Goal: Answer question/provide support: Answer question/provide support

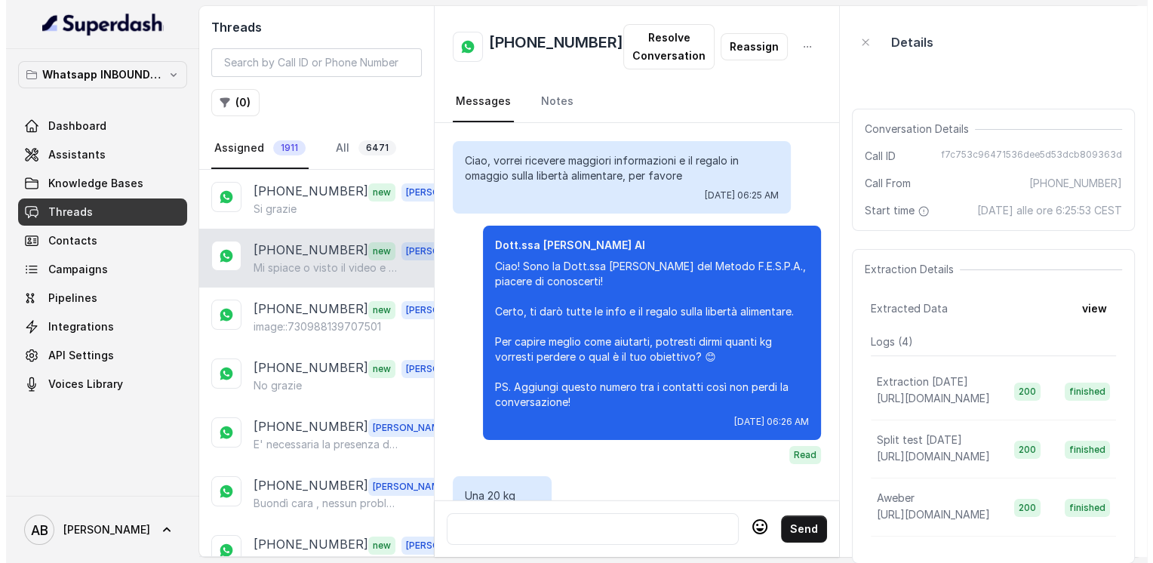
scroll to position [1727, 0]
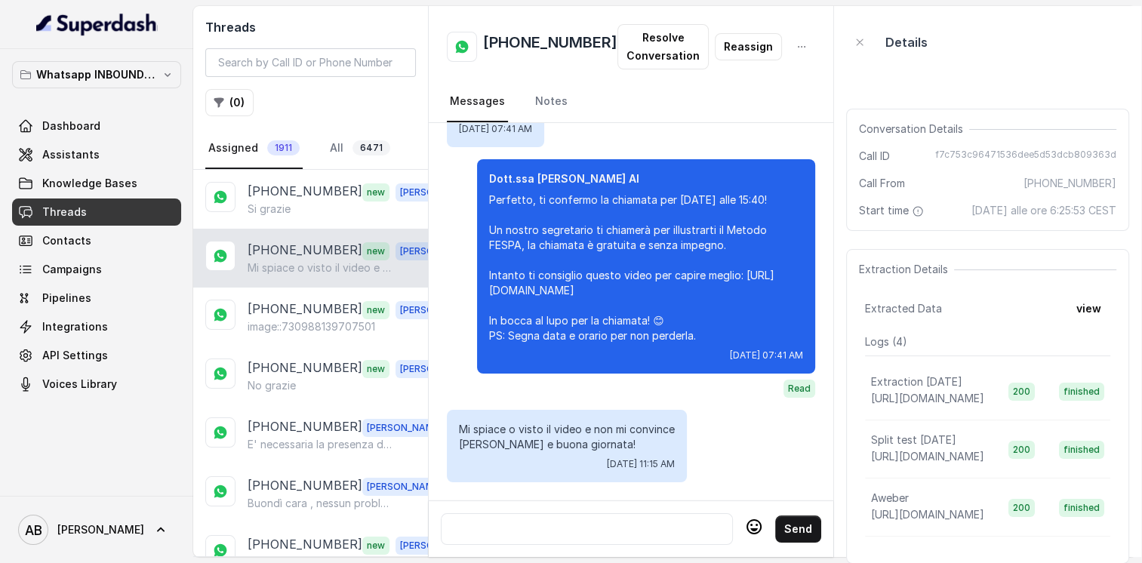
click at [611, 523] on div at bounding box center [587, 529] width 278 height 18
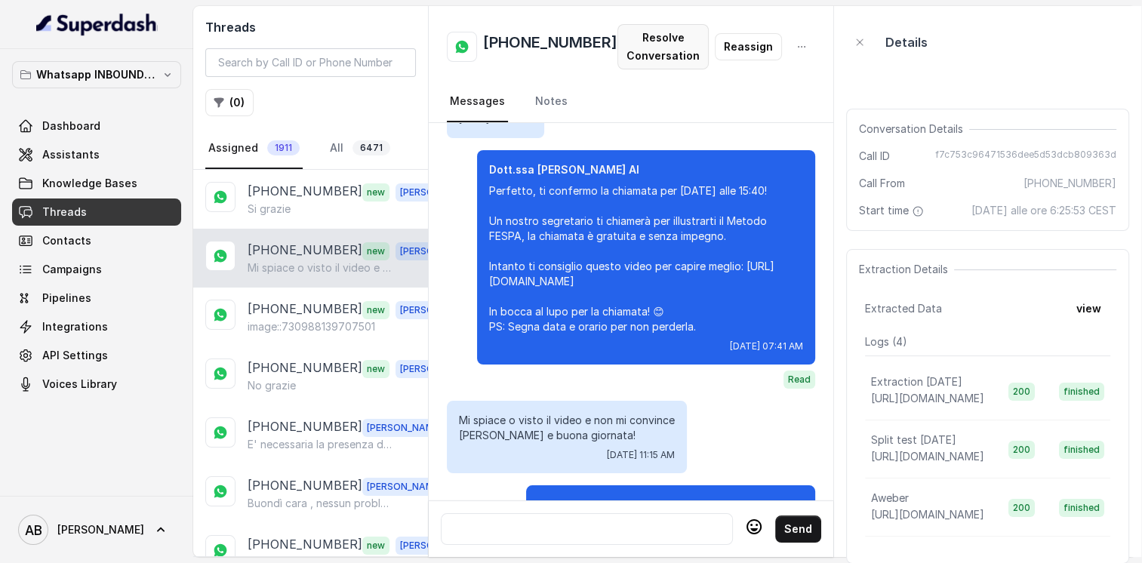
click at [637, 65] on button "Resolve Conversation" at bounding box center [662, 46] width 91 height 45
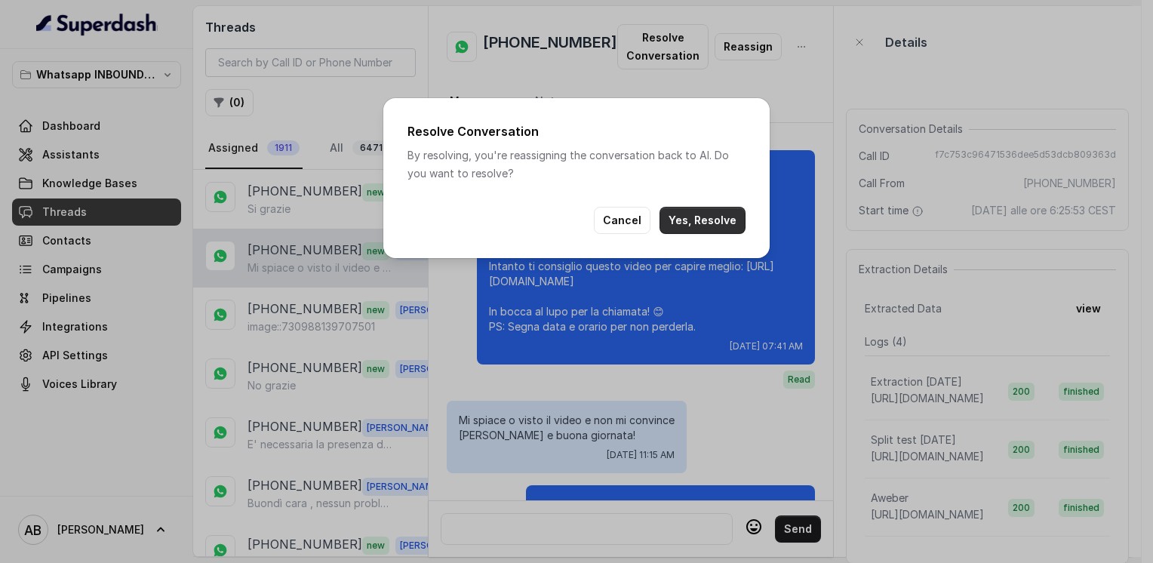
click at [683, 226] on button "Yes, Resolve" at bounding box center [703, 220] width 86 height 27
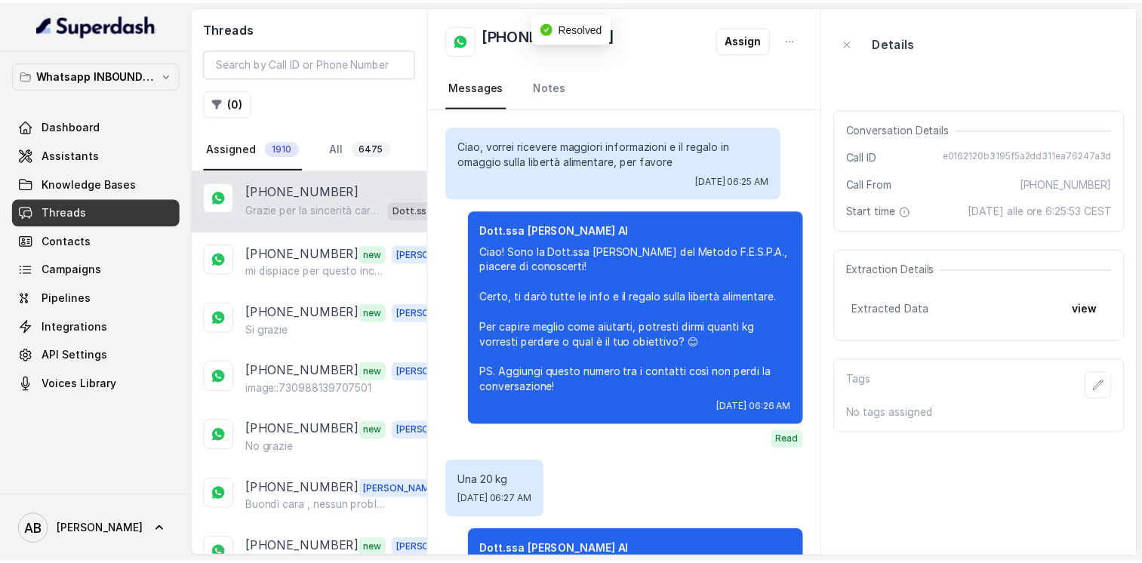
scroll to position [1760, 0]
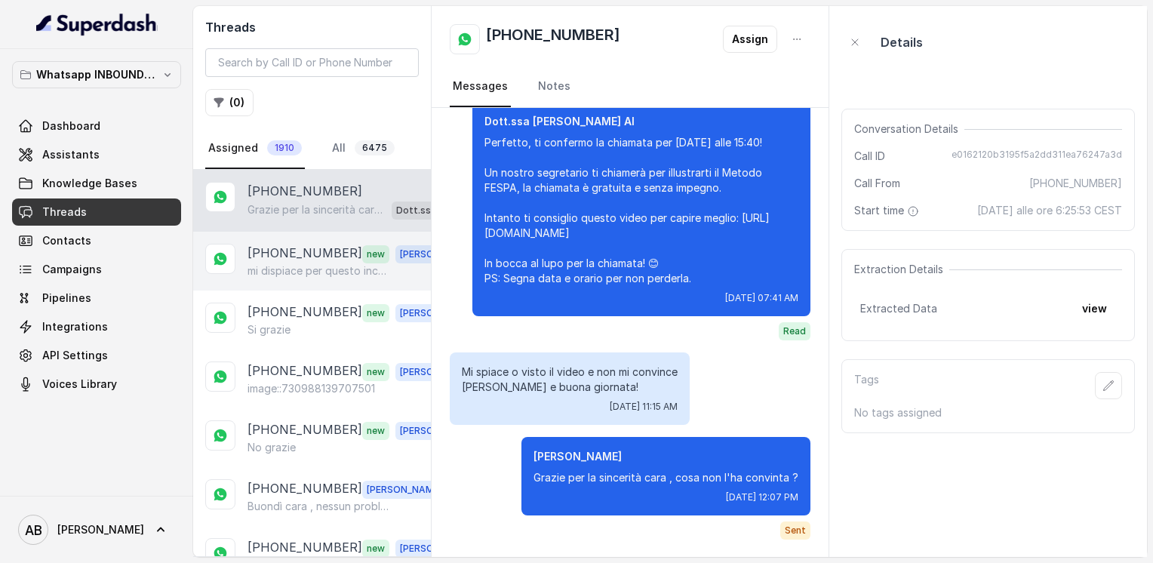
click at [252, 263] on p "mi dispiace per questo inconveniente" at bounding box center [320, 270] width 145 height 15
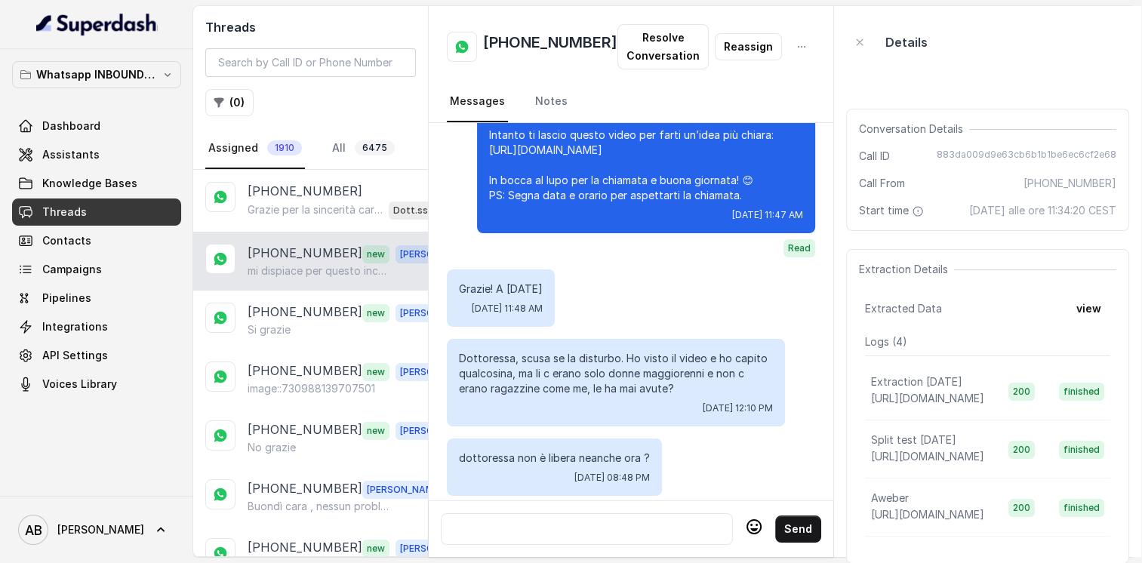
scroll to position [2751, 0]
click at [532, 50] on h2 "[PHONE_NUMBER]" at bounding box center [550, 47] width 134 height 30
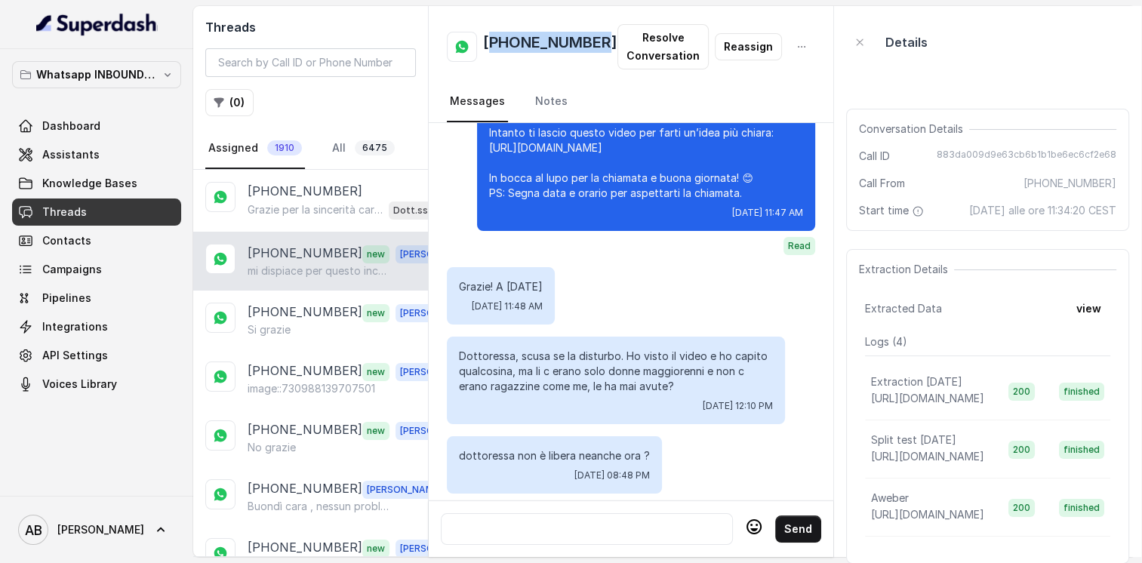
click at [532, 50] on h2 "[PHONE_NUMBER]" at bounding box center [550, 47] width 134 height 30
copy h2 "[PHONE_NUMBER]"
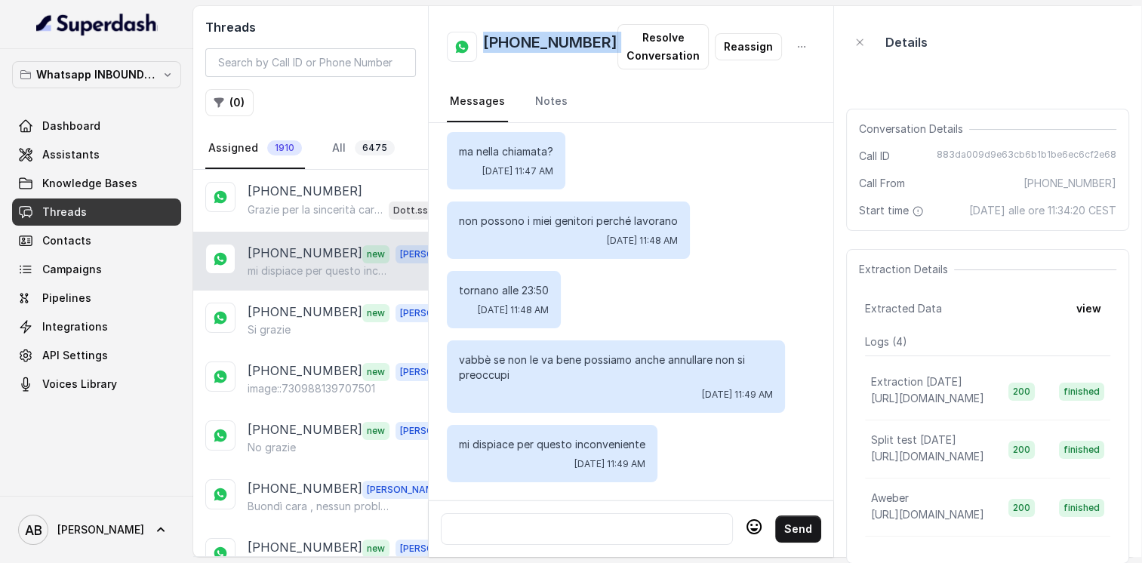
scroll to position [3278, 0]
click at [603, 525] on div at bounding box center [587, 529] width 278 height 18
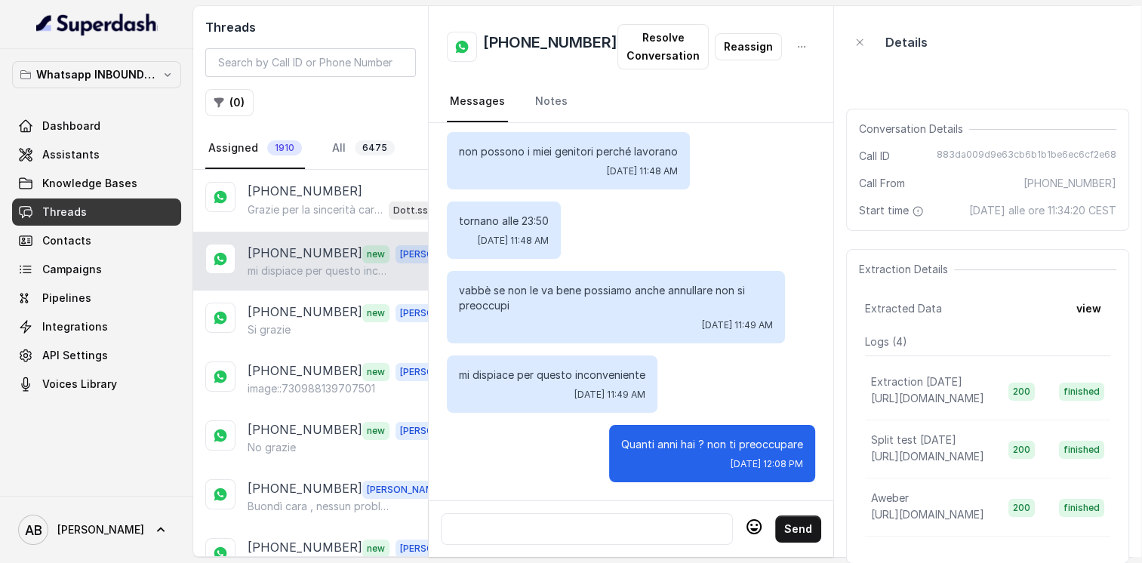
scroll to position [3348, 0]
click at [614, 520] on div at bounding box center [587, 529] width 278 height 18
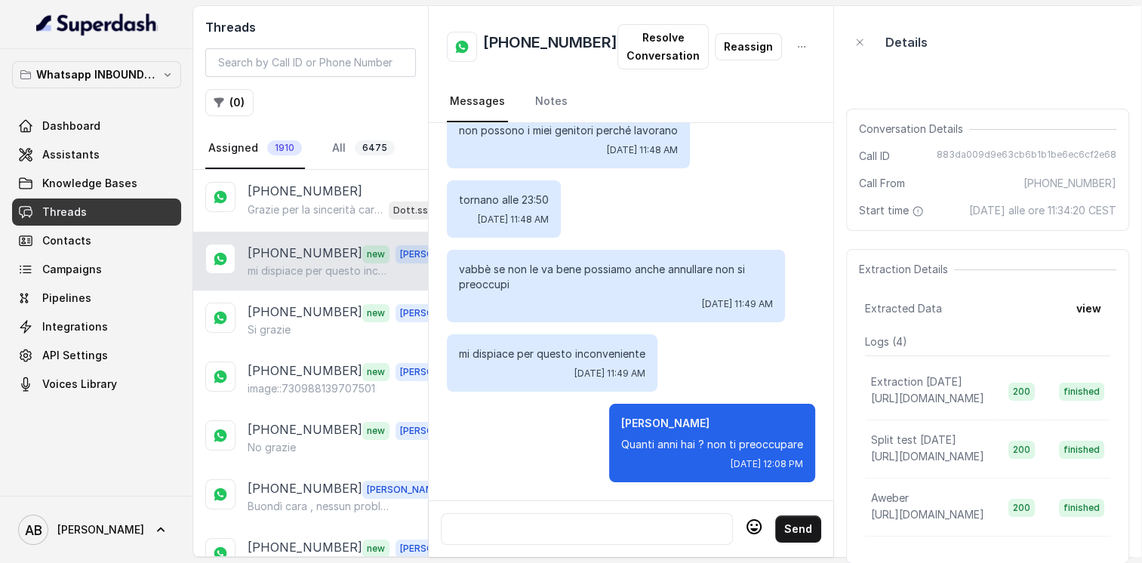
scroll to position [3369, 0]
click at [580, 520] on div at bounding box center [587, 529] width 278 height 18
click at [591, 524] on div at bounding box center [587, 529] width 278 height 18
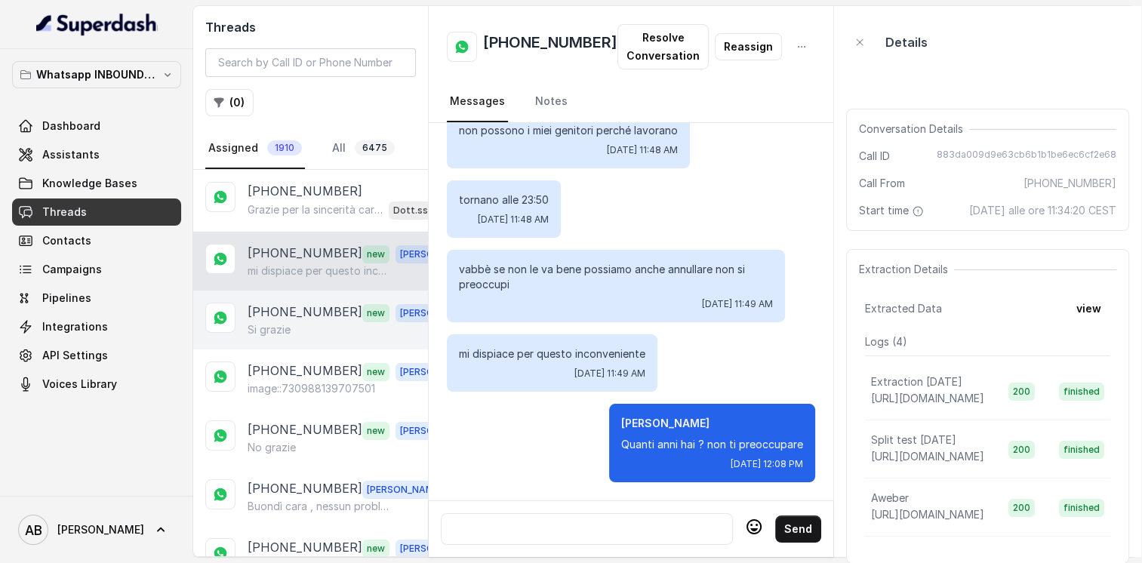
click at [304, 334] on div "Si grazie" at bounding box center [353, 329] width 211 height 15
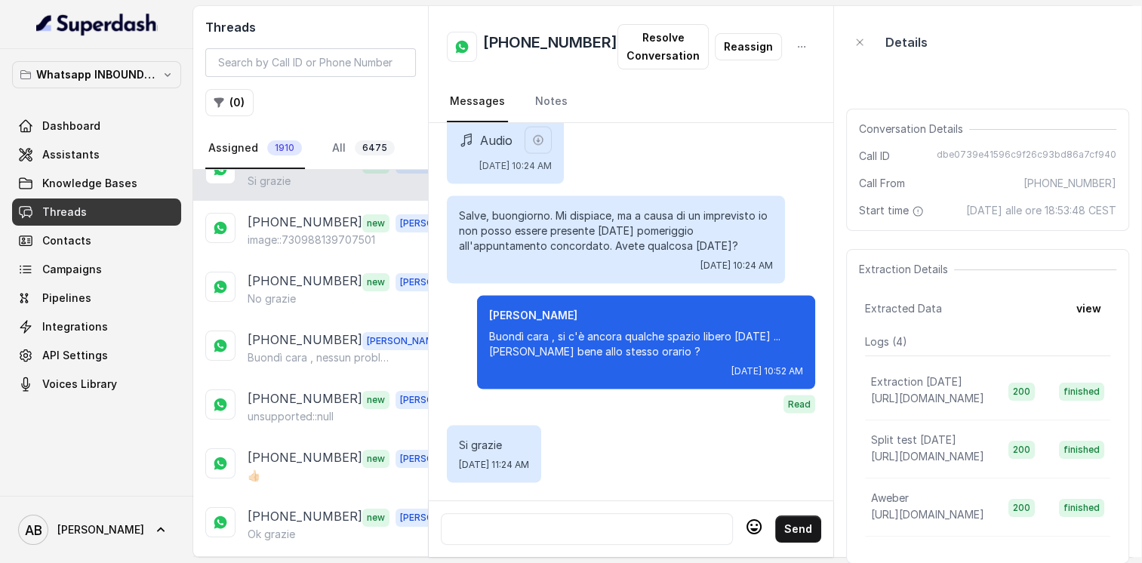
scroll to position [151, 0]
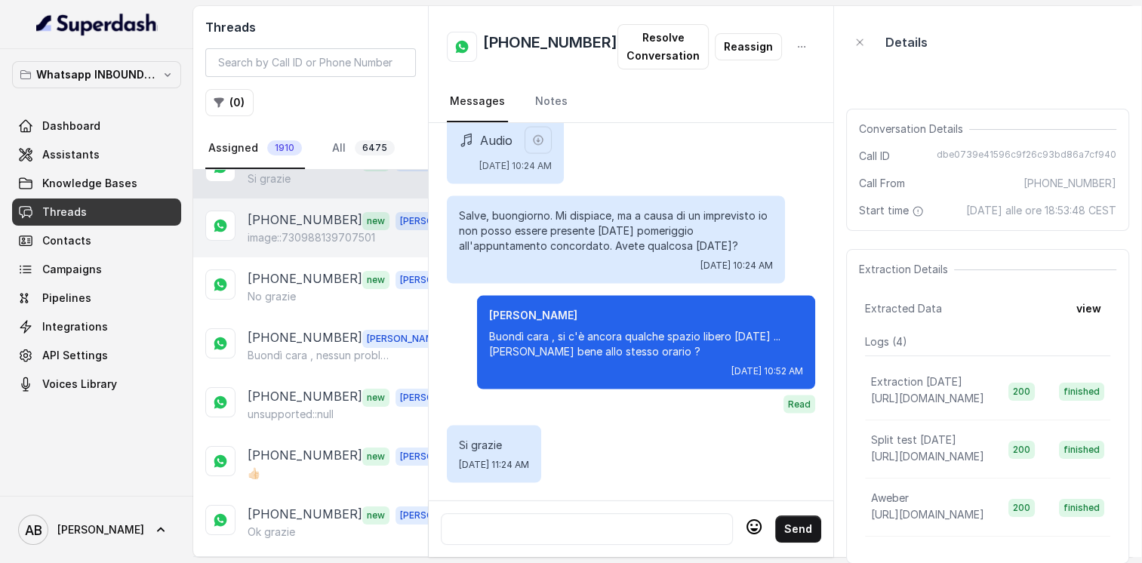
click at [299, 240] on p "image::730988139707501" at bounding box center [312, 237] width 128 height 15
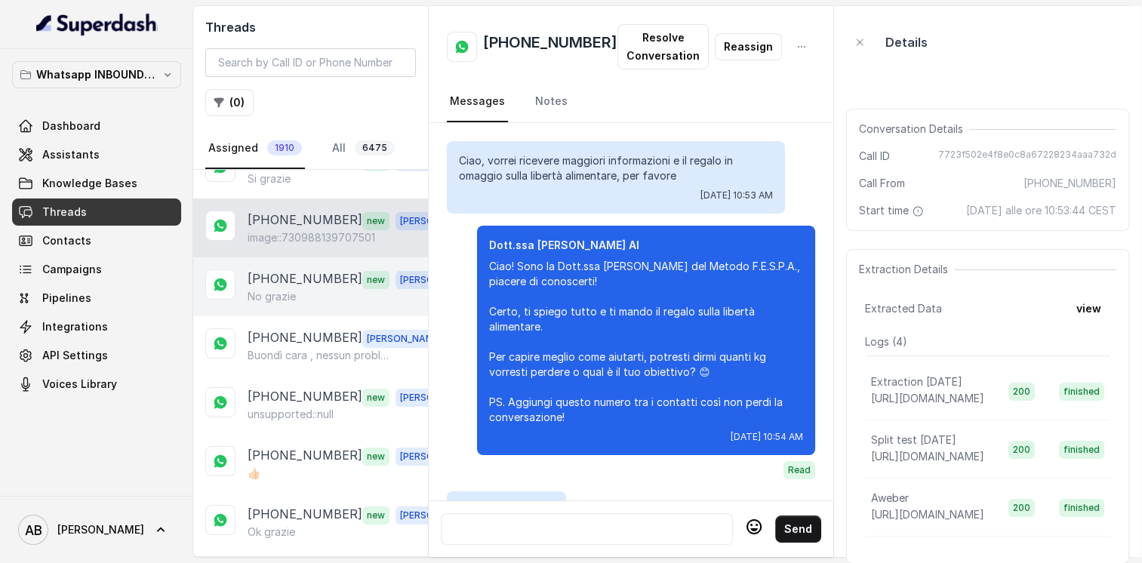
scroll to position [2382, 0]
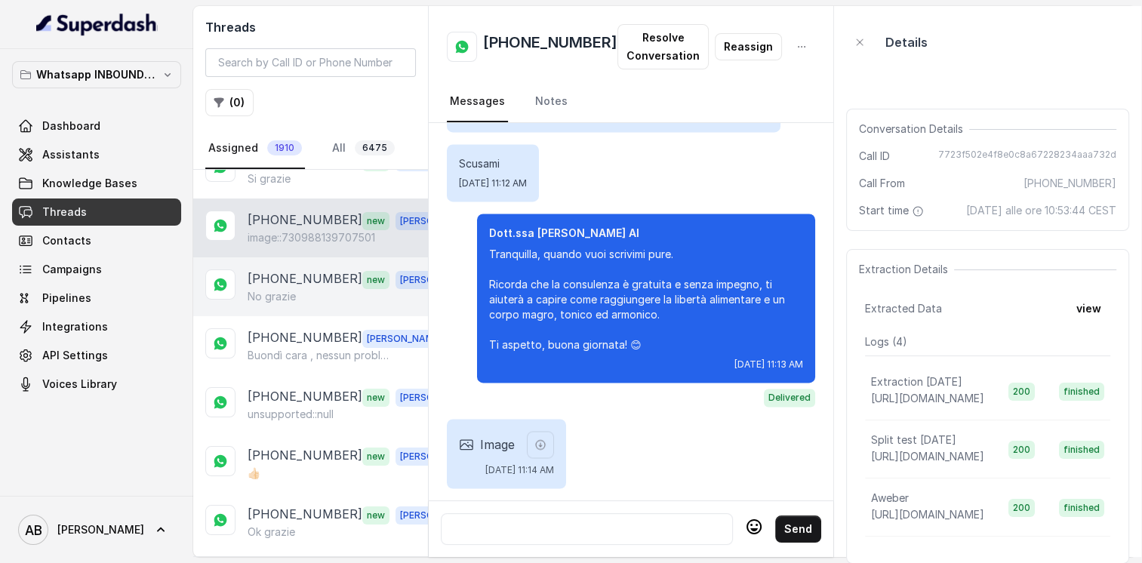
click at [312, 299] on div "No grazie" at bounding box center [353, 296] width 211 height 15
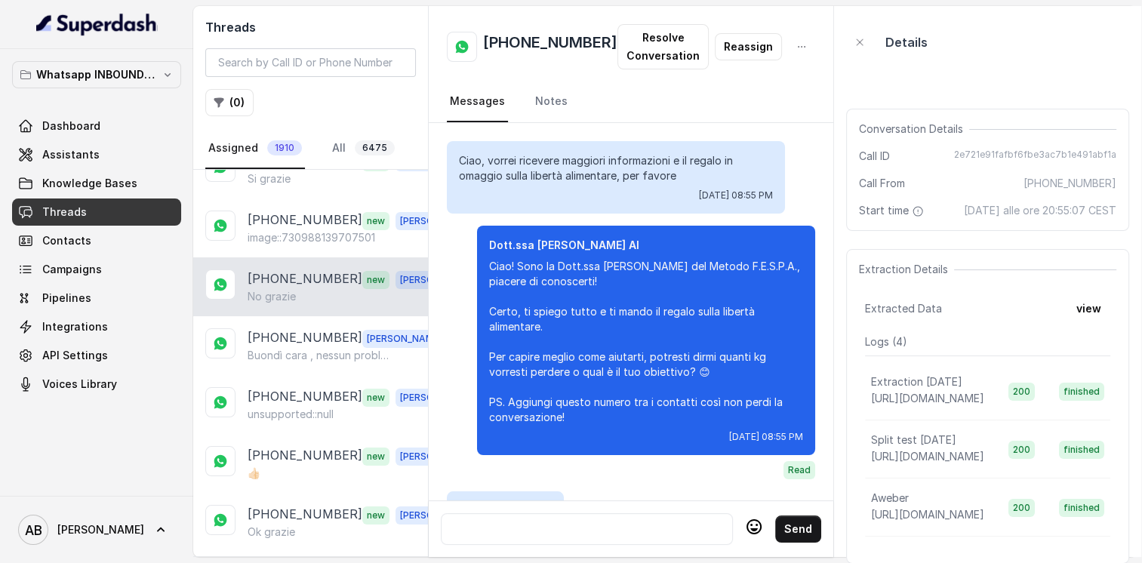
scroll to position [3019, 0]
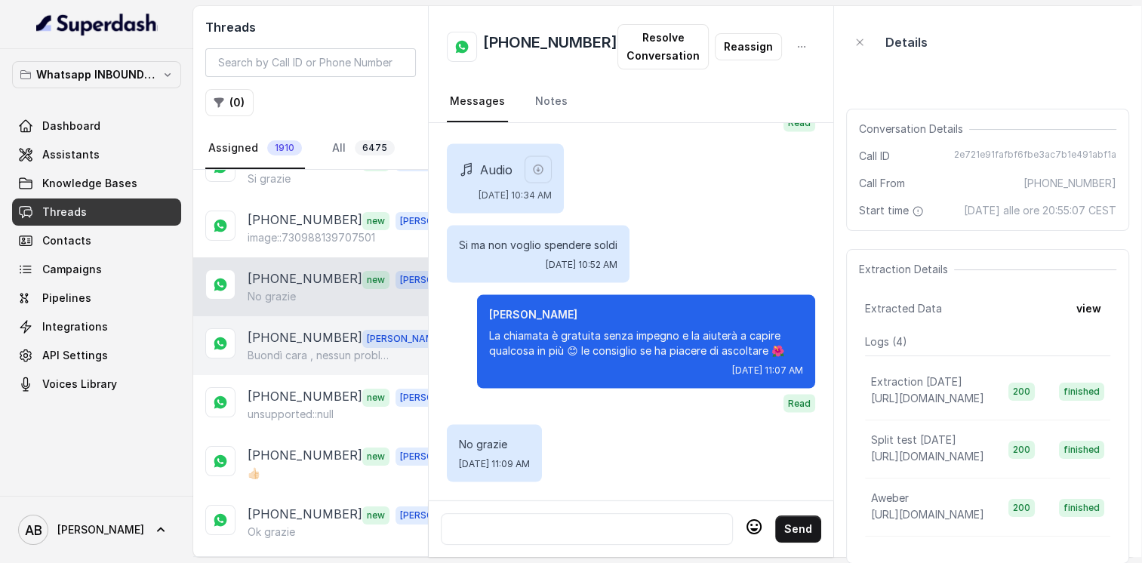
click at [295, 341] on p "[PHONE_NUMBER]" at bounding box center [305, 338] width 115 height 20
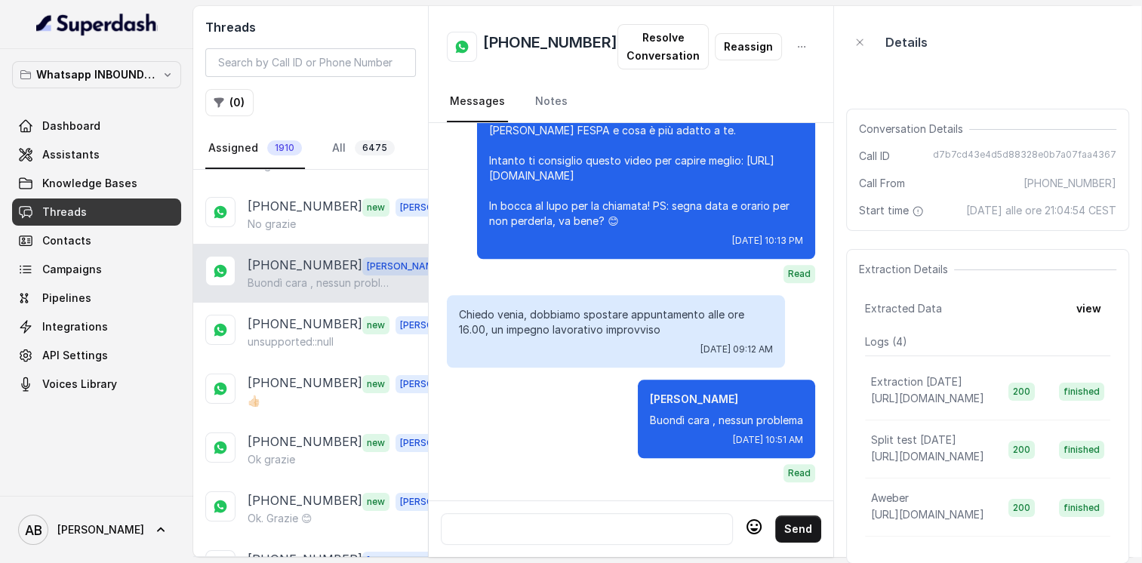
scroll to position [226, 0]
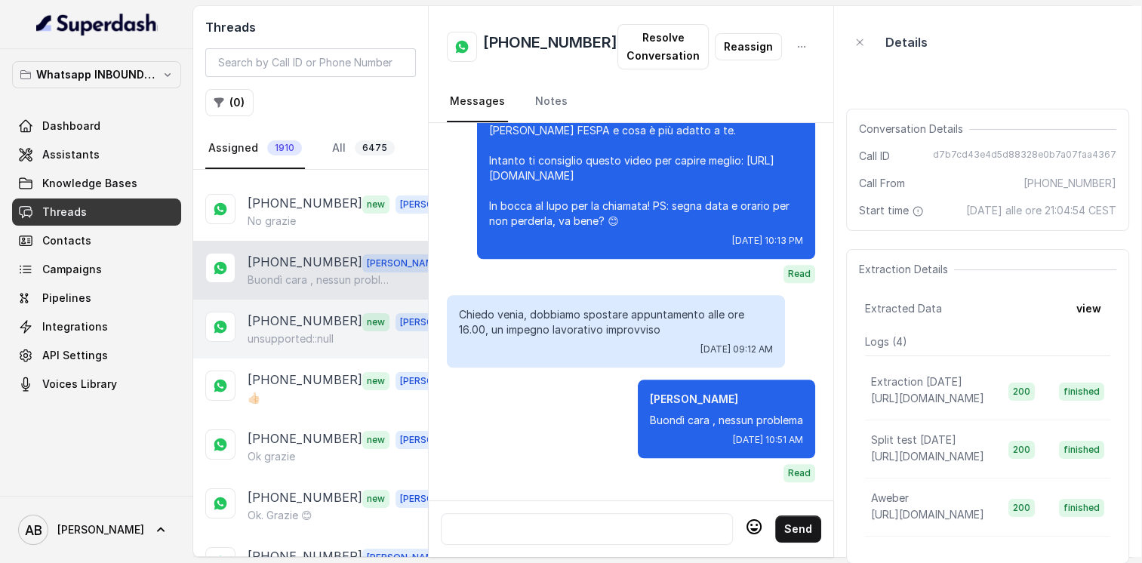
click at [278, 331] on p "unsupported::null" at bounding box center [291, 338] width 86 height 15
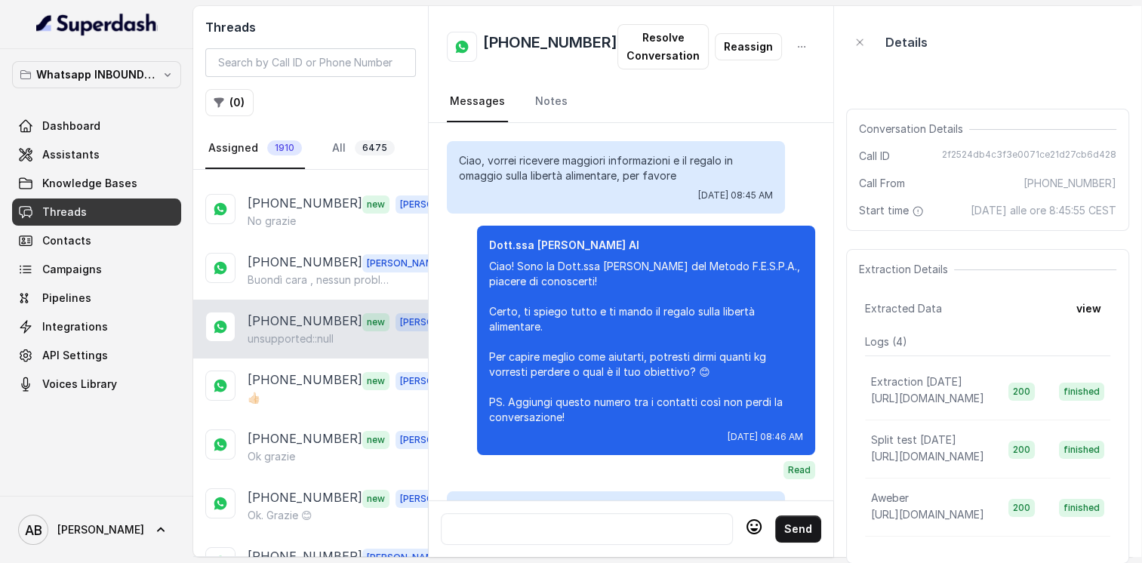
scroll to position [1878, 0]
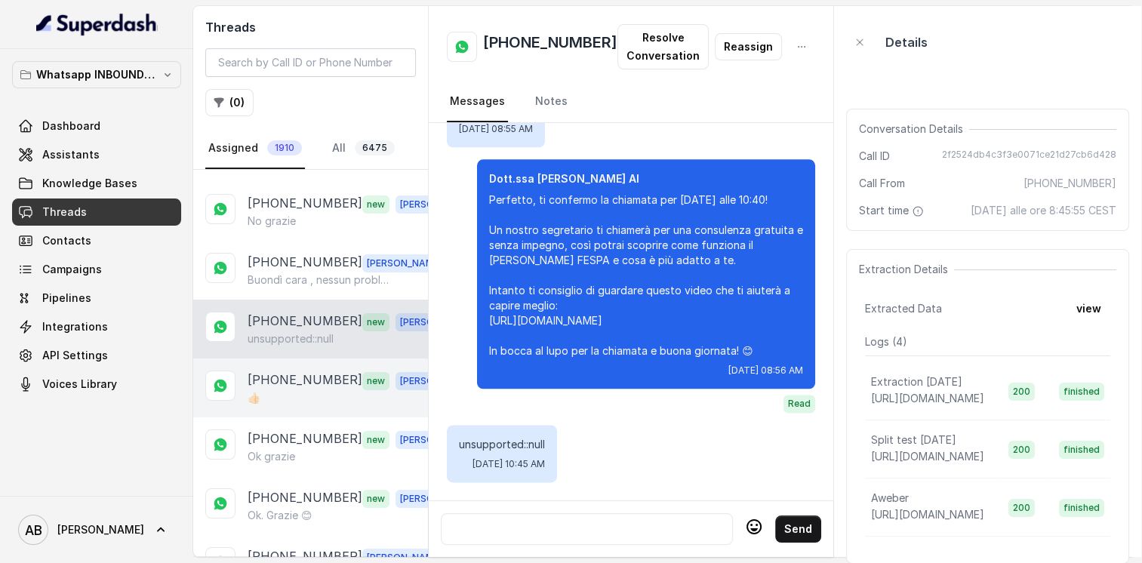
click at [287, 390] on div "👍🏻" at bounding box center [353, 397] width 211 height 15
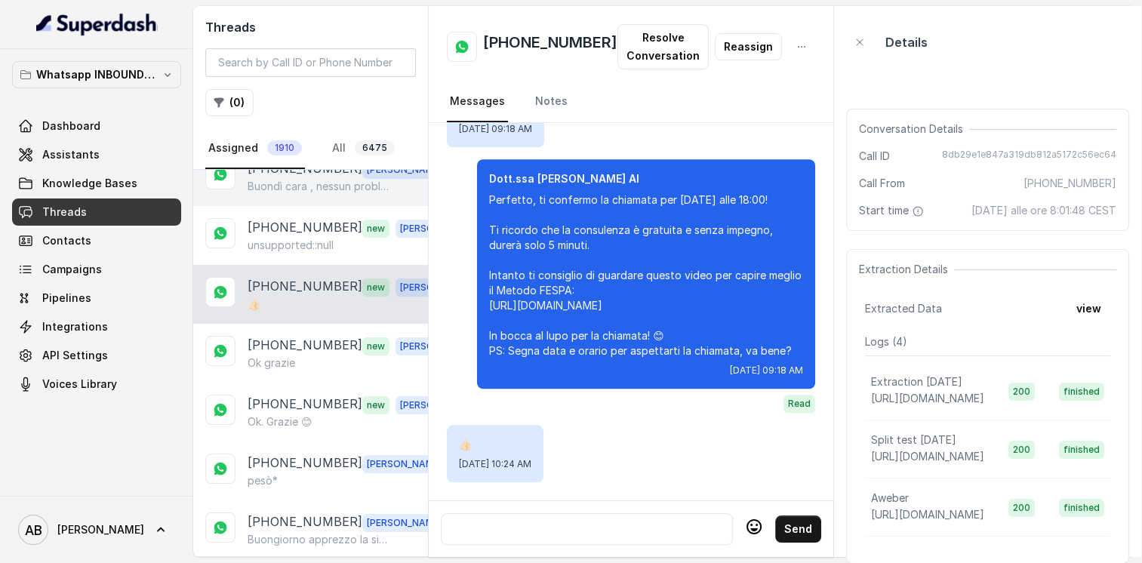
scroll to position [377, 0]
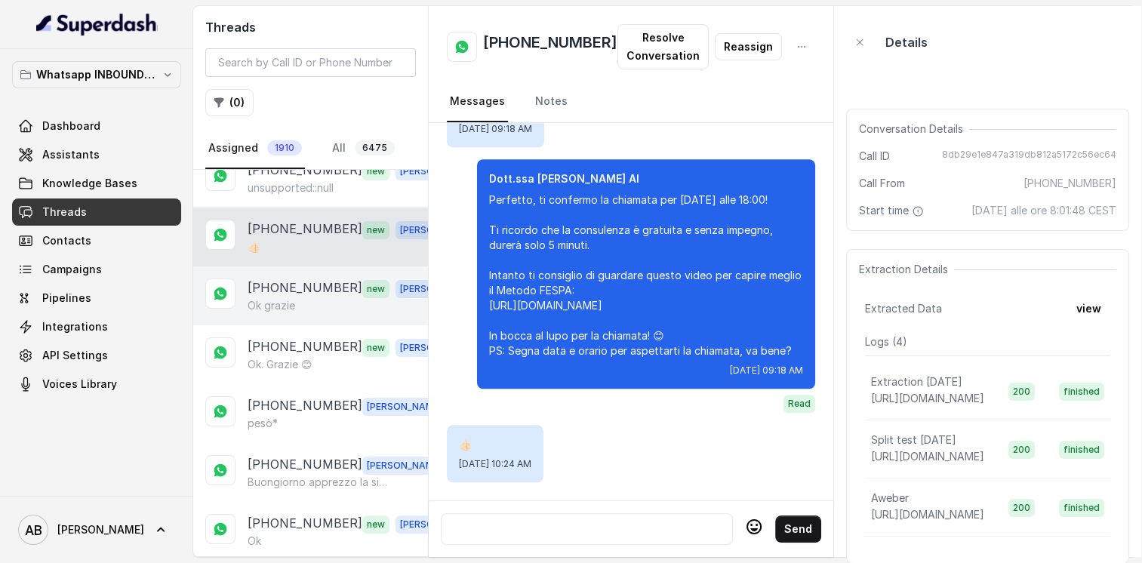
click at [281, 298] on p "Ok grazie" at bounding box center [272, 305] width 48 height 15
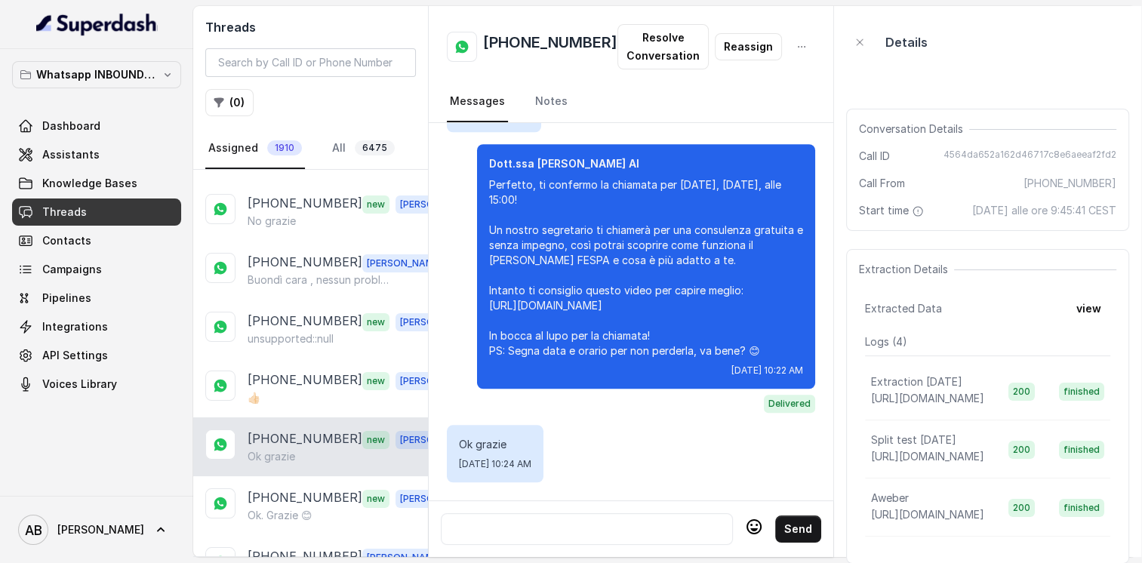
scroll to position [226, 0]
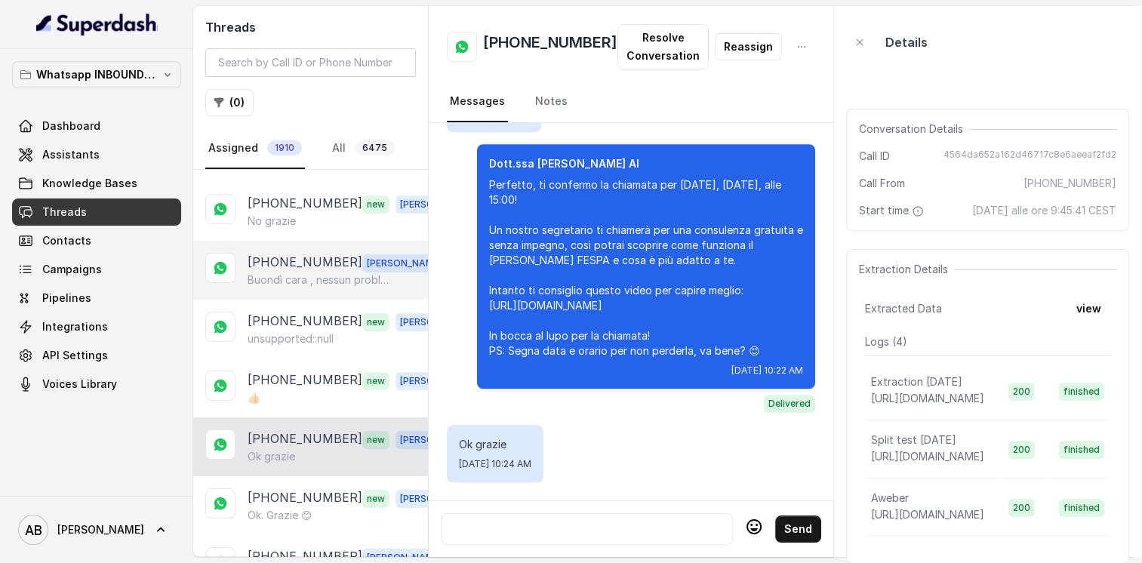
click at [290, 253] on p "[PHONE_NUMBER]" at bounding box center [305, 263] width 115 height 20
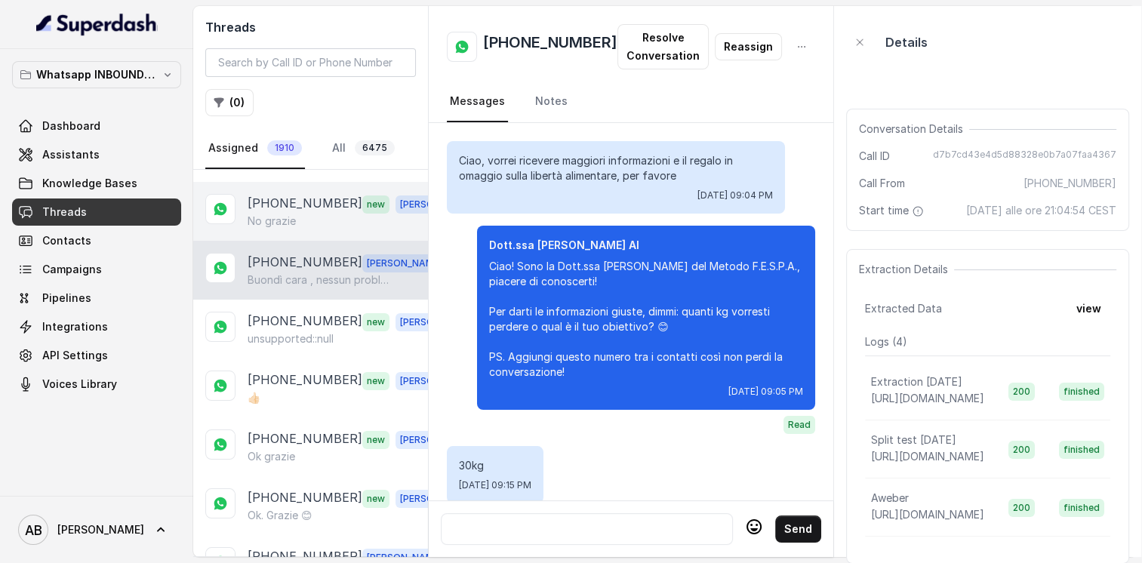
scroll to position [1687, 0]
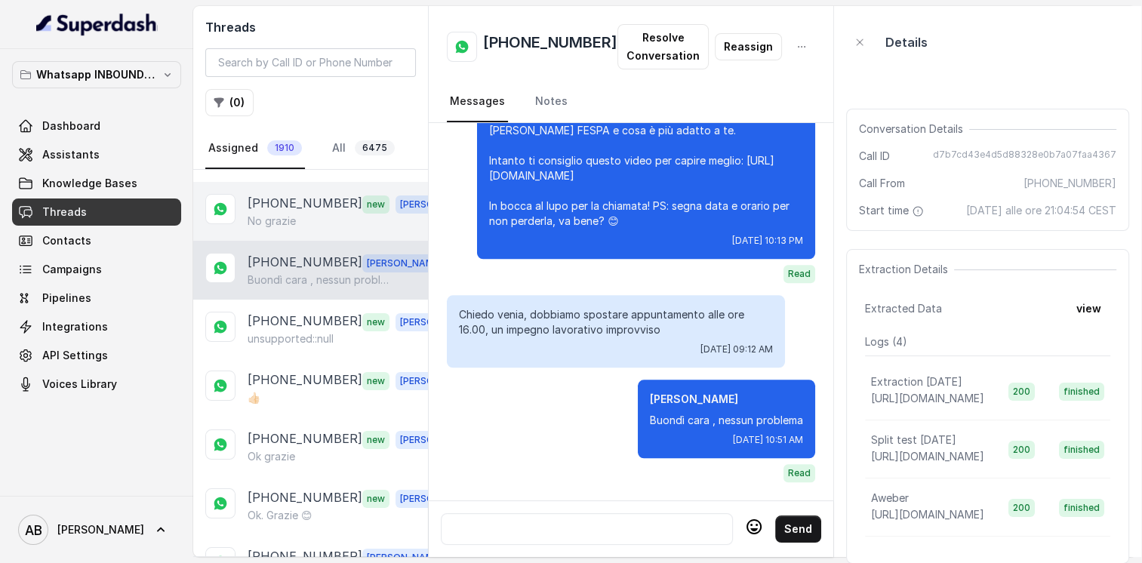
click at [291, 214] on p "No grazie" at bounding box center [272, 221] width 48 height 15
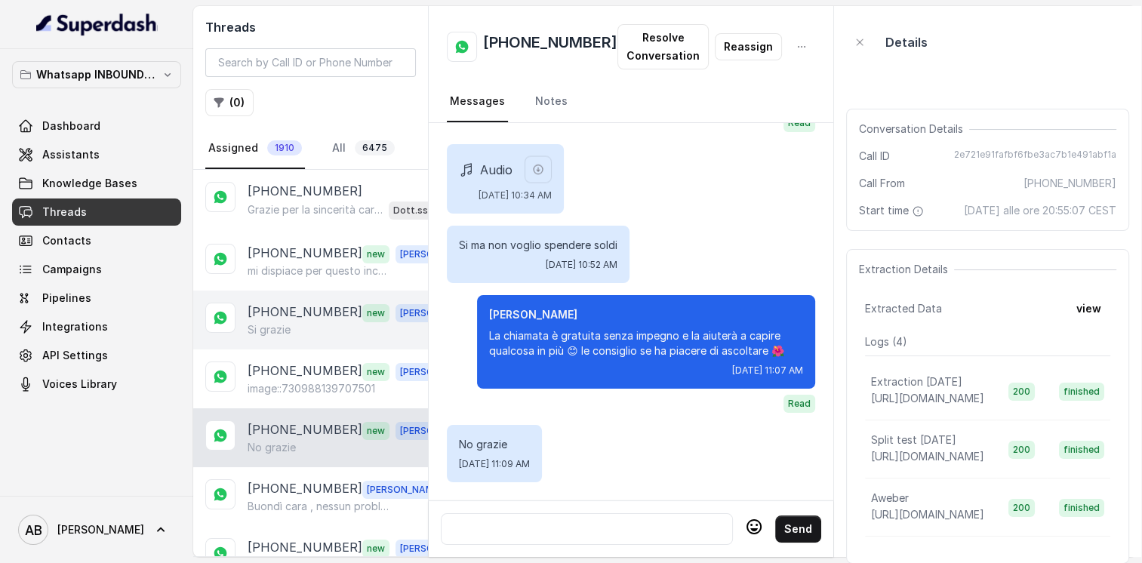
click at [305, 318] on p "[PHONE_NUMBER]" at bounding box center [305, 313] width 115 height 20
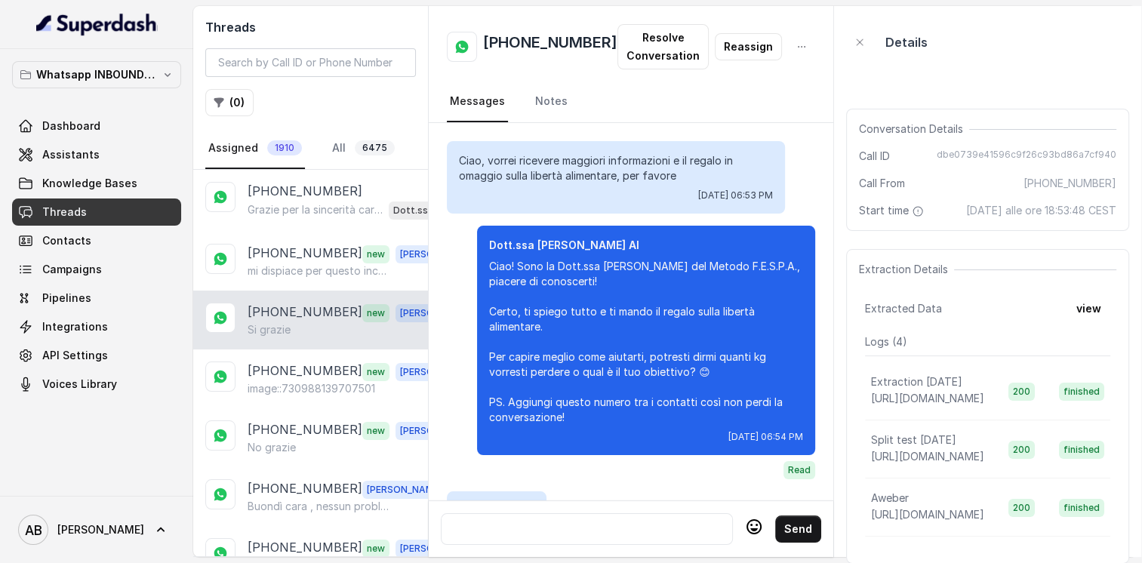
scroll to position [2986, 0]
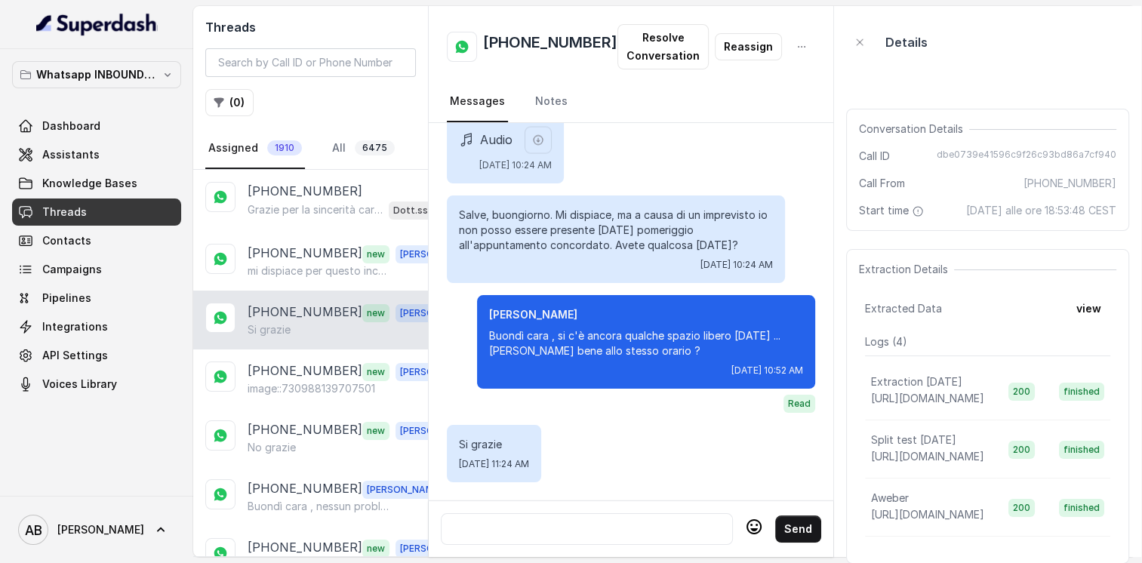
click at [612, 524] on div at bounding box center [587, 529] width 278 height 18
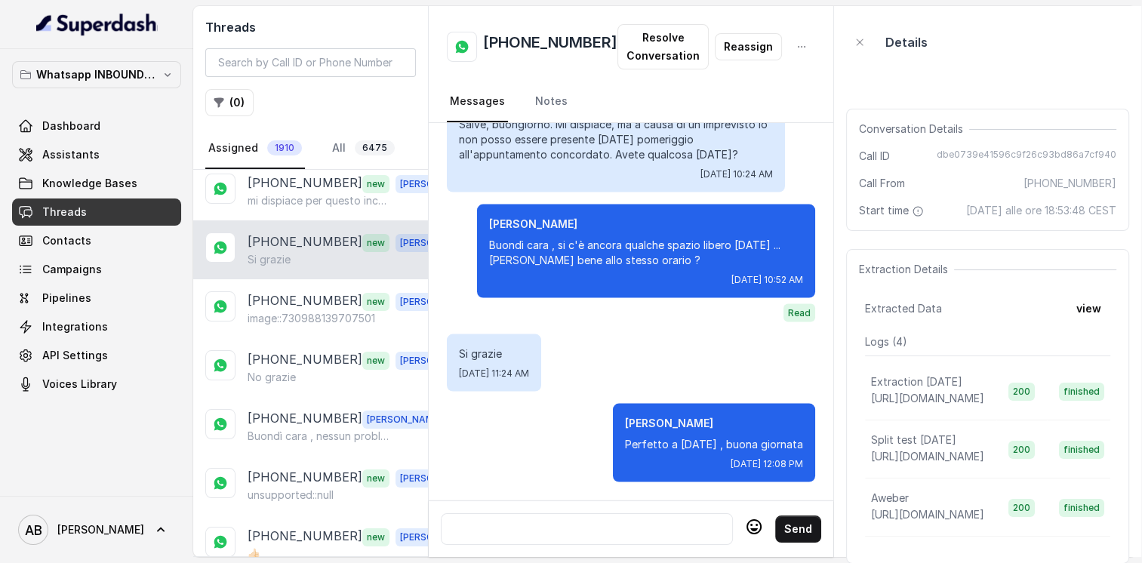
scroll to position [75, 0]
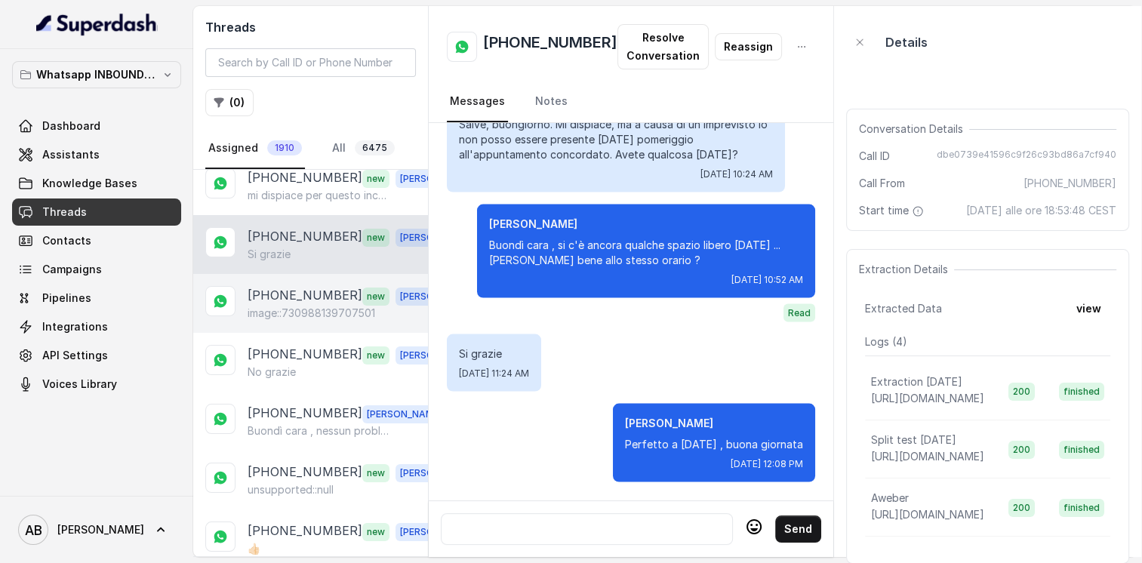
click at [298, 309] on p "image::730988139707501" at bounding box center [312, 313] width 128 height 15
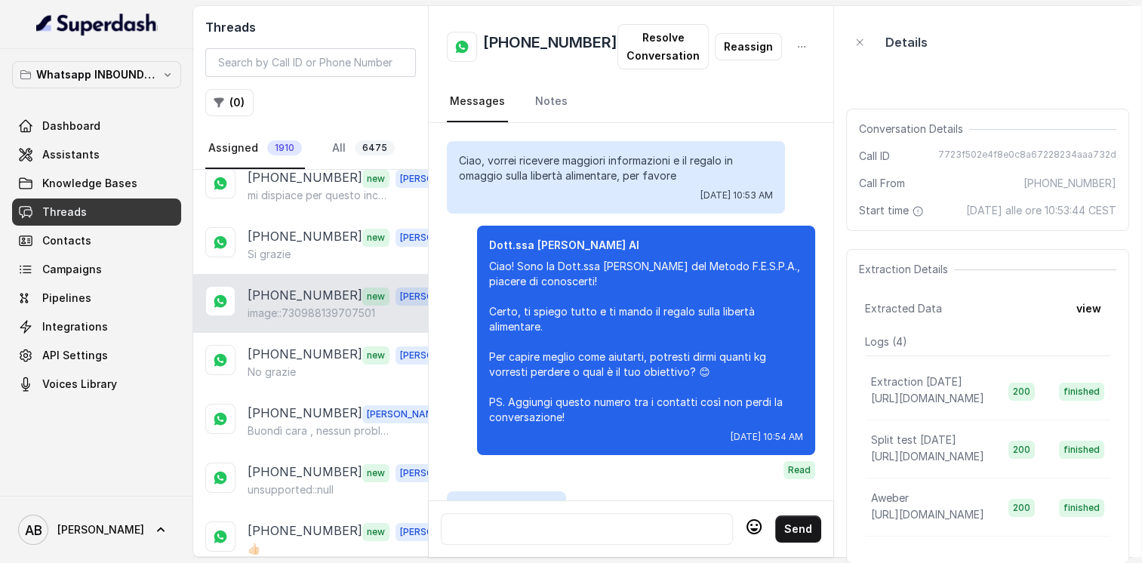
scroll to position [2382, 0]
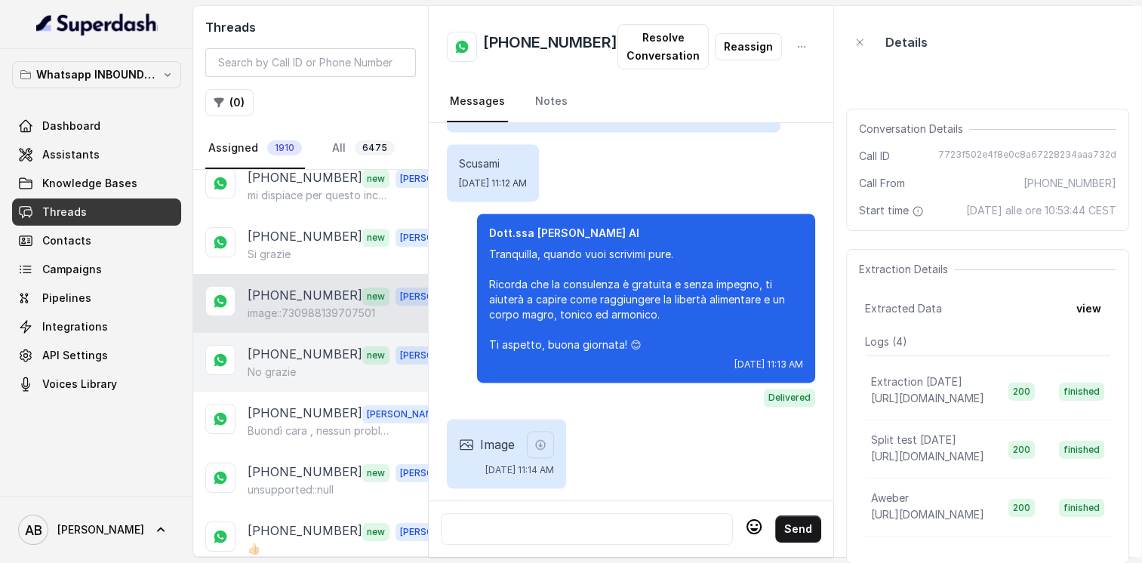
click at [292, 355] on p "[PHONE_NUMBER]" at bounding box center [305, 355] width 115 height 20
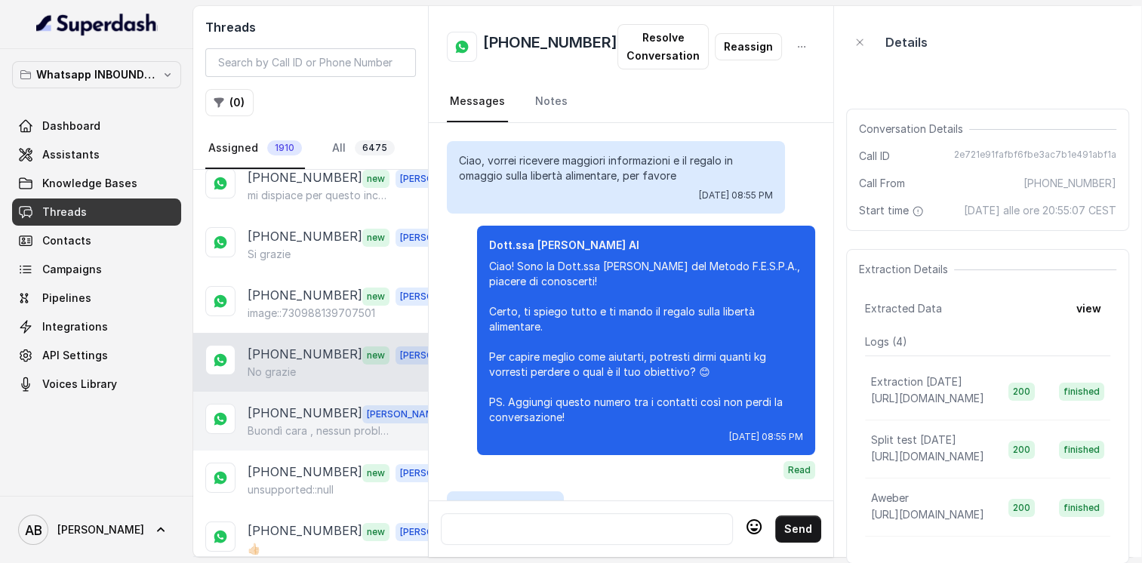
scroll to position [3019, 0]
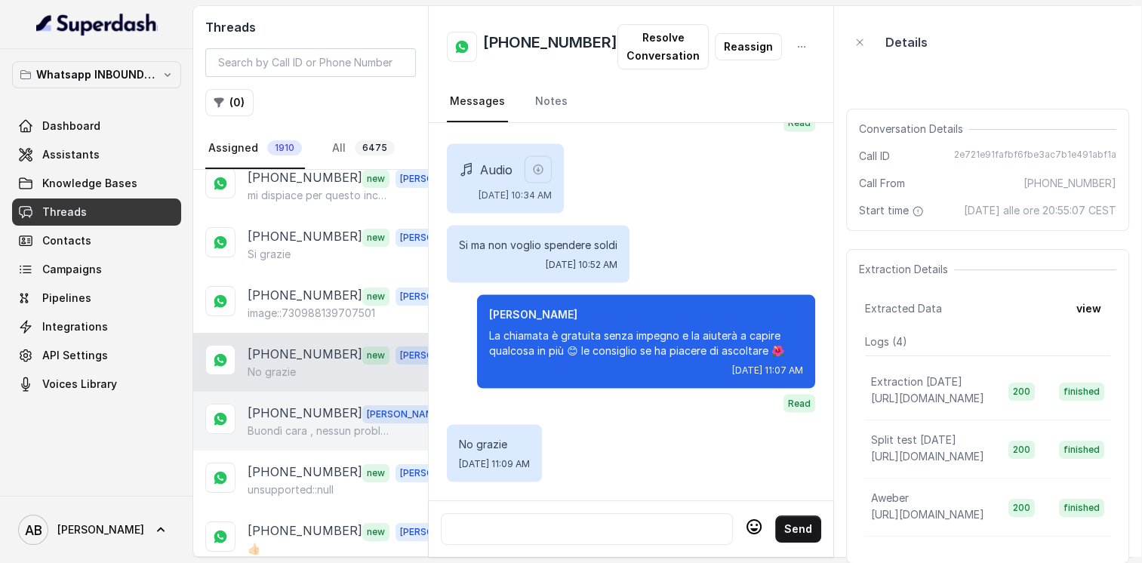
click at [294, 404] on p "[PHONE_NUMBER]" at bounding box center [305, 414] width 115 height 20
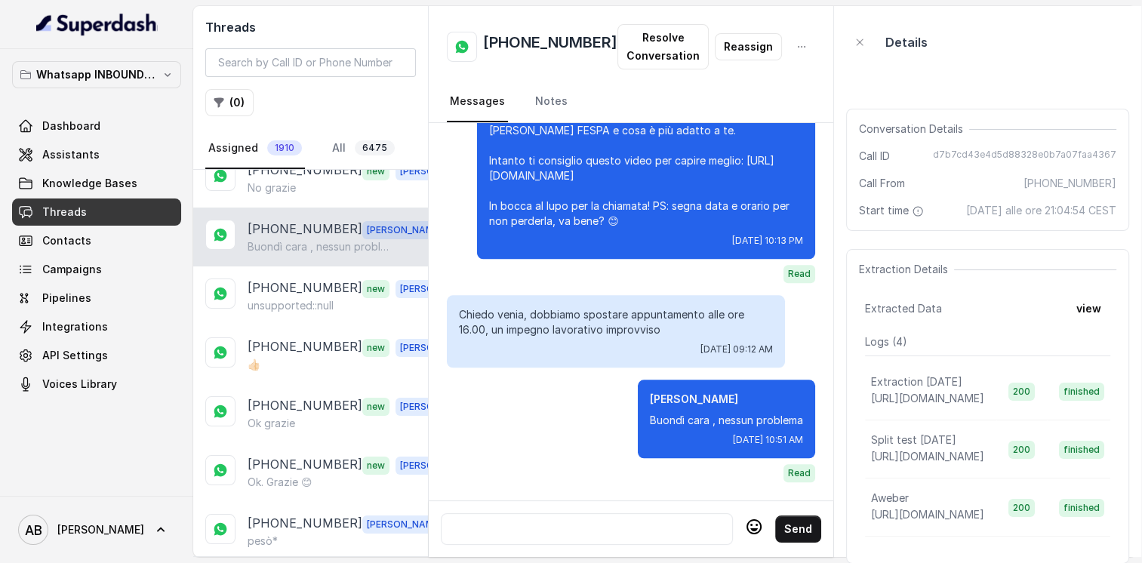
scroll to position [302, 0]
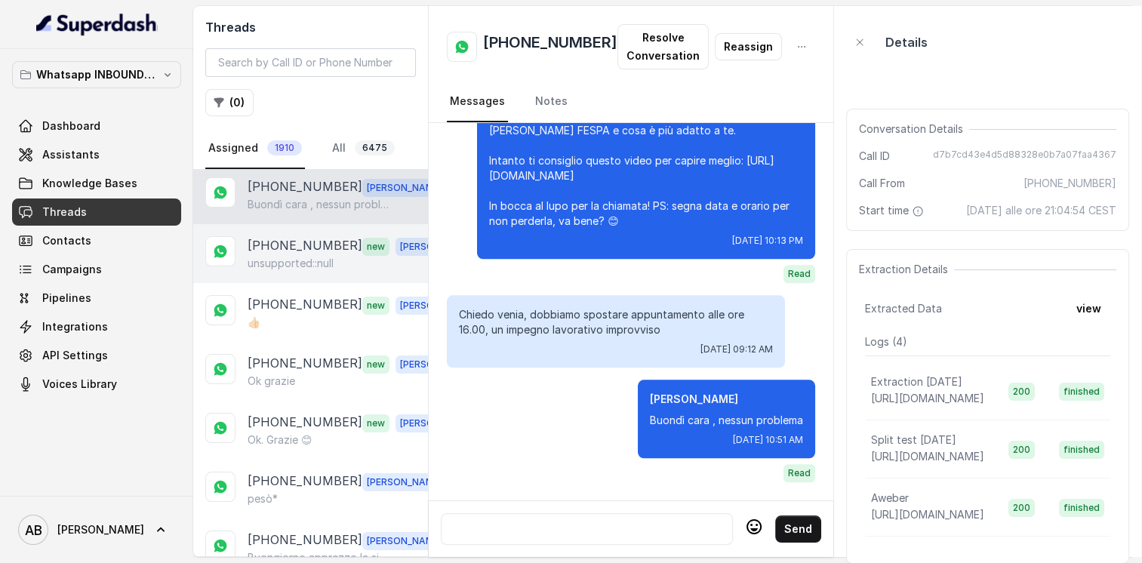
click at [286, 263] on p "unsupported::null" at bounding box center [291, 263] width 86 height 15
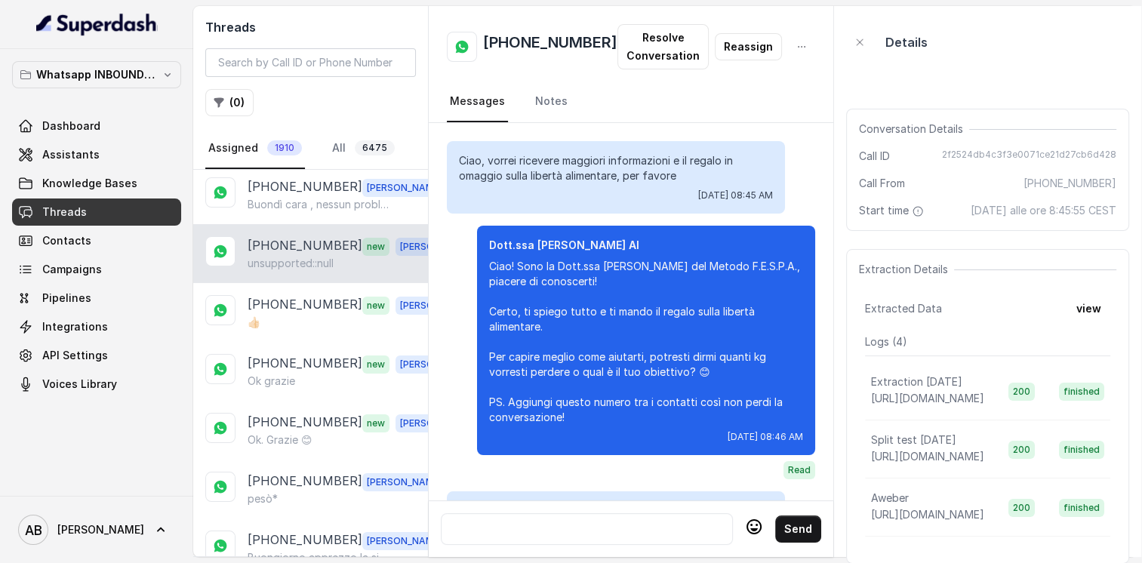
scroll to position [1878, 0]
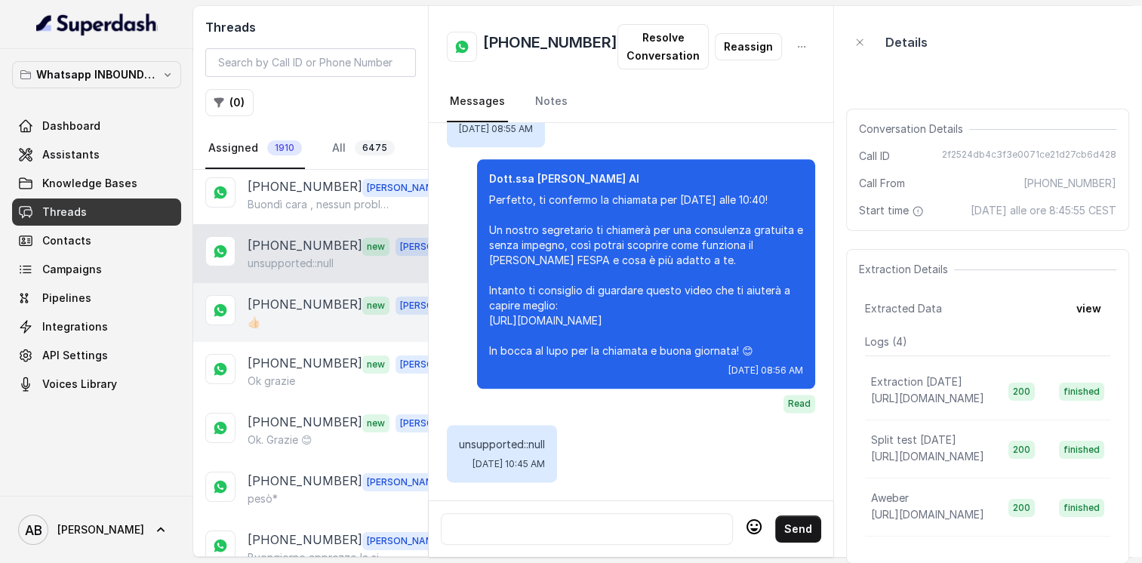
click at [297, 315] on div "👍🏻" at bounding box center [353, 322] width 211 height 15
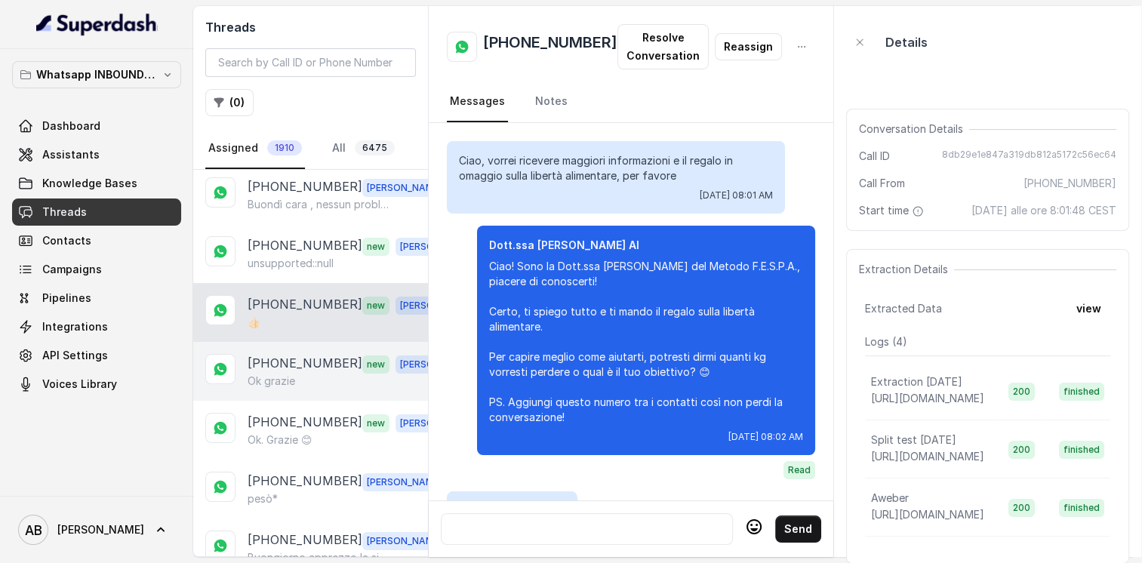
scroll to position [1558, 0]
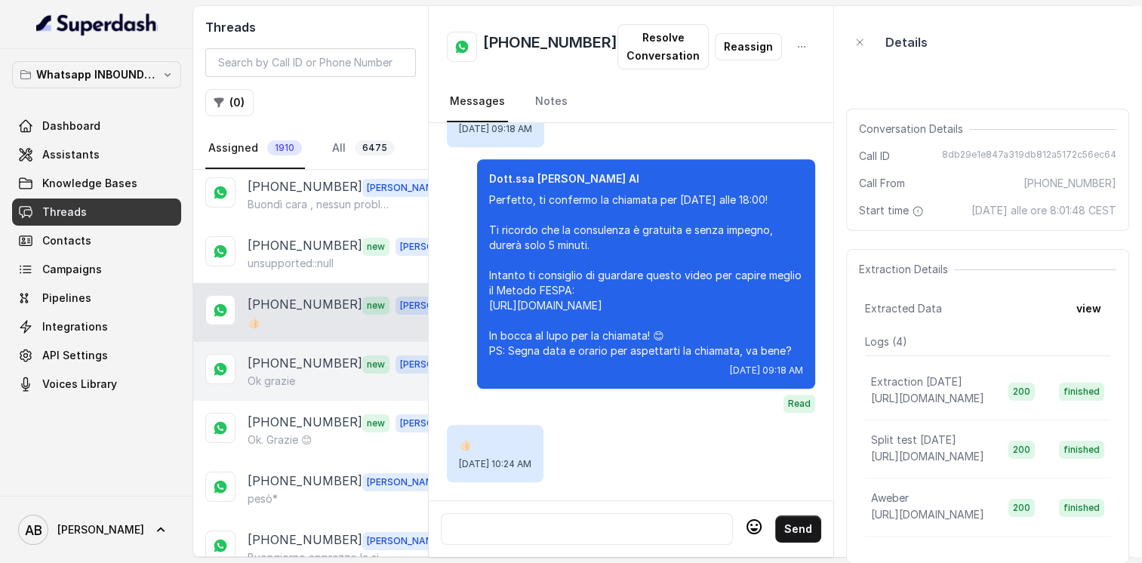
click at [296, 359] on p "[PHONE_NUMBER]" at bounding box center [305, 364] width 115 height 20
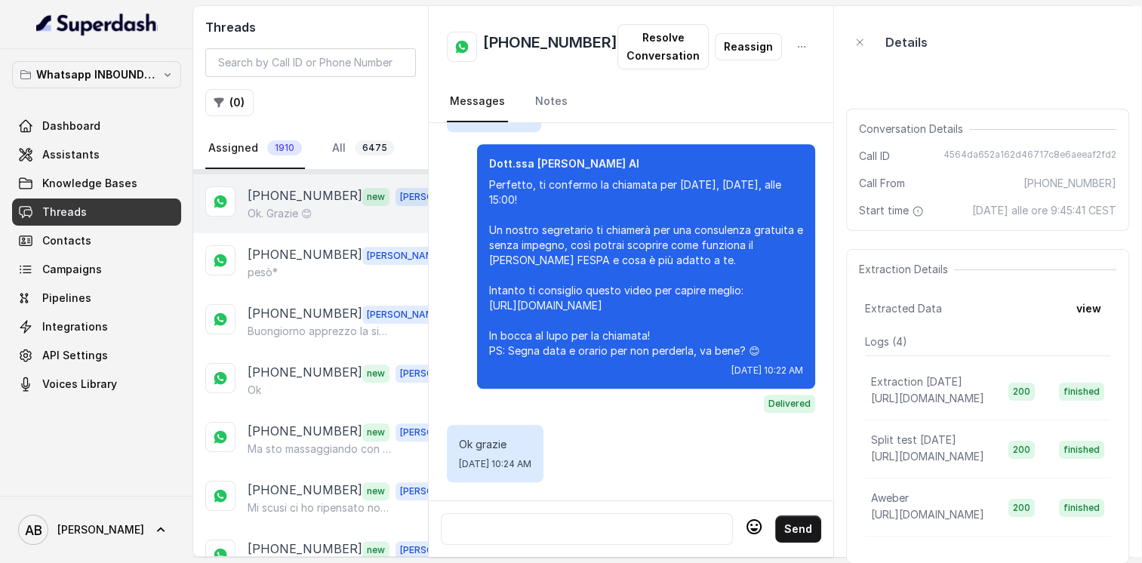
click at [272, 211] on p "Ok. Grazie 😊" at bounding box center [280, 213] width 65 height 15
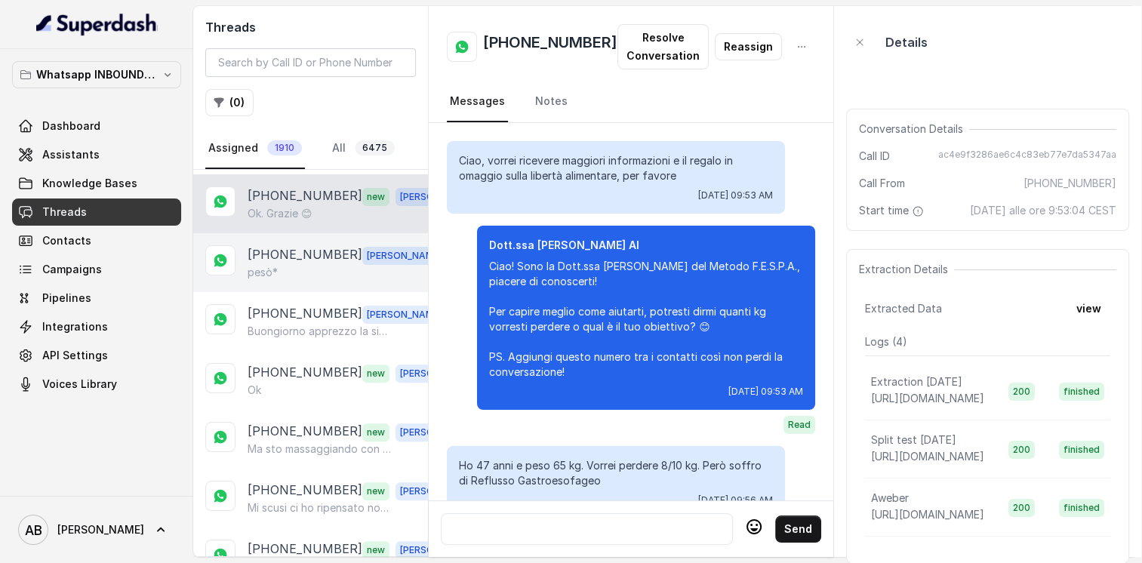
click at [288, 252] on p "[PHONE_NUMBER]" at bounding box center [305, 255] width 115 height 20
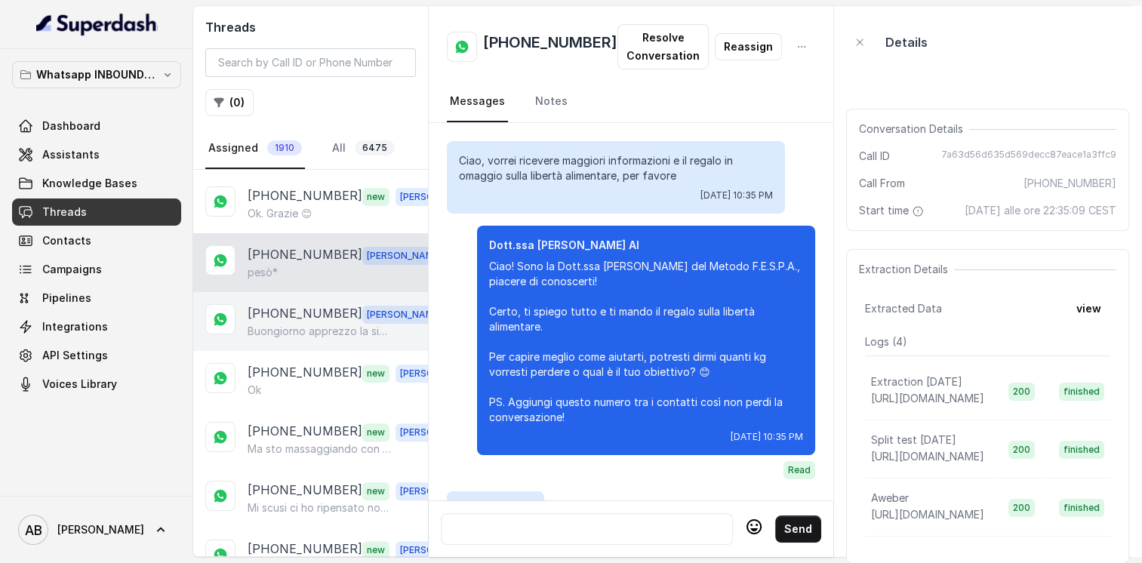
click at [291, 324] on p "Buongiorno apprezzo la sincerità cara ovviamente senza nemmeno avere le informa…" at bounding box center [320, 331] width 145 height 15
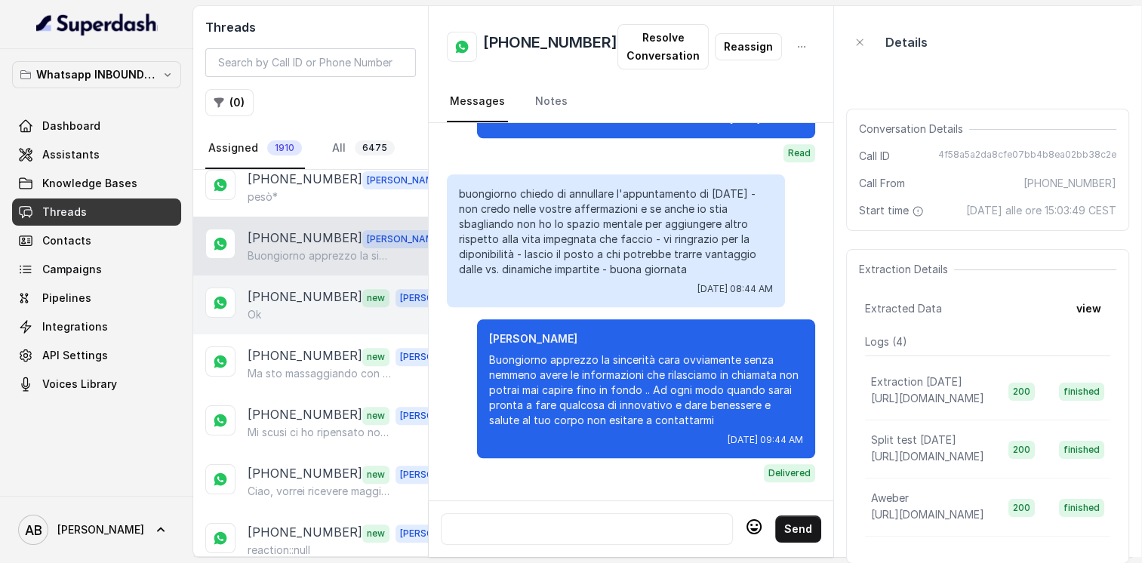
click at [293, 307] on div "Ok" at bounding box center [353, 314] width 211 height 15
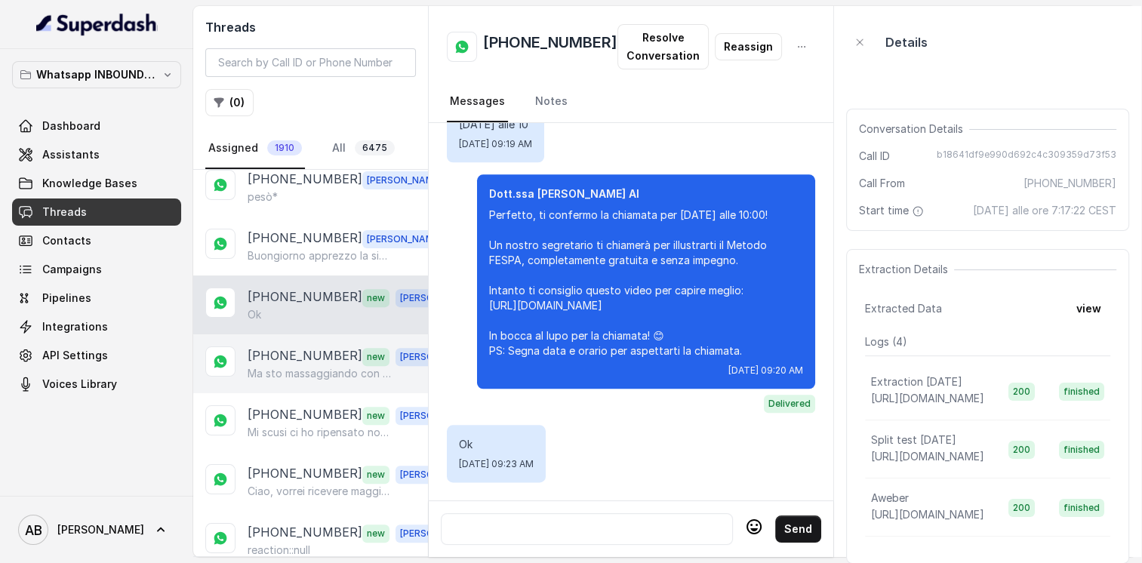
click at [306, 346] on p "[PHONE_NUMBER]" at bounding box center [305, 356] width 115 height 20
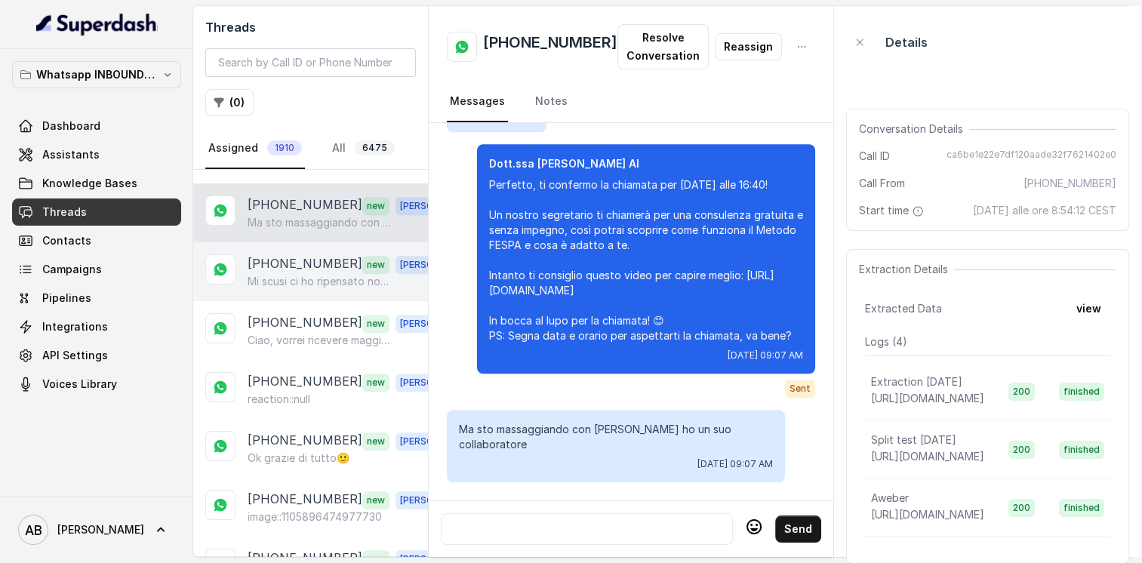
click at [297, 274] on p "Mi scusi ci ho ripensato non voglio più essere contattata per avere informazion…" at bounding box center [320, 281] width 145 height 15
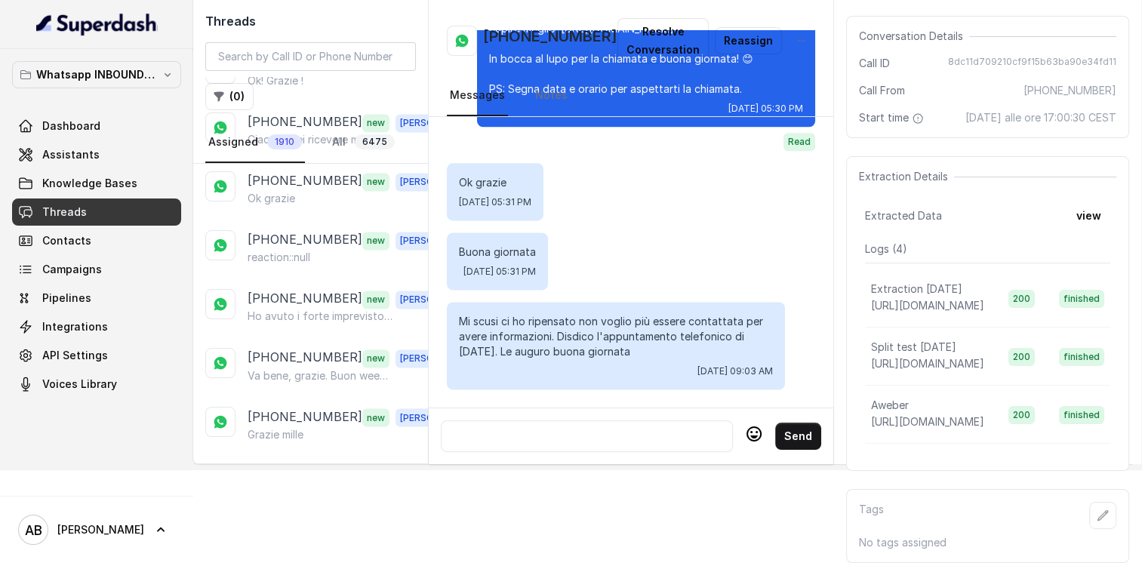
scroll to position [106, 0]
click at [301, 466] on p "Load more conversations" at bounding box center [311, 475] width 148 height 18
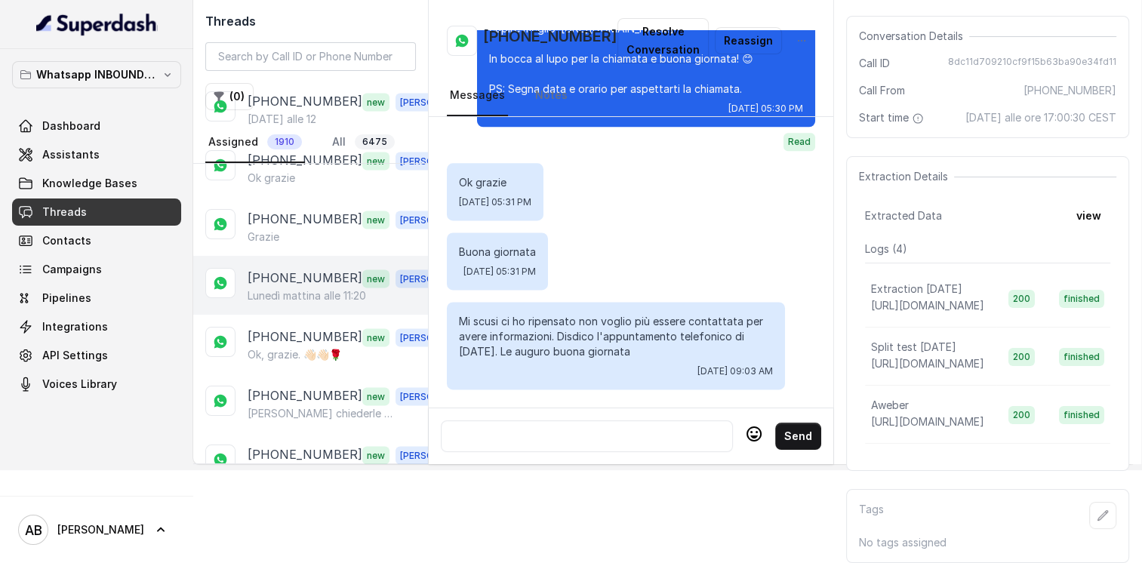
scroll to position [2944, 0]
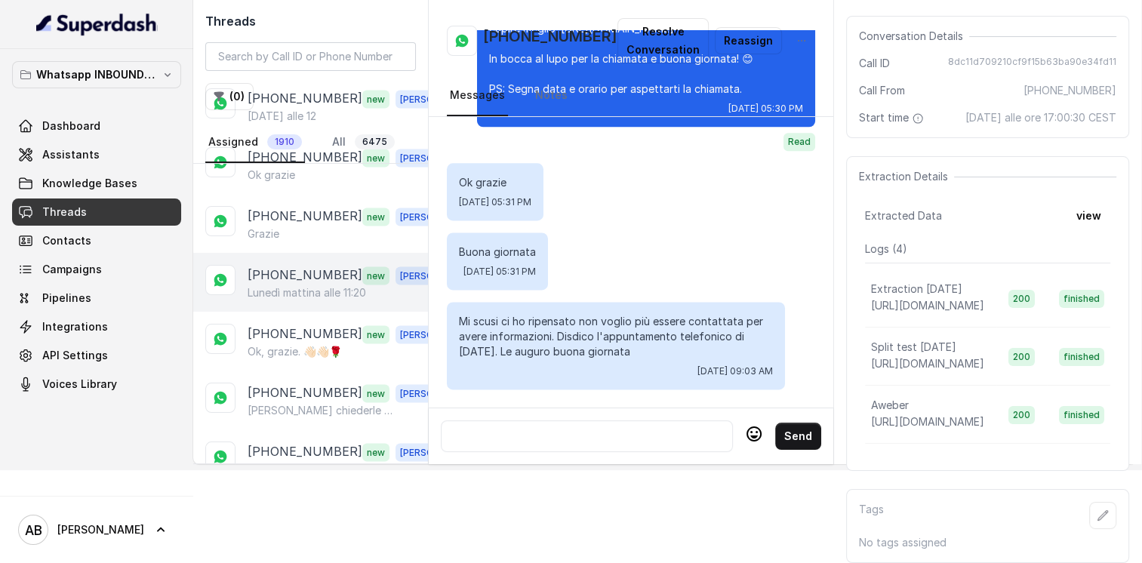
click at [302, 285] on p "Lunedì mattina alle 11:20" at bounding box center [307, 292] width 118 height 15
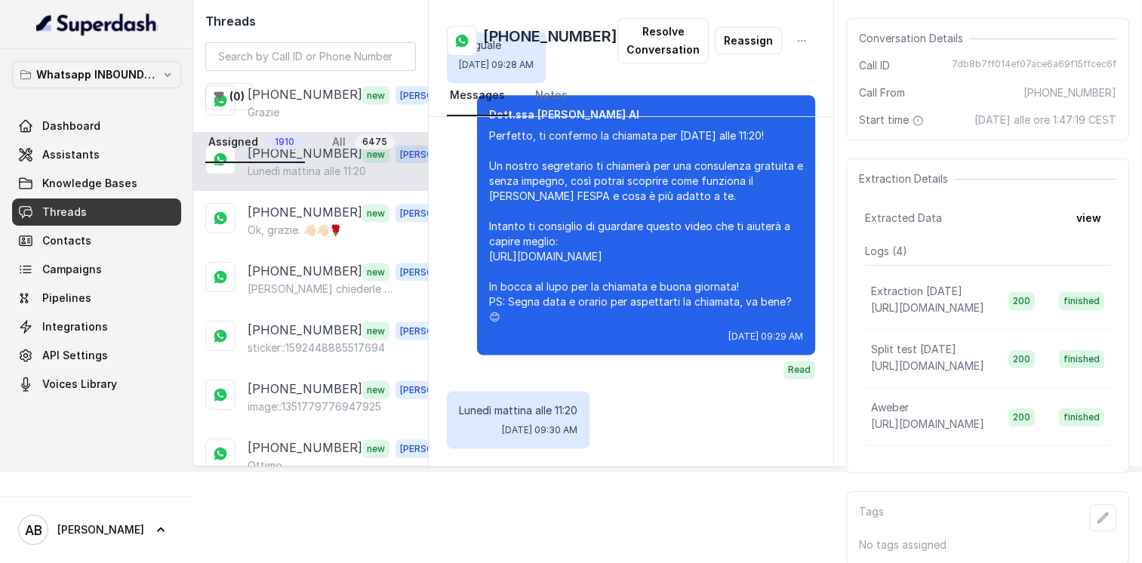
scroll to position [3095, 0]
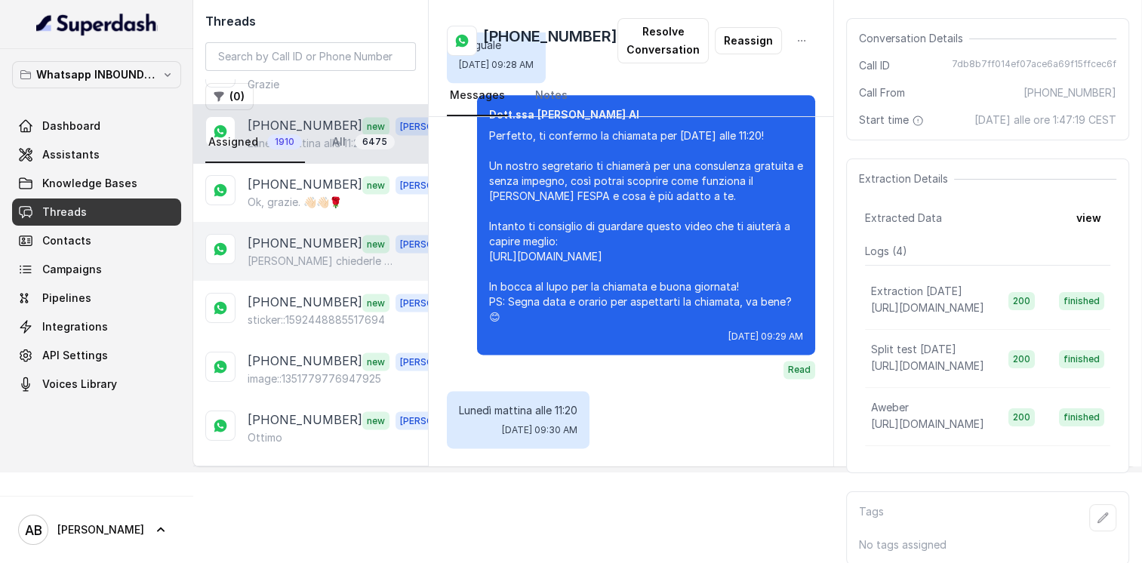
click at [291, 254] on p "Posso chiederle il costo" at bounding box center [320, 261] width 145 height 15
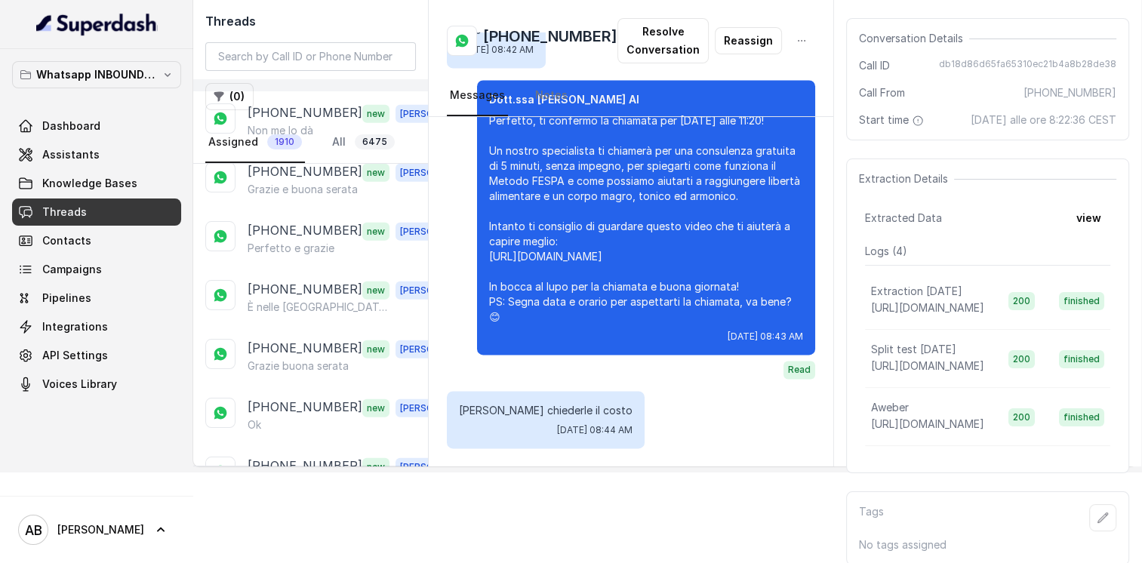
scroll to position [3925, 0]
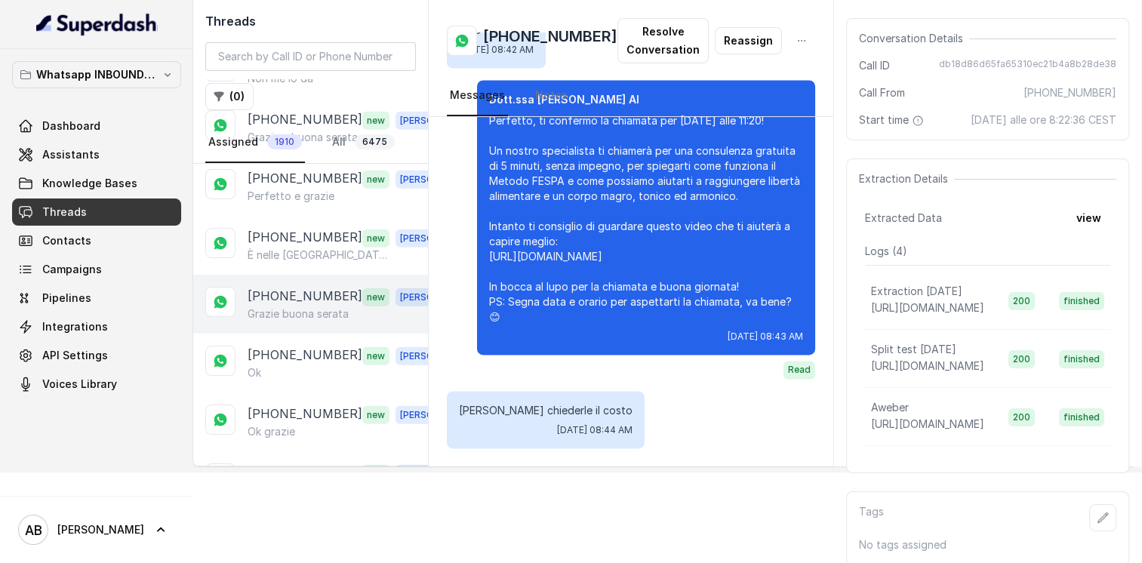
click at [306, 287] on p "+393519211893" at bounding box center [305, 297] width 115 height 20
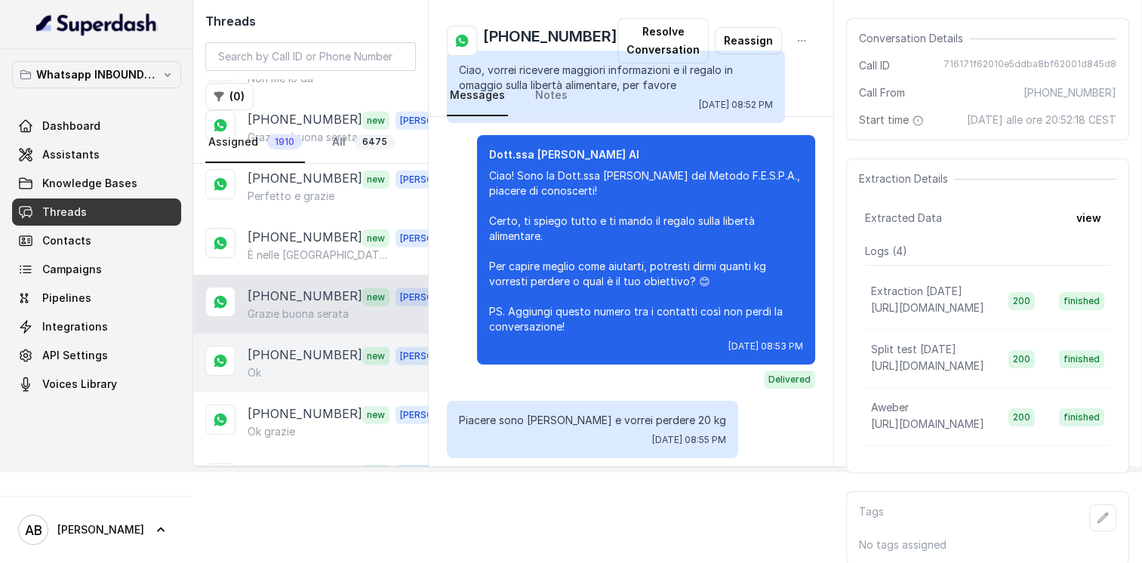
scroll to position [1702, 0]
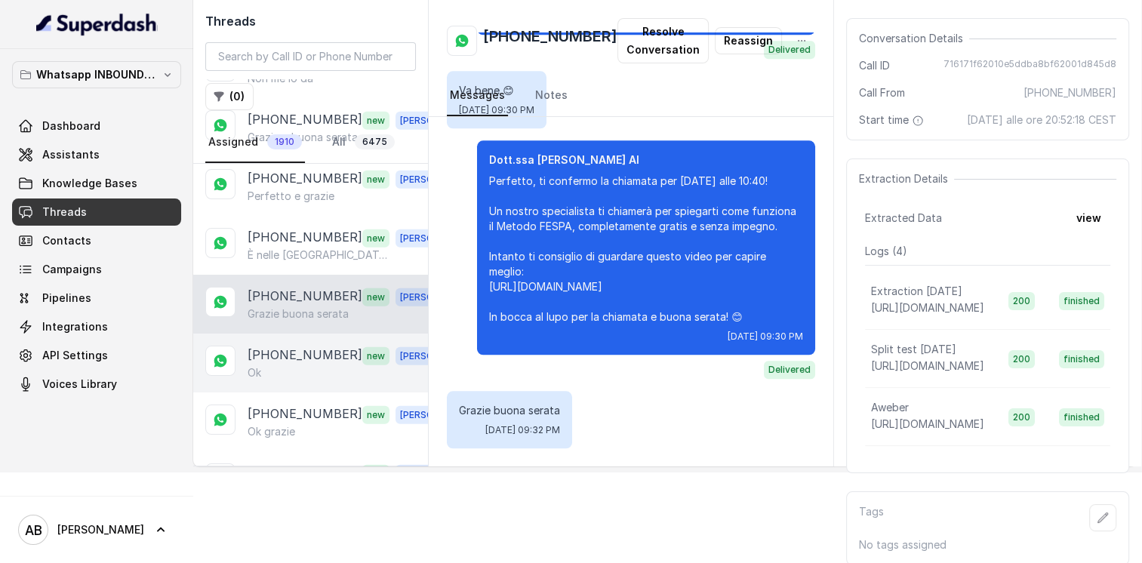
click at [307, 346] on p "+393209004392" at bounding box center [305, 356] width 115 height 20
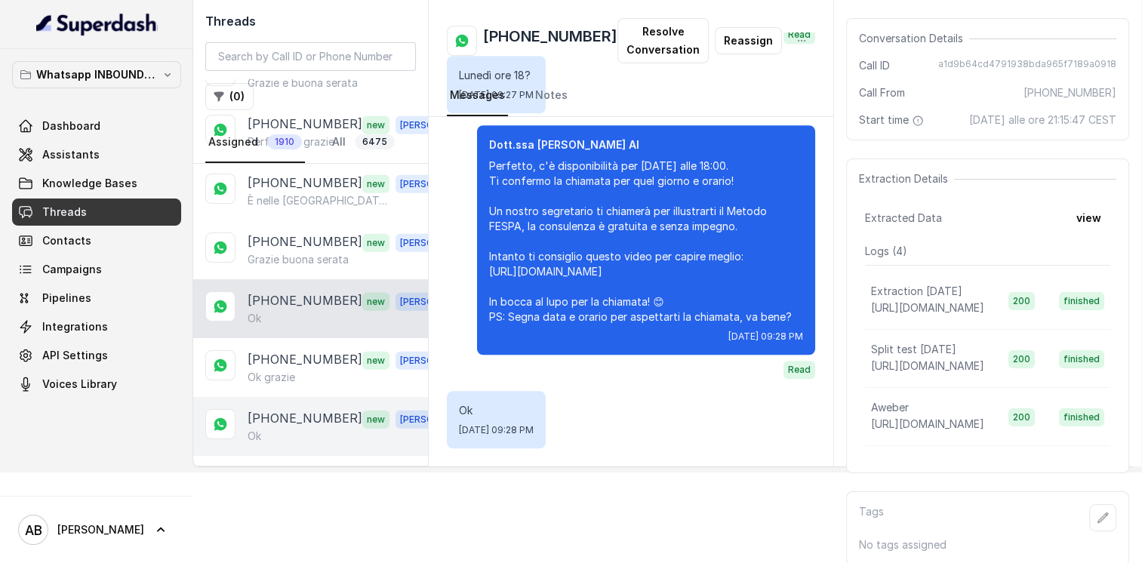
scroll to position [4152, 0]
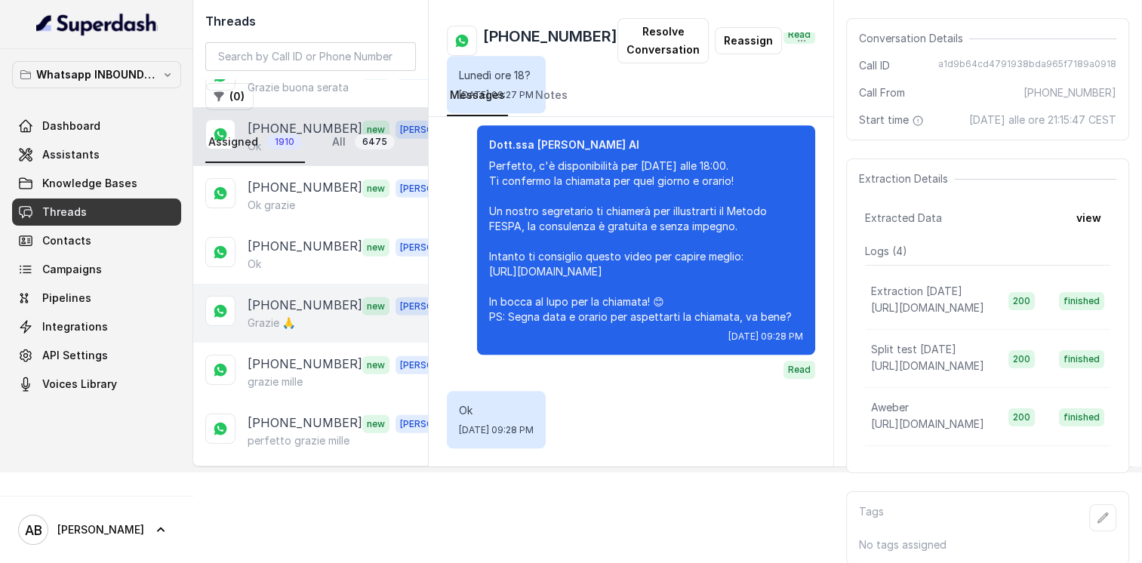
click at [272, 291] on div "+393333988150 new Alessandro Grazie 🙏" at bounding box center [310, 313] width 235 height 59
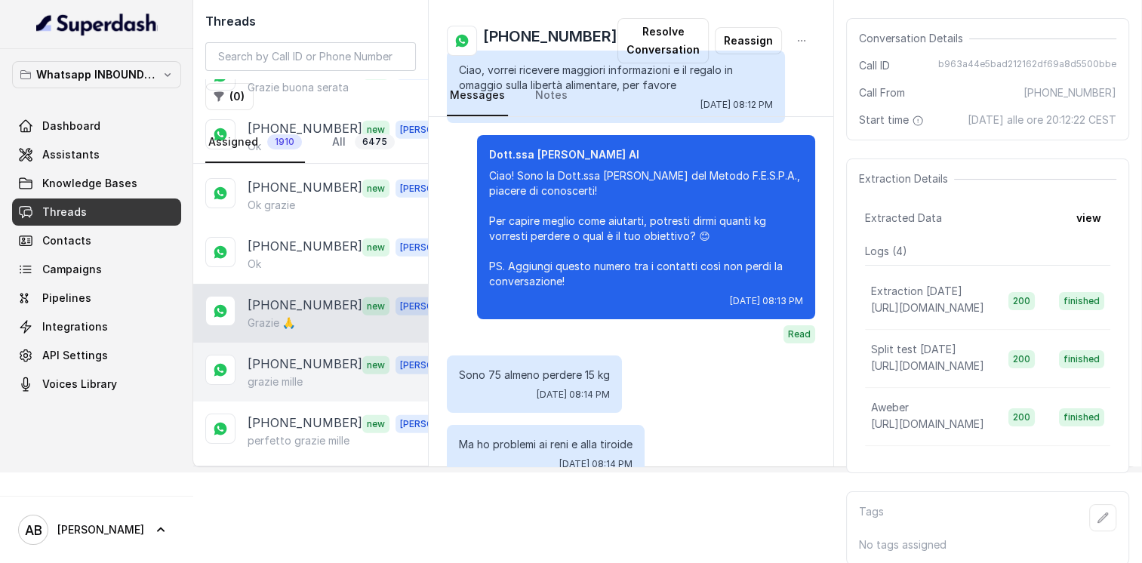
scroll to position [1774, 0]
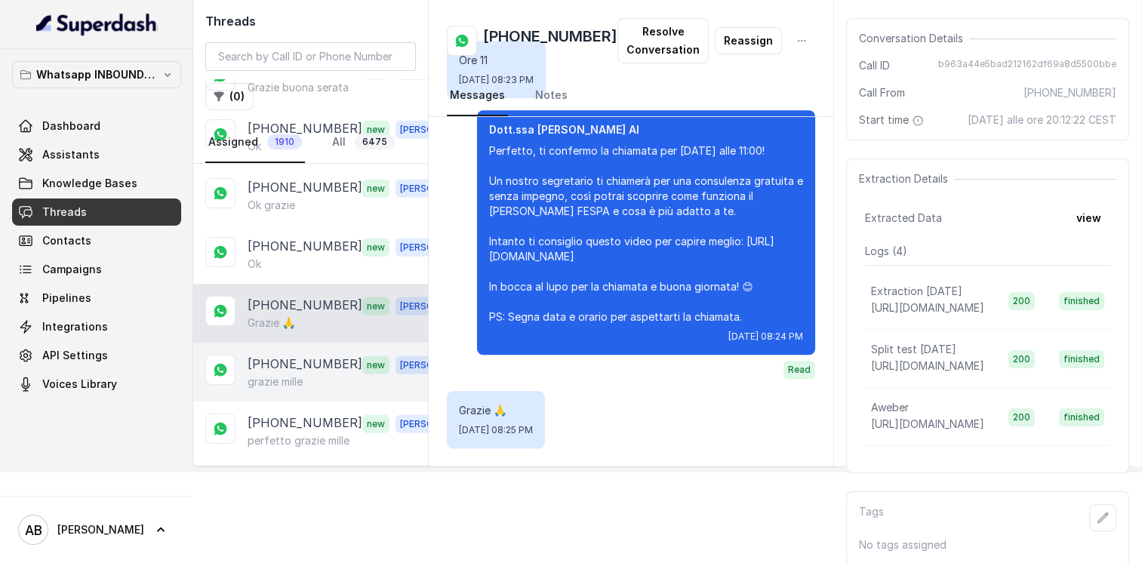
click at [301, 346] on div "+393383806927 new Alessandro grazie mille" at bounding box center [310, 372] width 235 height 59
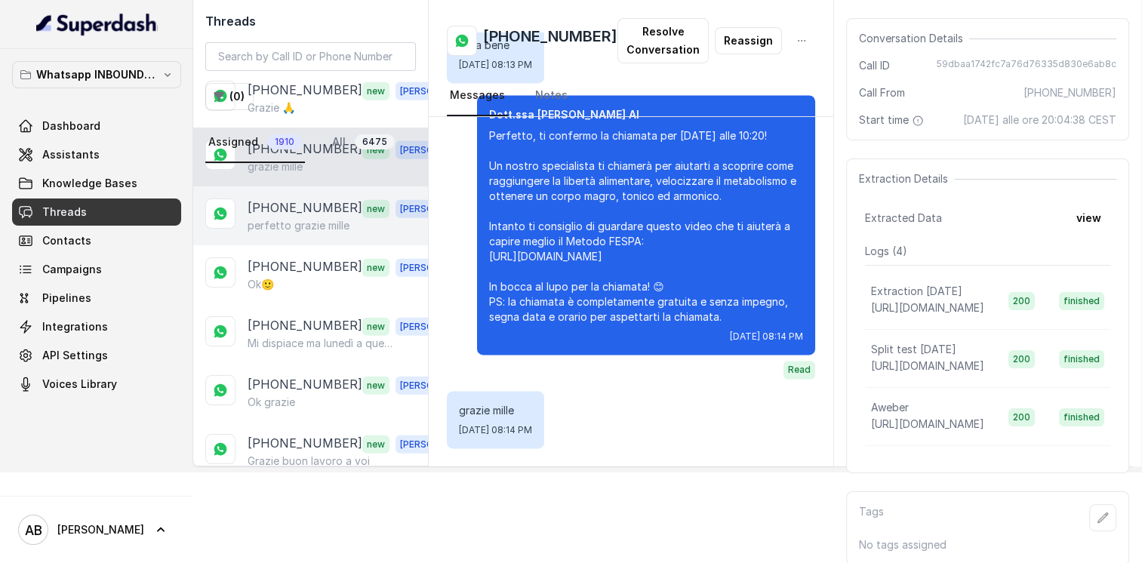
scroll to position [4378, 0]
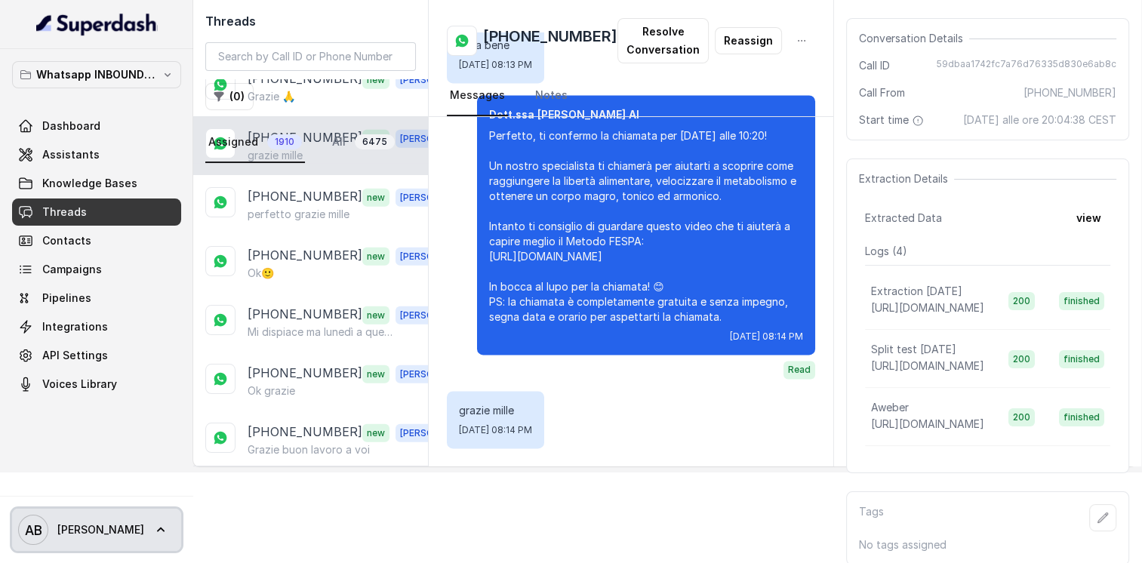
click at [153, 531] on icon at bounding box center [160, 529] width 15 height 15
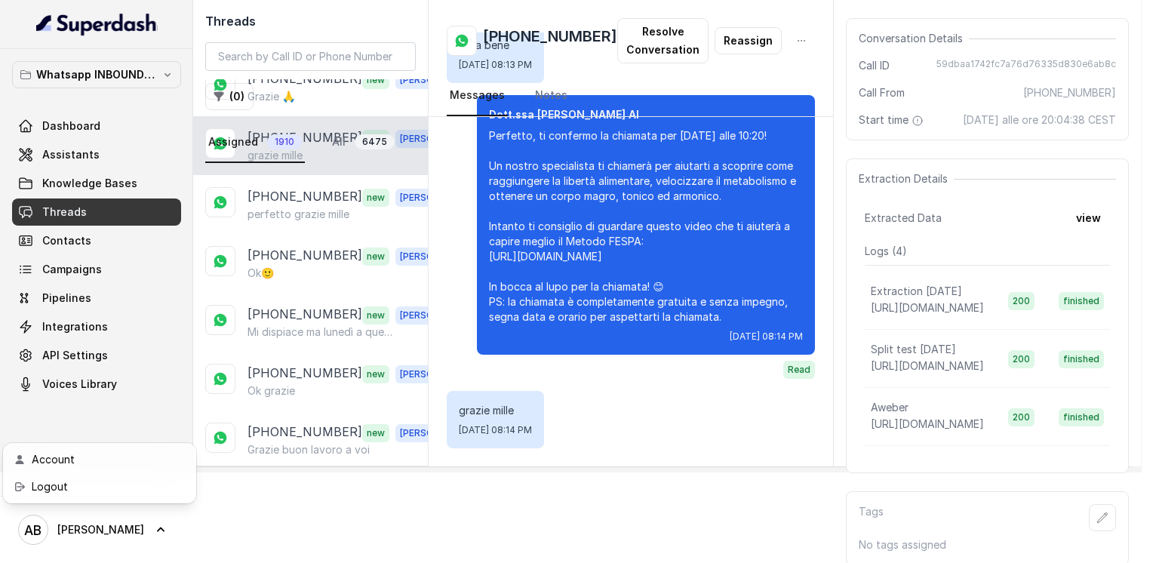
click at [162, 374] on nav "Whatsapp INBOUND Workspace Dashboard Assistants Knowledge Bases Threads Contact…" at bounding box center [96, 281] width 193 height 563
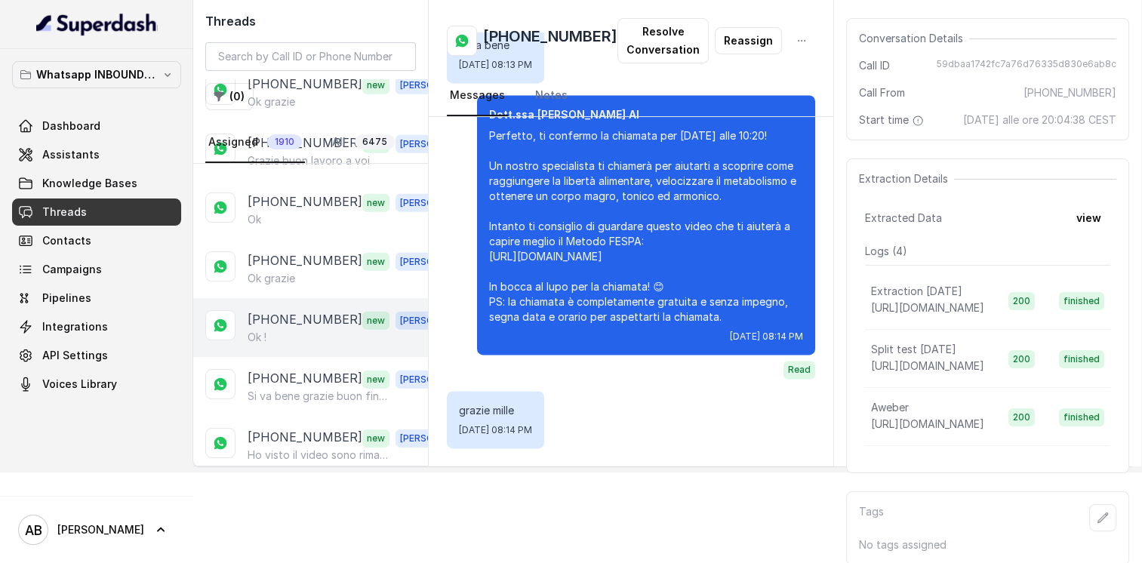
scroll to position [4680, 0]
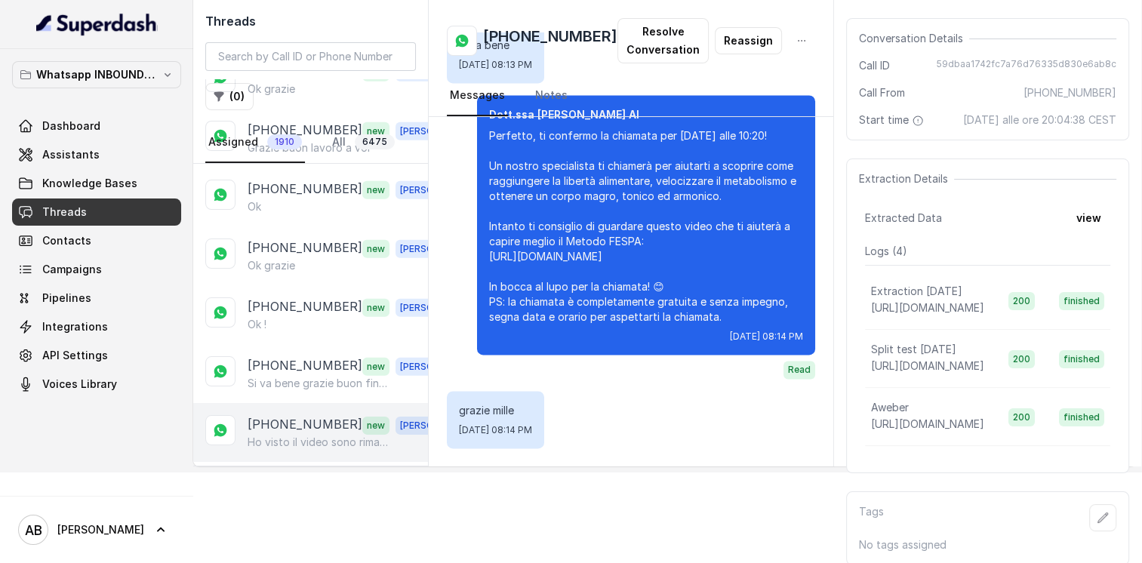
click at [317, 415] on p "+393713802433" at bounding box center [305, 425] width 115 height 20
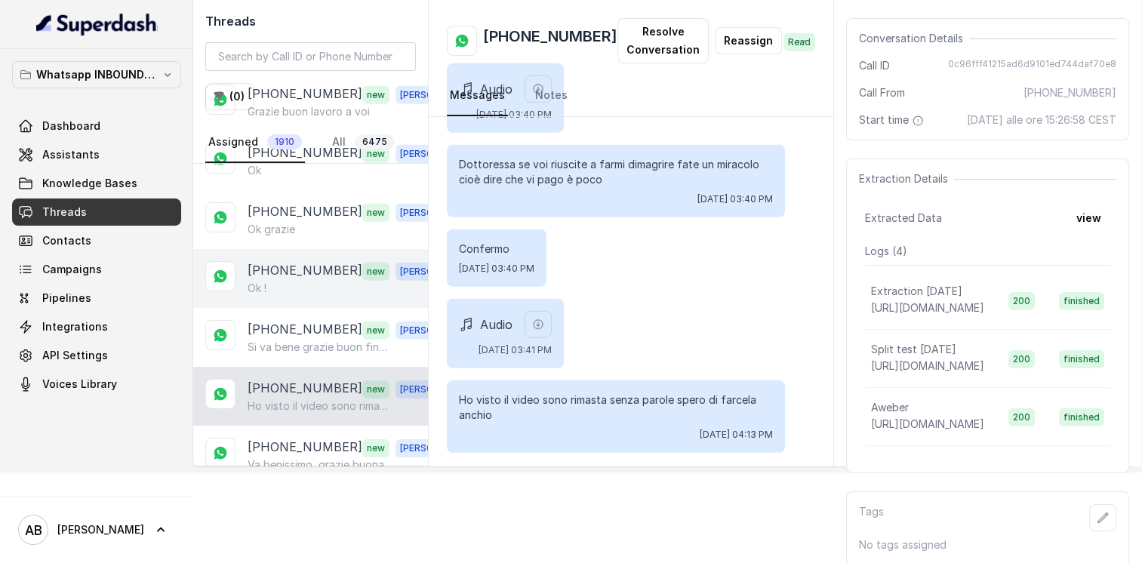
scroll to position [4831, 0]
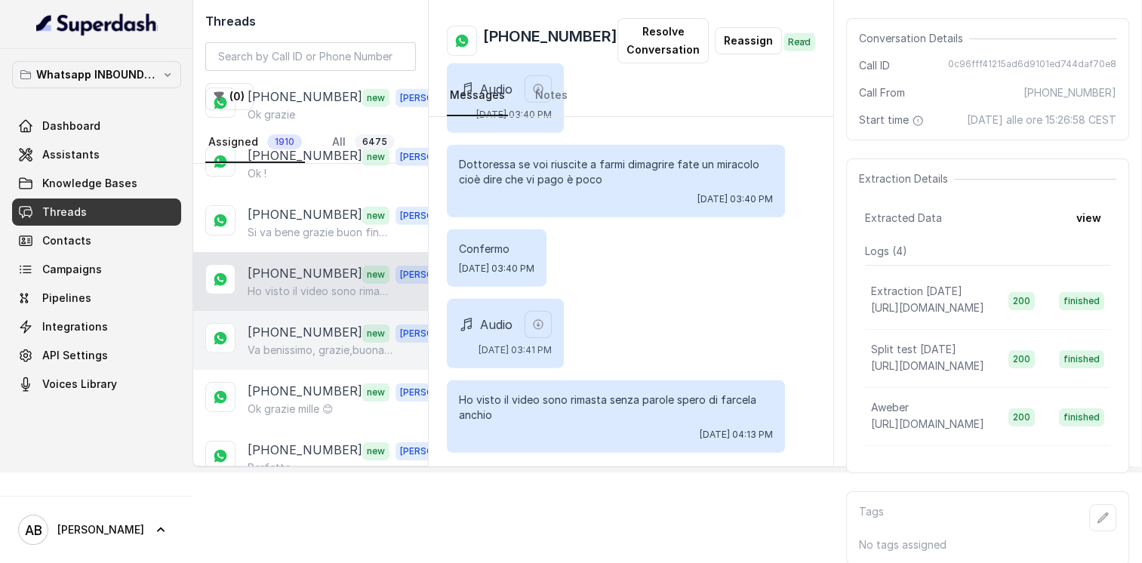
click at [304, 323] on p "+393315080345" at bounding box center [305, 333] width 115 height 20
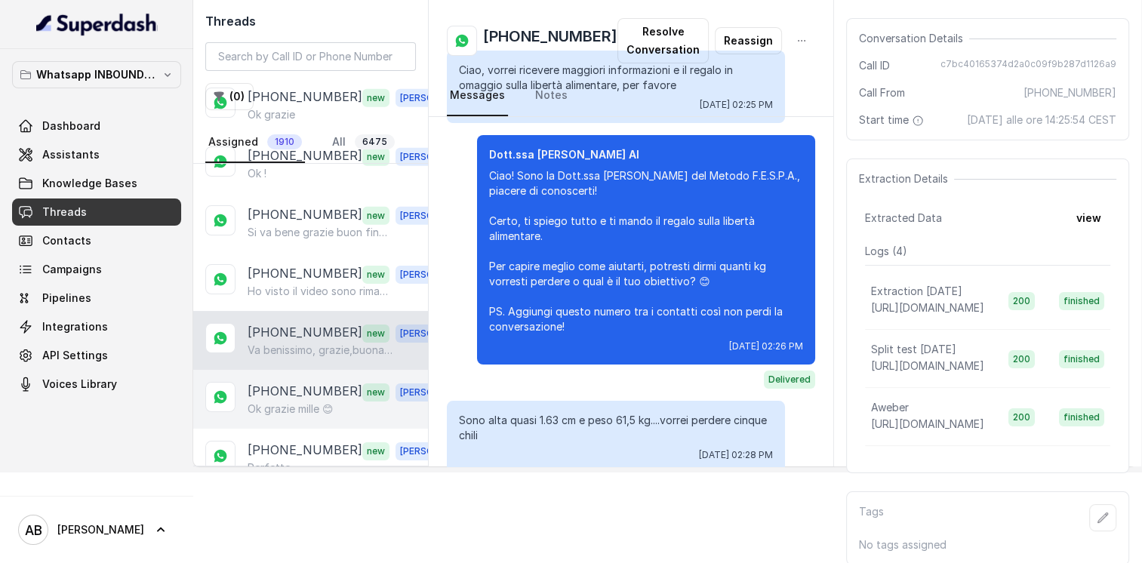
scroll to position [1856, 0]
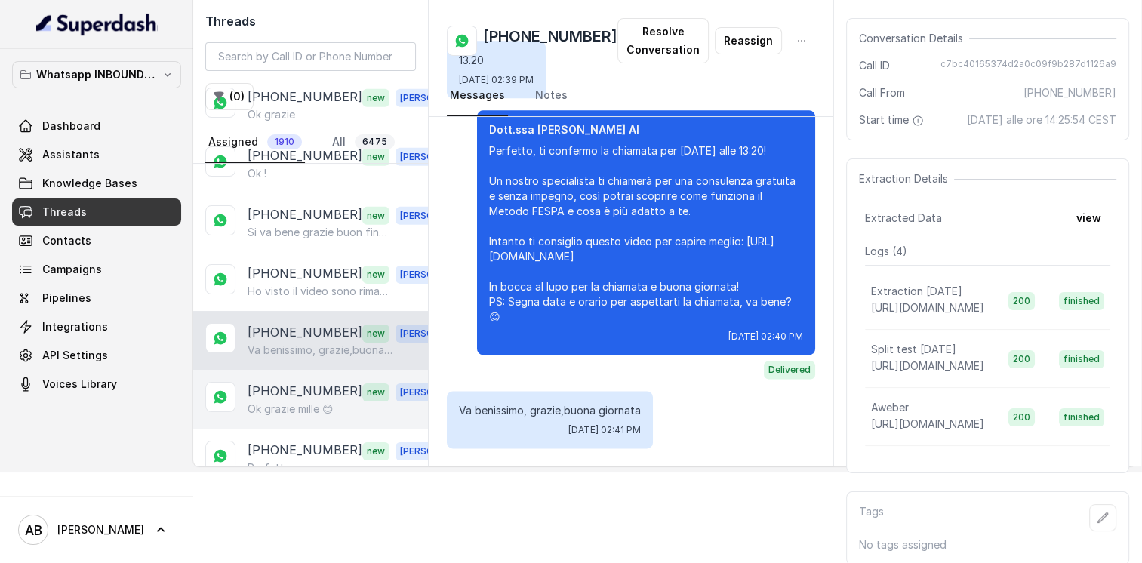
click at [304, 370] on div "+393755355292 new Alessandro Ok grazie mille 😊" at bounding box center [310, 399] width 235 height 59
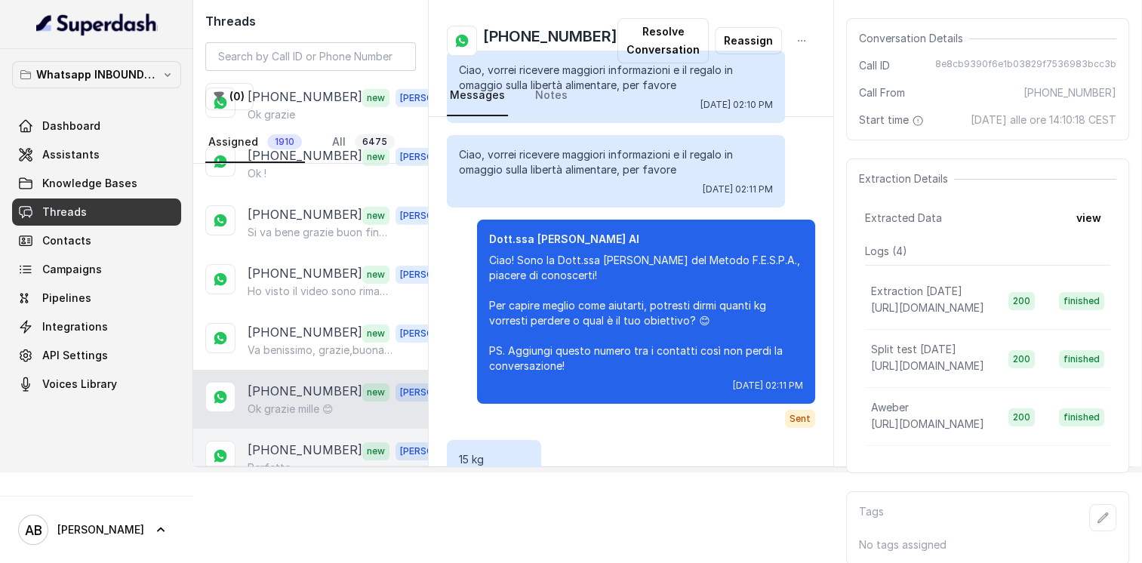
scroll to position [1491, 0]
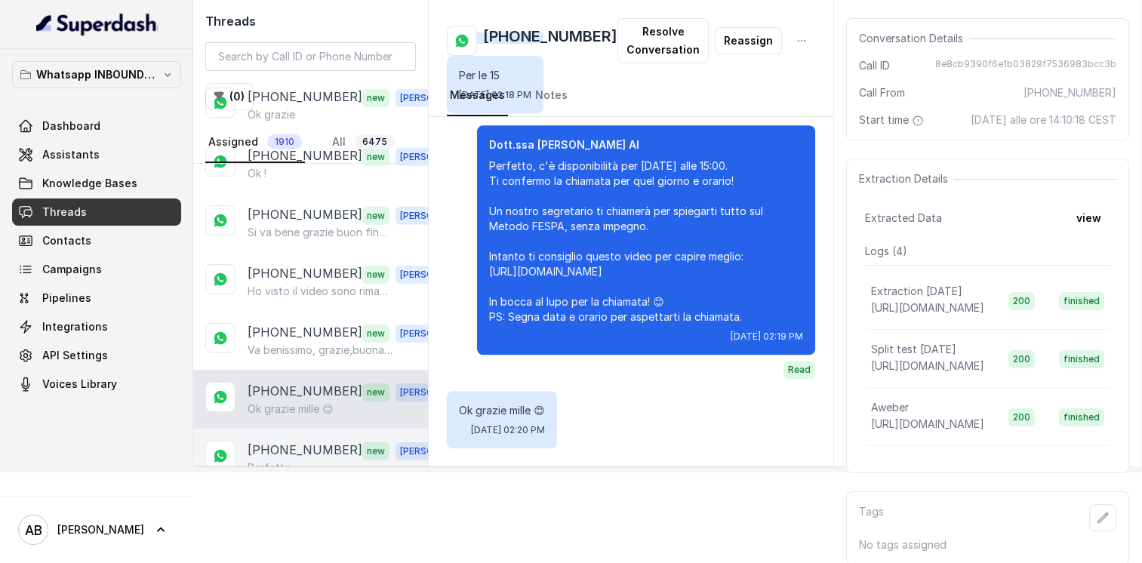
click at [301, 460] on div "Perfetto" at bounding box center [353, 467] width 211 height 15
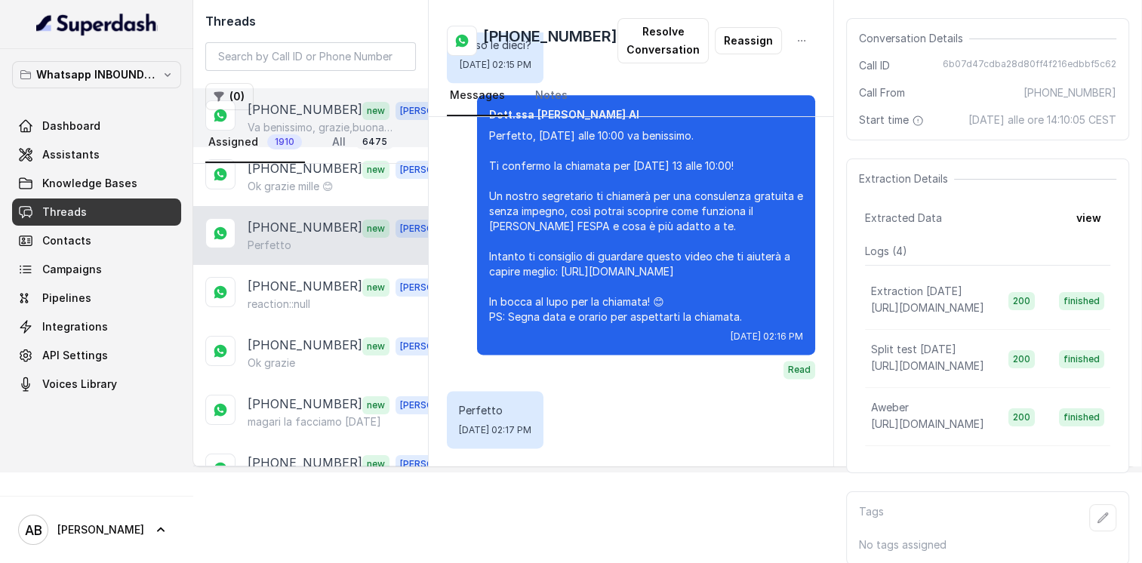
scroll to position [5057, 0]
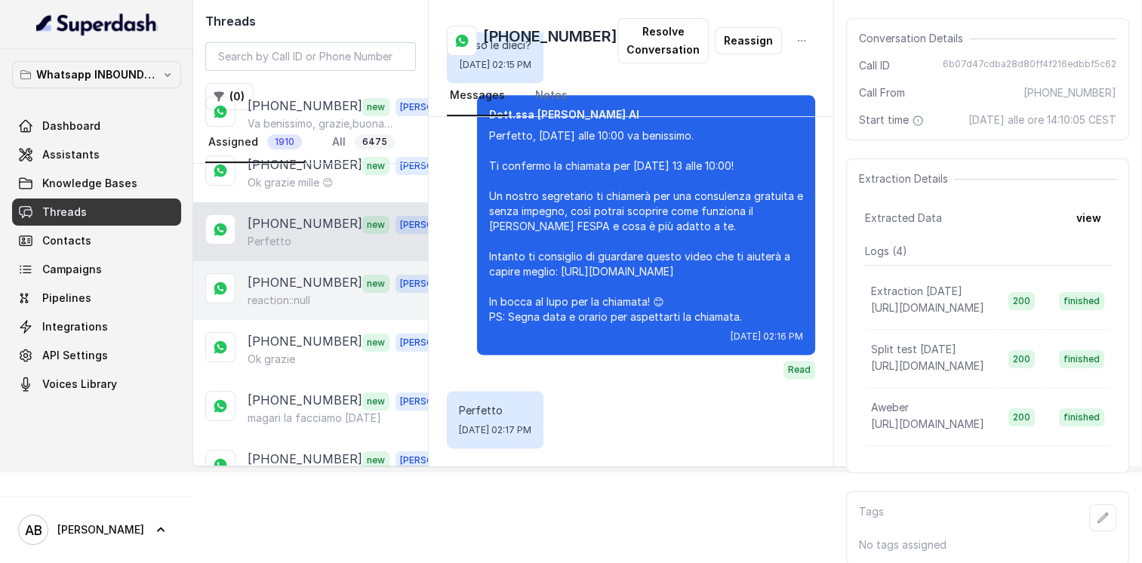
click at [325, 273] on p "+393201817313" at bounding box center [305, 283] width 115 height 20
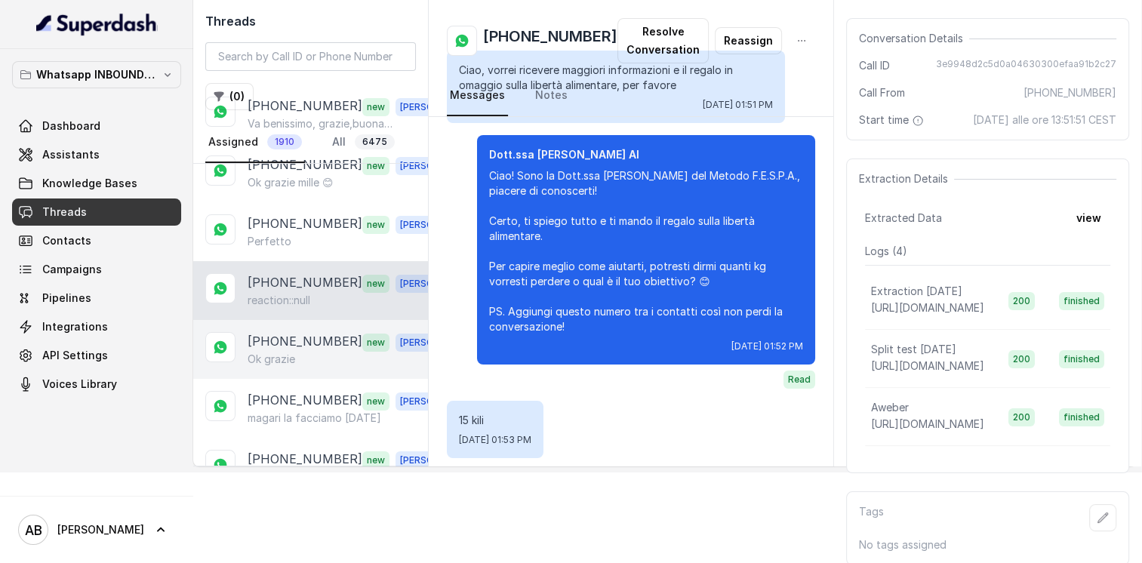
scroll to position [1524, 0]
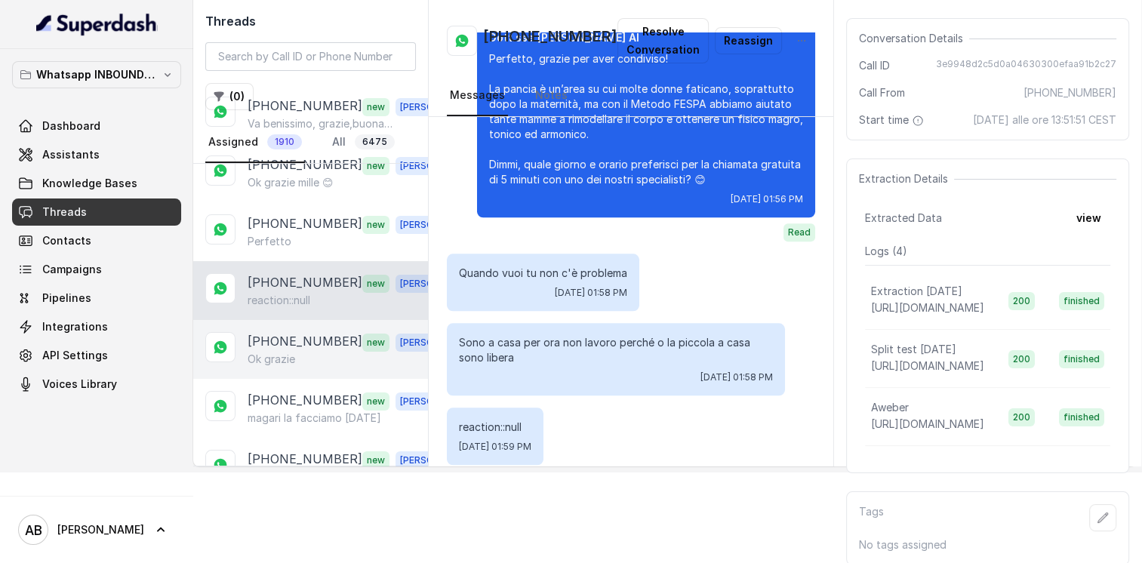
click at [328, 332] on p "+393392316662" at bounding box center [305, 342] width 115 height 20
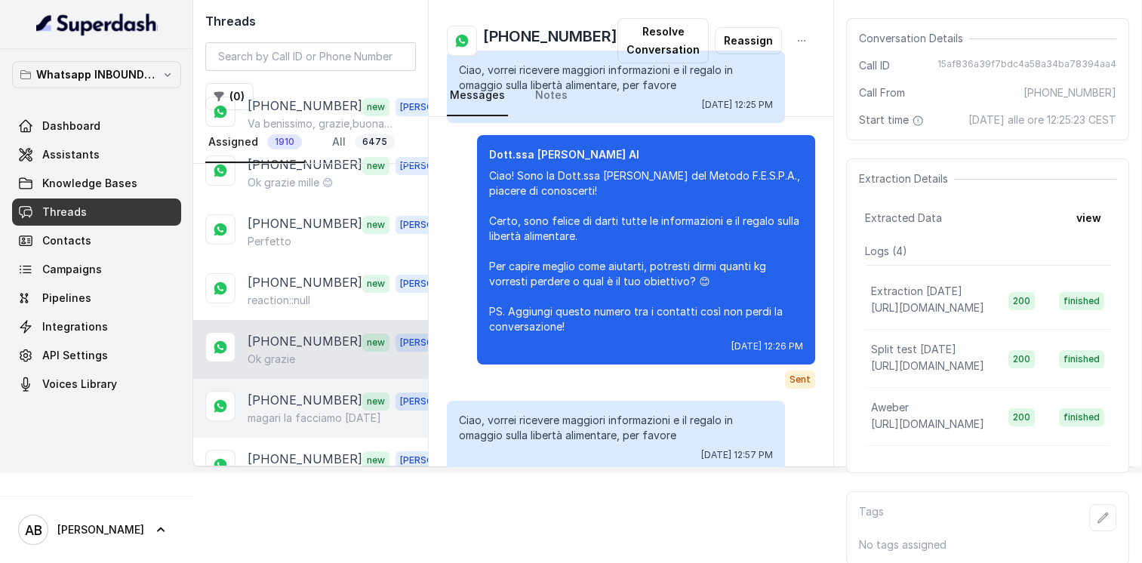
click at [320, 411] on p "magari la facciamo domani" at bounding box center [315, 418] width 134 height 15
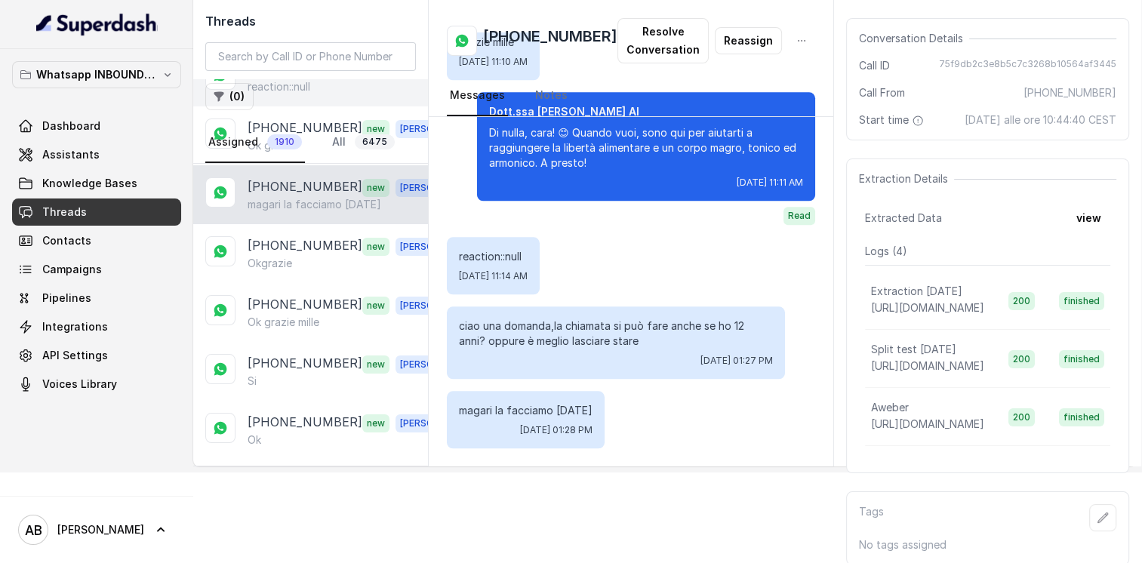
scroll to position [5284, 0]
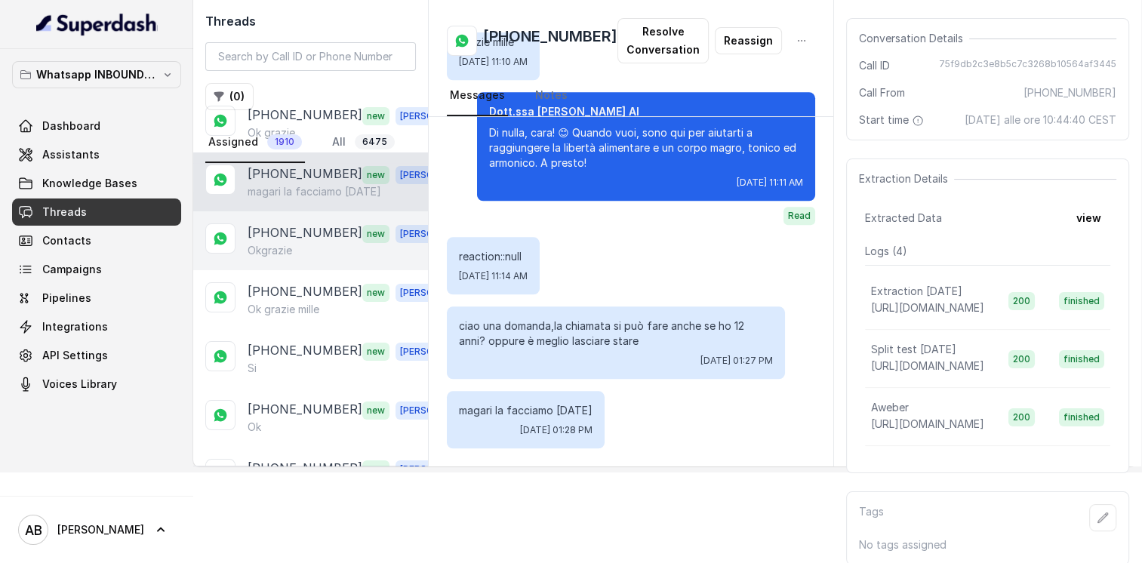
click at [291, 243] on p "Okgrazie" at bounding box center [270, 250] width 45 height 15
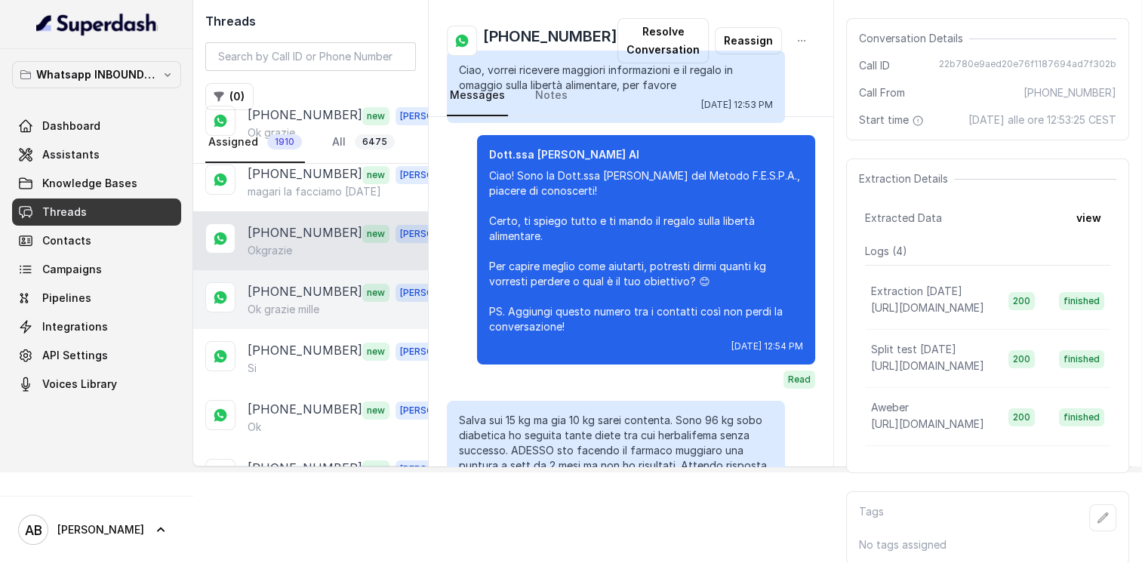
scroll to position [1448, 0]
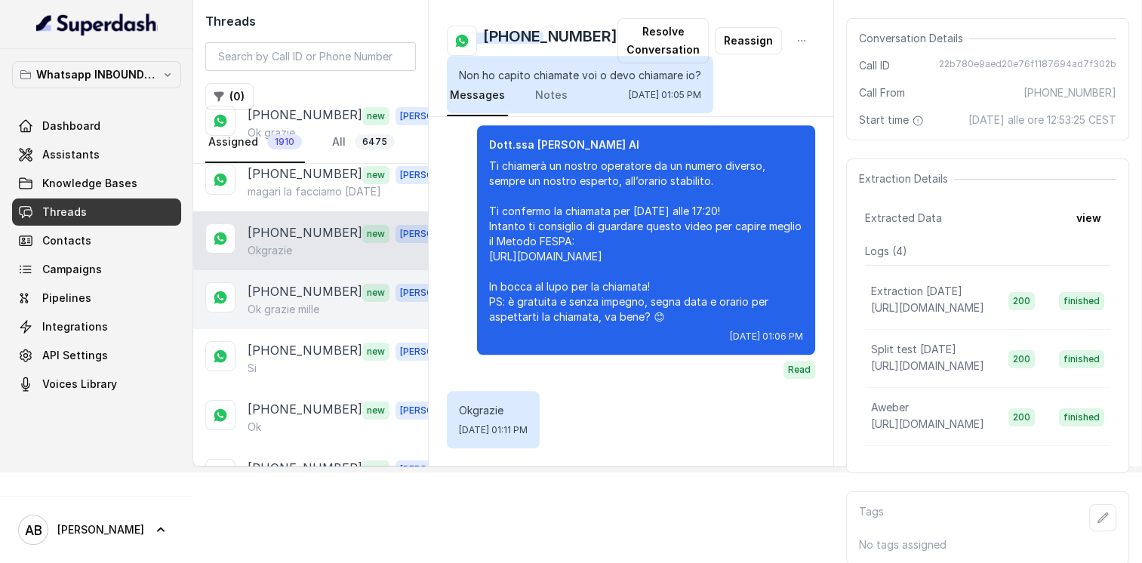
click at [304, 282] on p "+393667200911" at bounding box center [305, 292] width 115 height 20
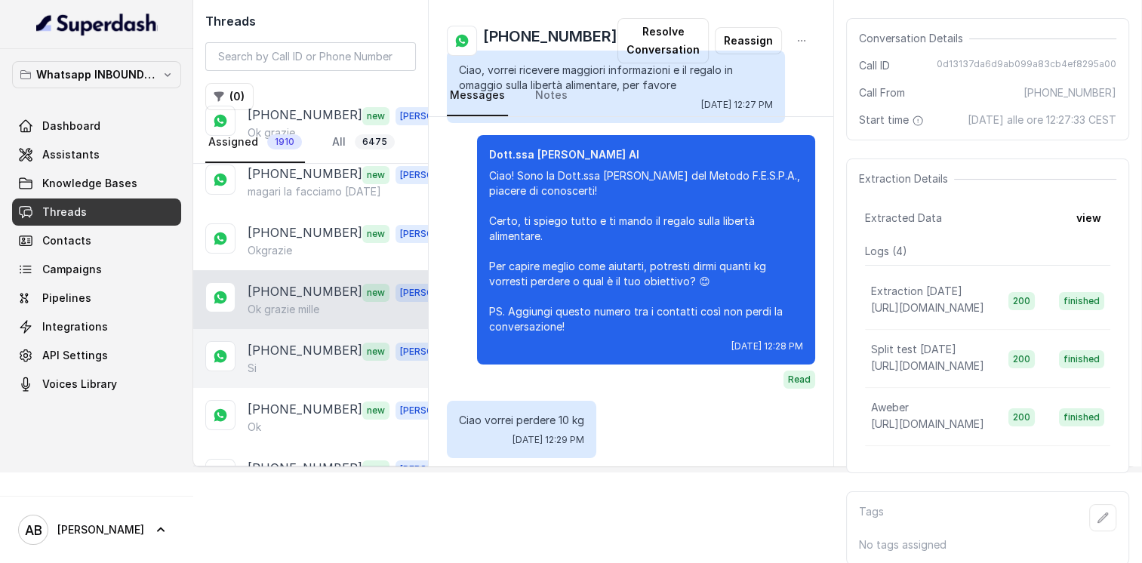
click at [311, 341] on p "+393926370459" at bounding box center [305, 351] width 115 height 20
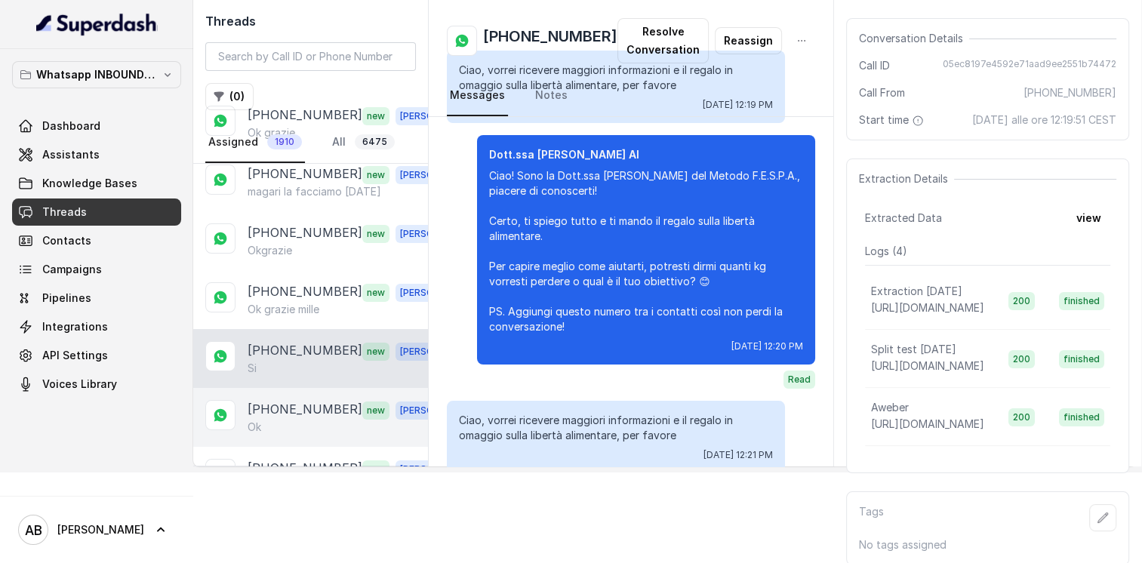
click at [316, 400] on p "+393334711800" at bounding box center [305, 410] width 115 height 20
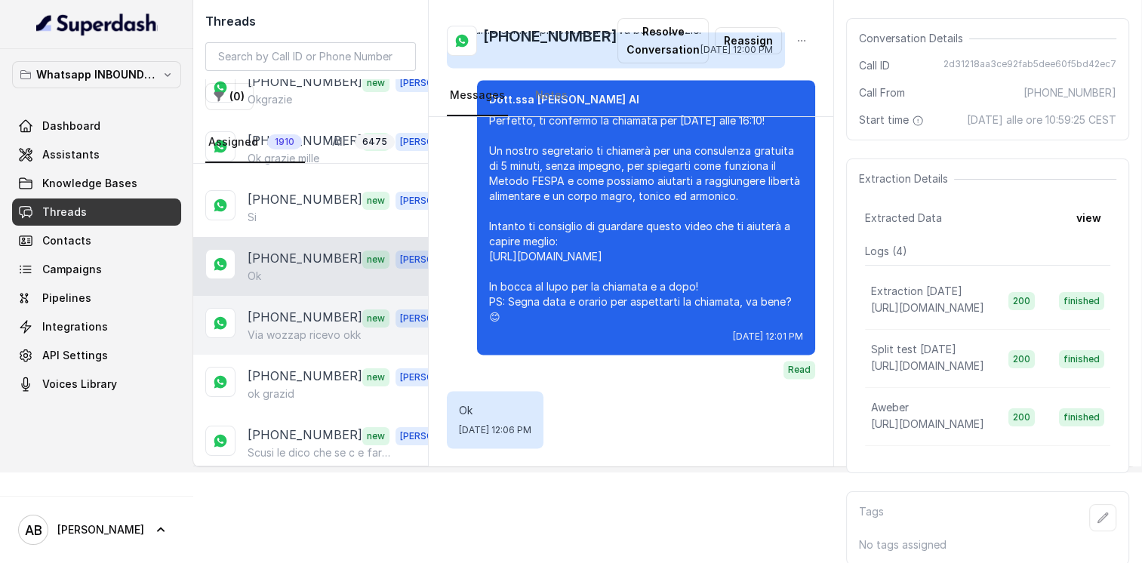
click at [303, 308] on p "+393387373474" at bounding box center [305, 318] width 115 height 20
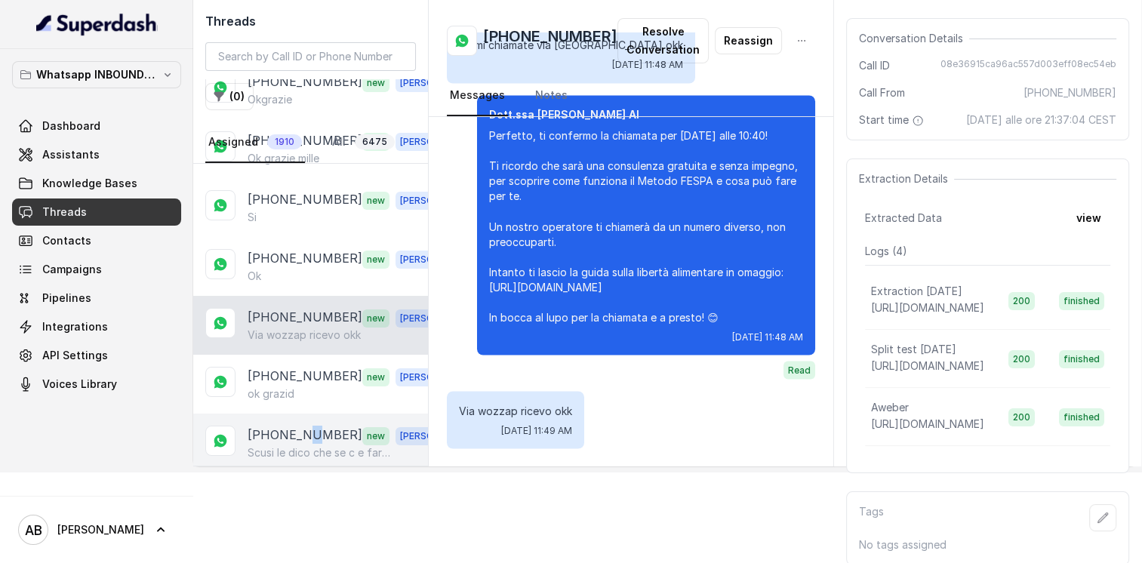
click at [310, 426] on p "+393314439144" at bounding box center [305, 436] width 115 height 20
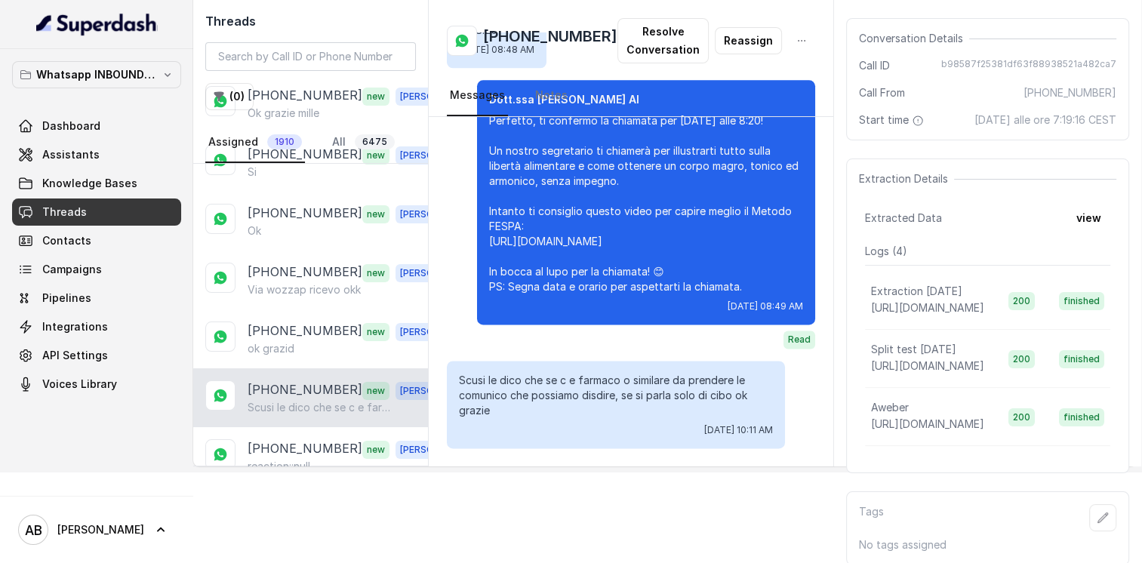
click at [320, 498] on p "Load more conversations" at bounding box center [311, 507] width 148 height 18
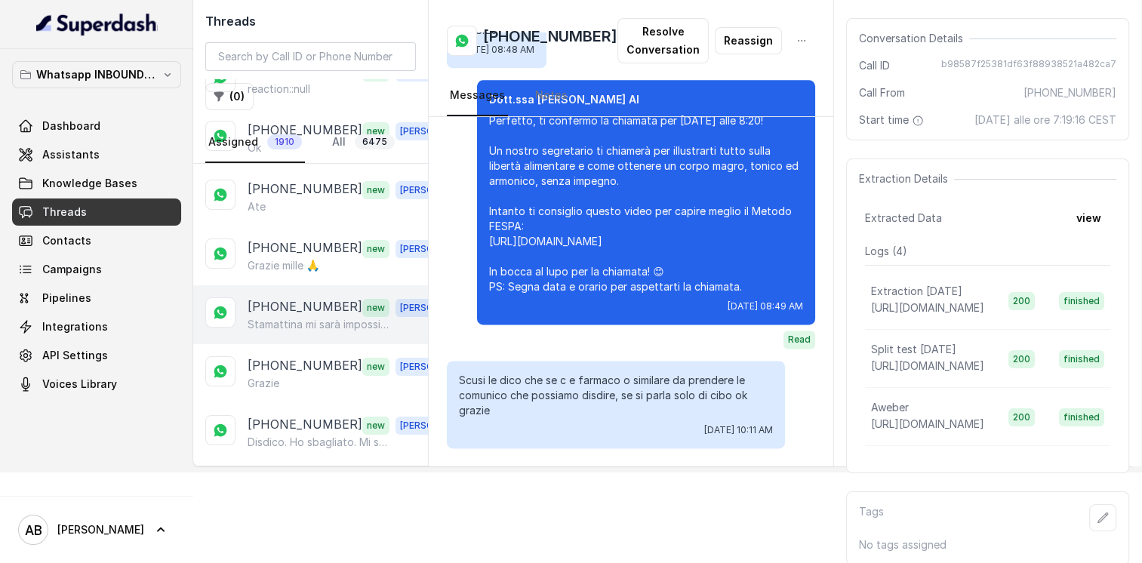
click at [278, 297] on p "+393482754273" at bounding box center [305, 307] width 115 height 20
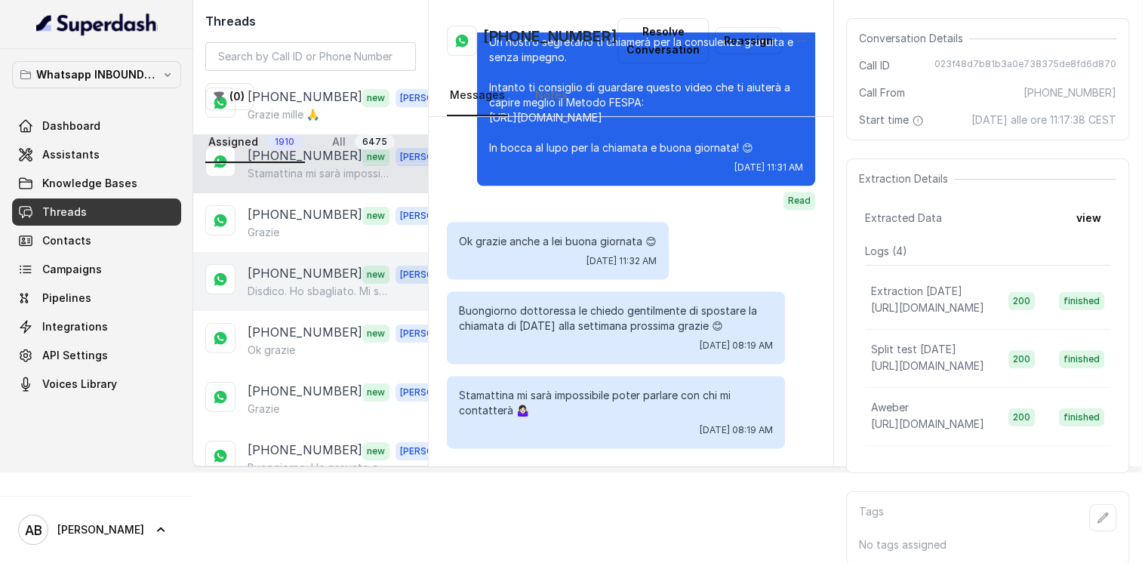
click at [305, 252] on div "+393482242858 new Alessandro Disdico. Ho sbagliato. Mi scusi" at bounding box center [310, 281] width 235 height 59
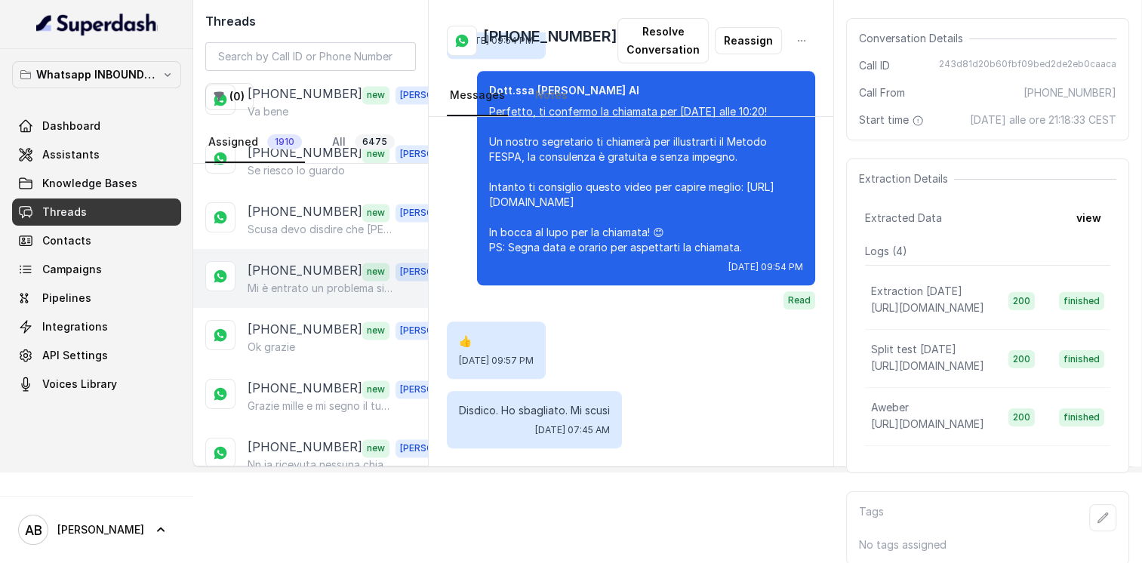
click at [314, 281] on p "Mi è entrato un problema si può fare alle 17?" at bounding box center [320, 288] width 145 height 15
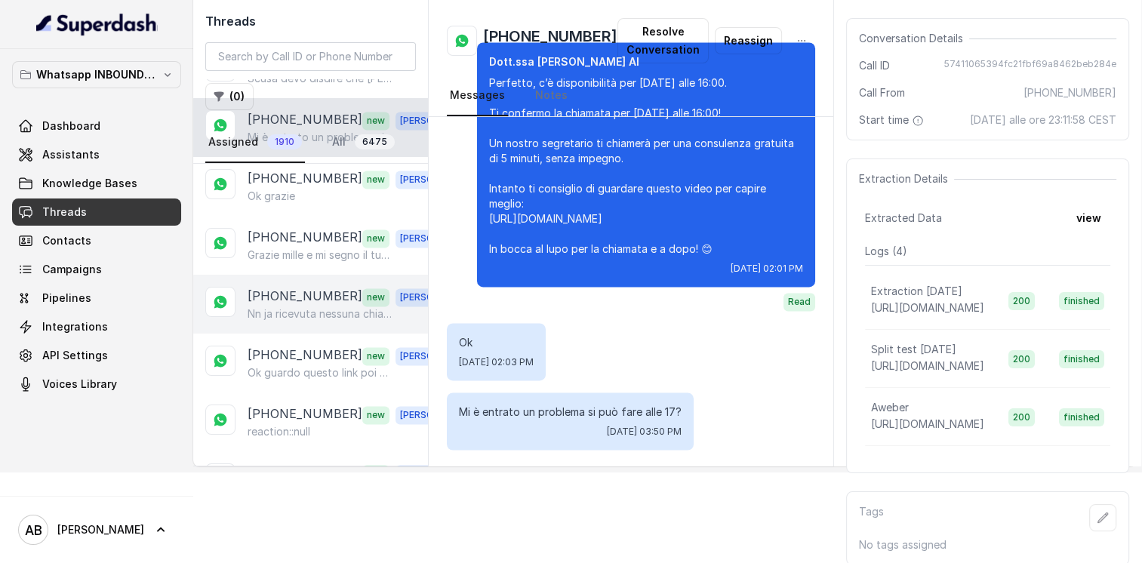
click at [309, 306] on p "Nn ja ricevuta nessuna chiamata" at bounding box center [320, 313] width 145 height 15
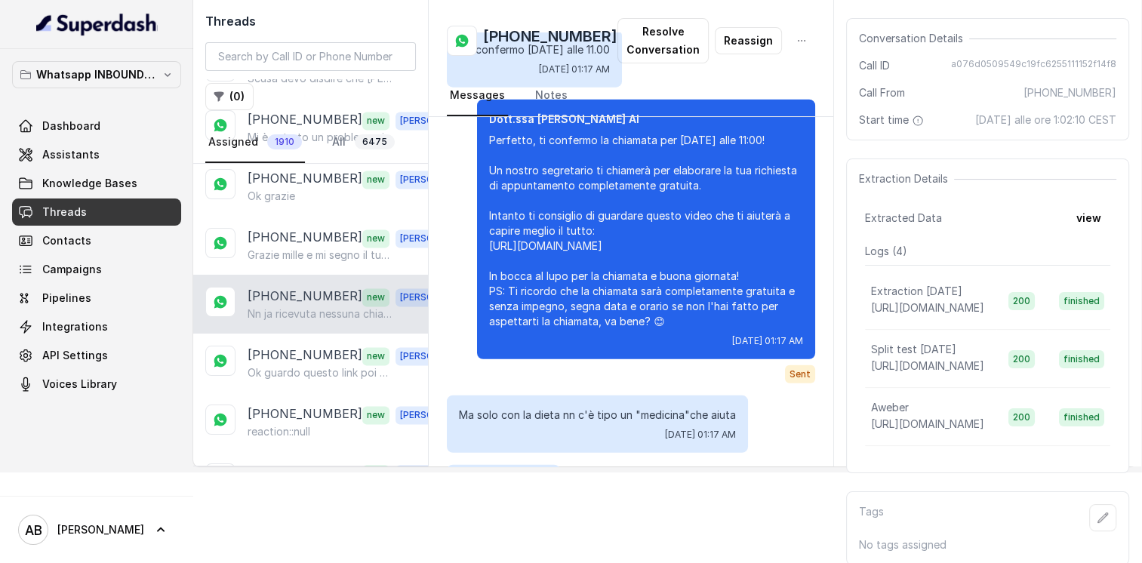
click at [534, 35] on h2 "+393338955282" at bounding box center [550, 41] width 134 height 30
copy h2 "393338955282"
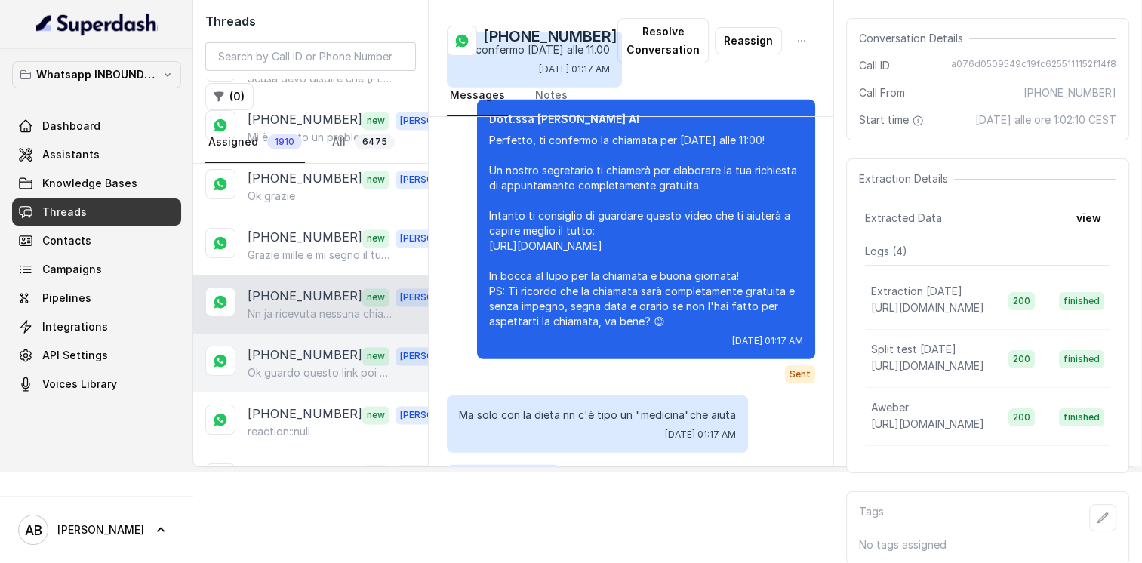
click at [279, 346] on p "+393770842665" at bounding box center [305, 356] width 115 height 20
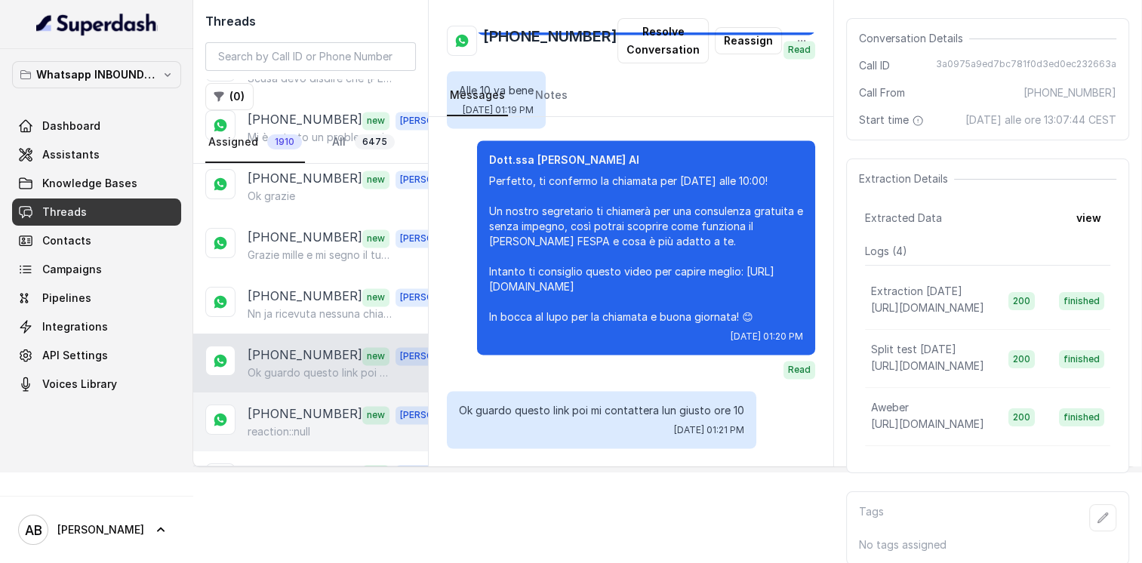
click at [293, 405] on p "+393281610324" at bounding box center [305, 415] width 115 height 20
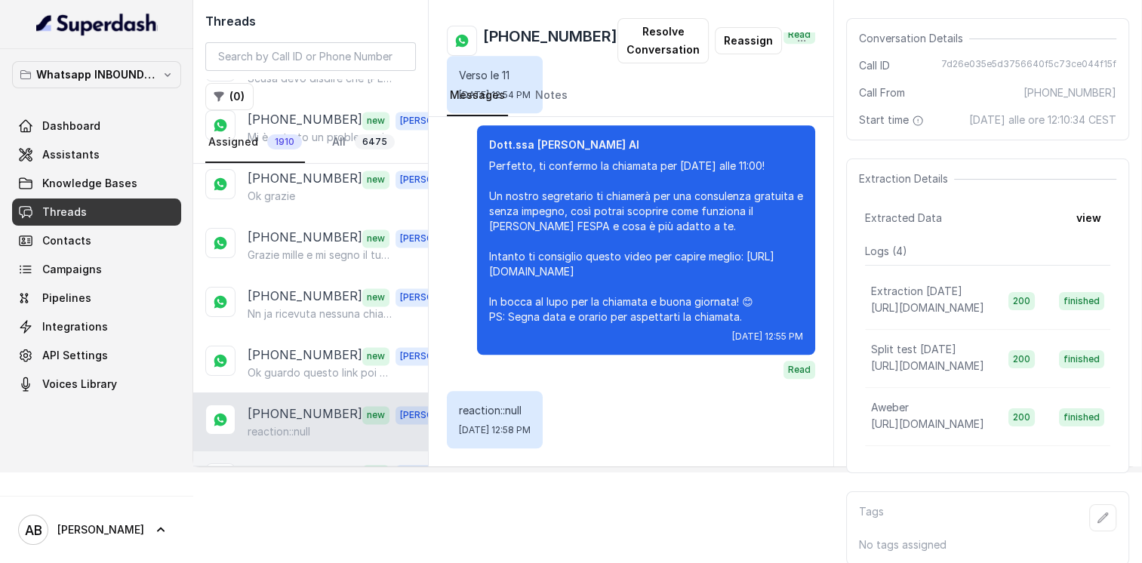
click at [308, 483] on div "Grazie😅" at bounding box center [353, 490] width 211 height 15
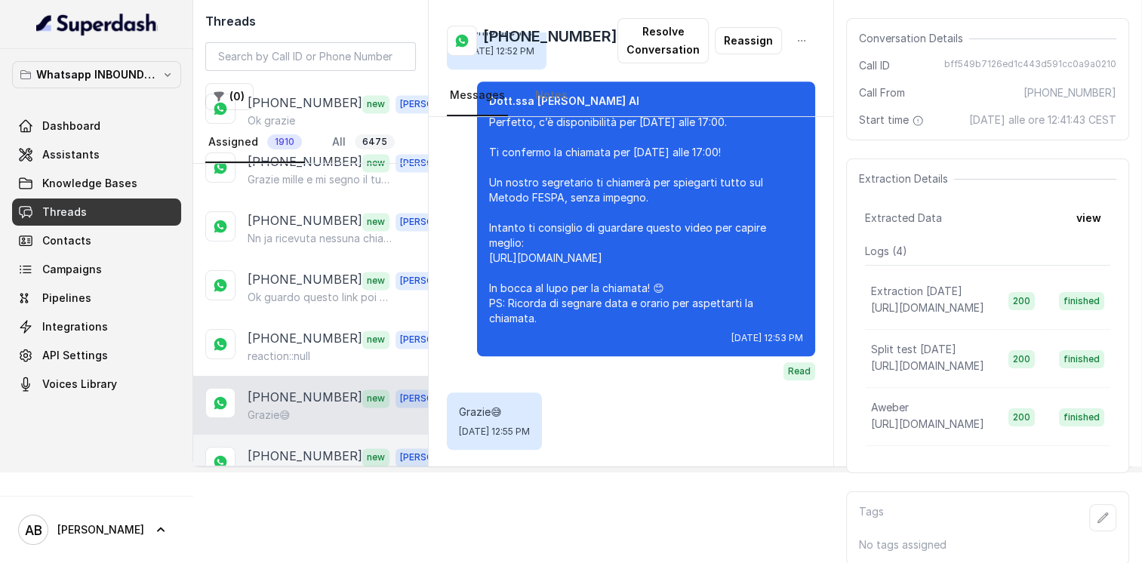
click at [325, 447] on p "+393791322532" at bounding box center [305, 457] width 115 height 20
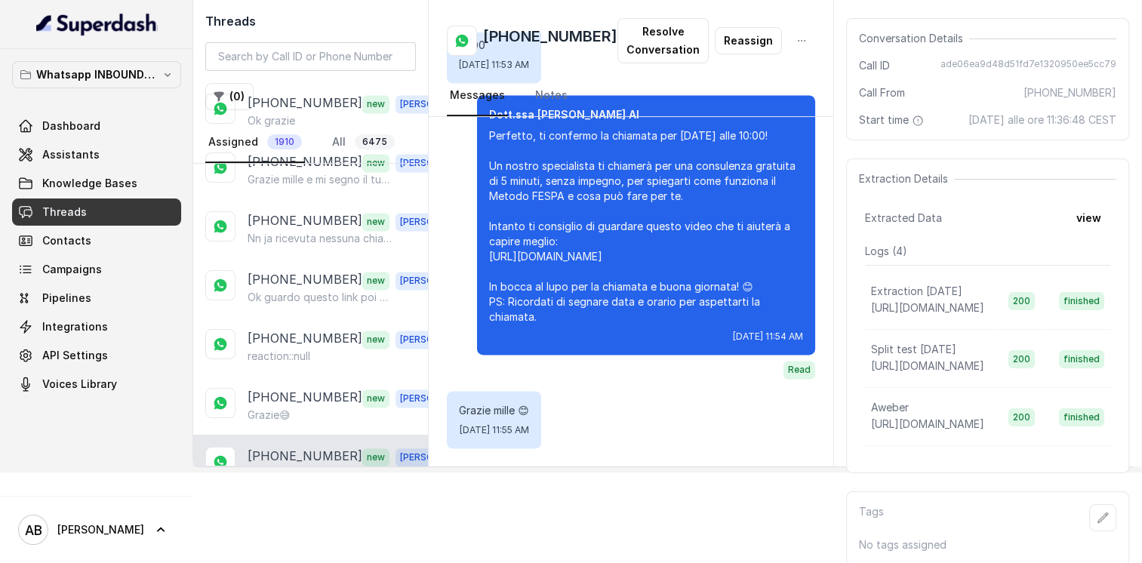
click at [317, 525] on p "Grz altrettanto" at bounding box center [285, 532] width 75 height 15
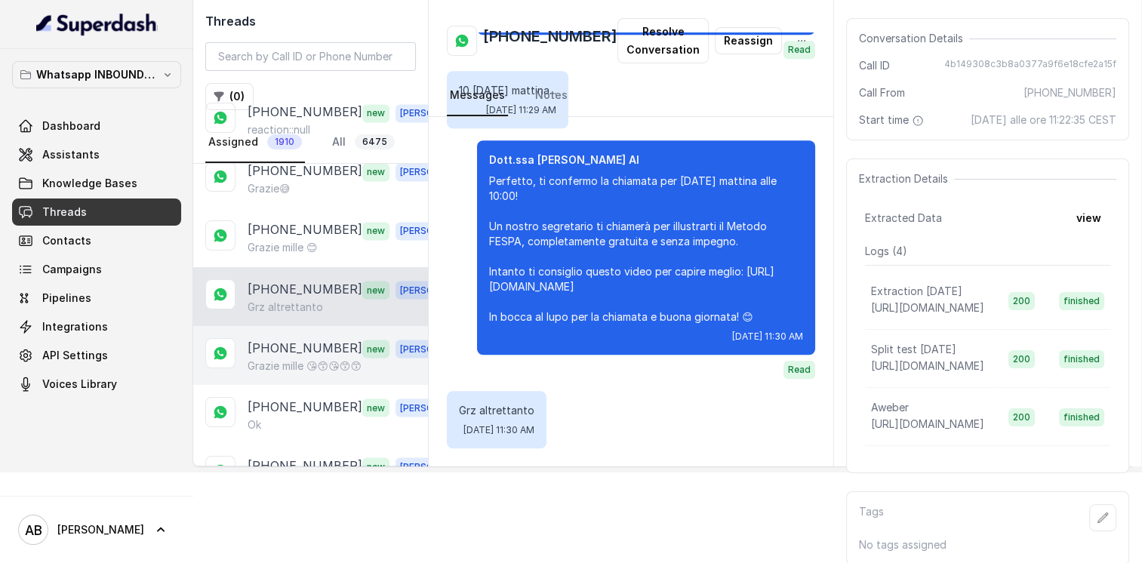
click at [291, 338] on p "+393337676734" at bounding box center [305, 348] width 115 height 20
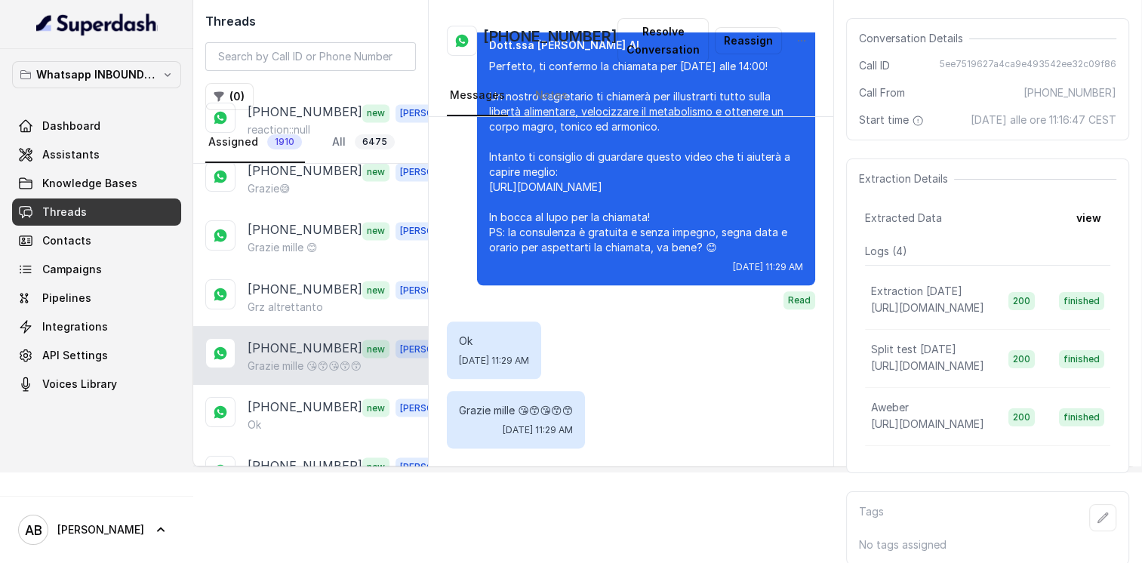
click at [297, 326] on div "+393337676734 new Alessandro Grazie mille 😘😙😘😙😙" at bounding box center [310, 355] width 235 height 59
click at [303, 444] on div "+393881115483 new Alessandro Grazie mille per la tua disponibilità ☺️" at bounding box center [310, 473] width 235 height 59
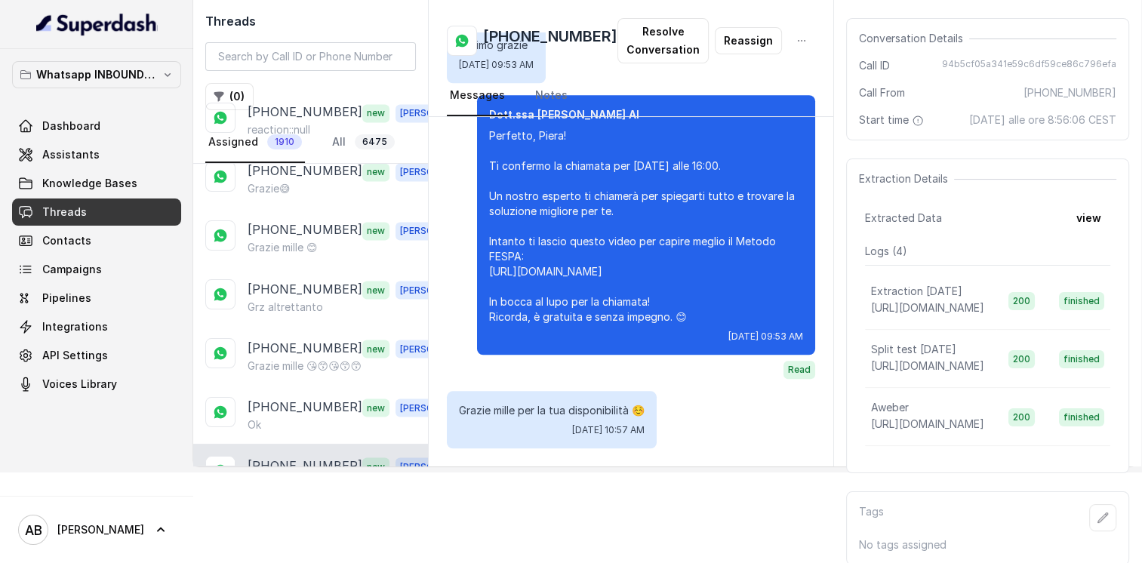
click at [318, 503] on div "+393913546032 new Alessandro Aspettava la telefonata per le 10:40" at bounding box center [310, 532] width 235 height 59
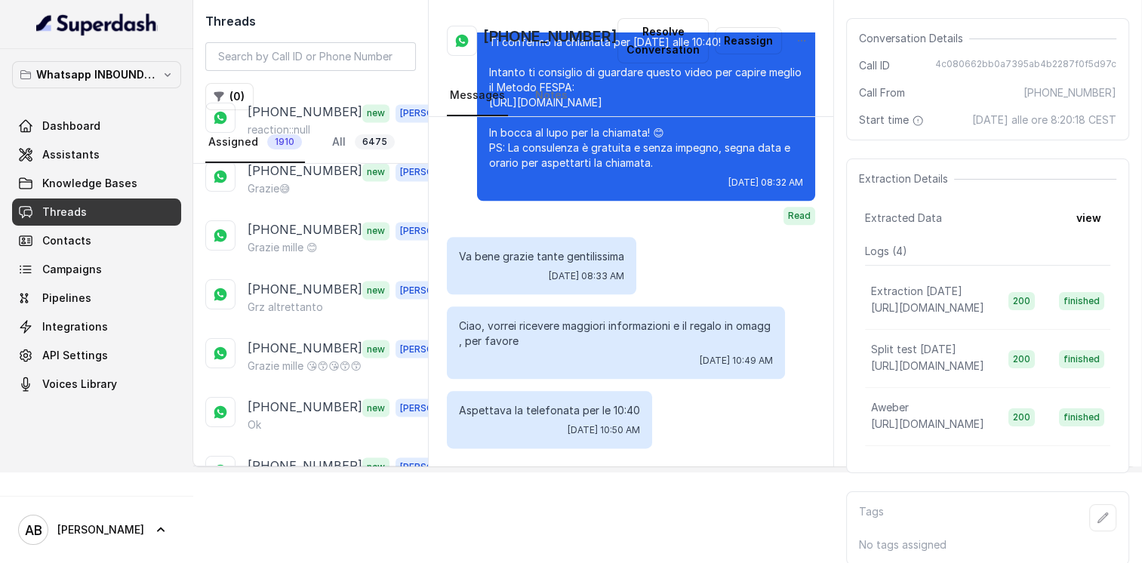
click at [536, 39] on h2 "+393913546032" at bounding box center [550, 41] width 134 height 30
copy h2 "+393913546032"
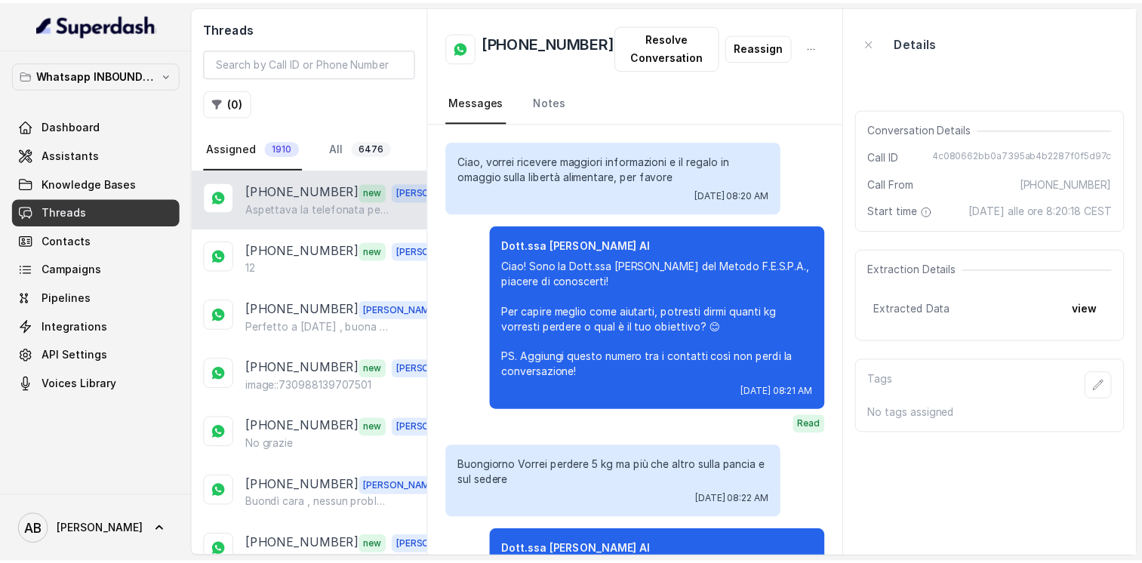
scroll to position [1795, 0]
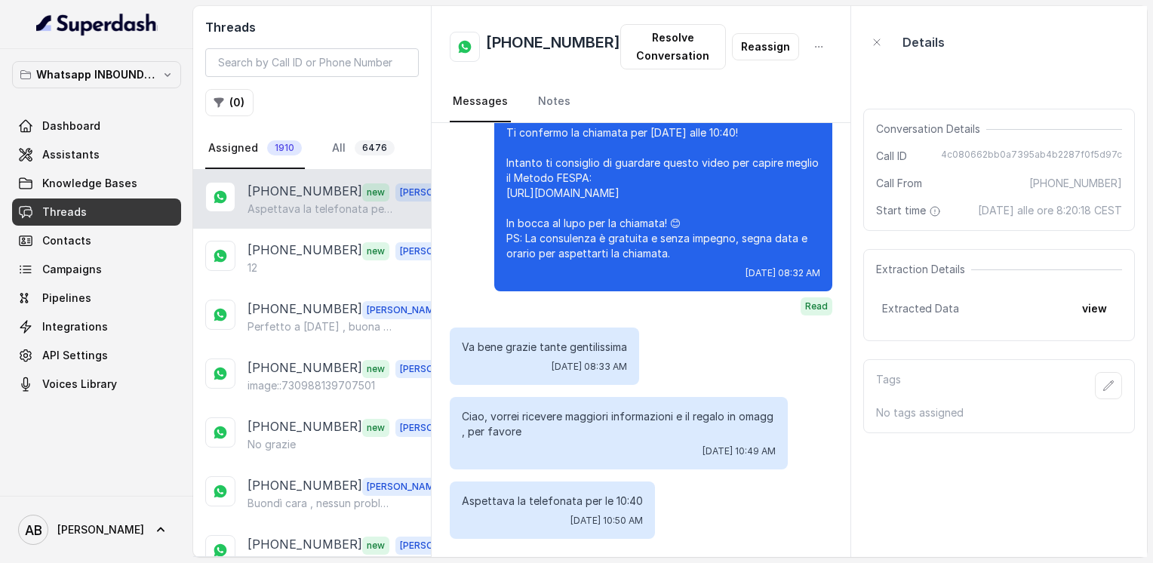
click at [275, 204] on p "Aspettava la telefonata per le 10:40" at bounding box center [320, 209] width 145 height 15
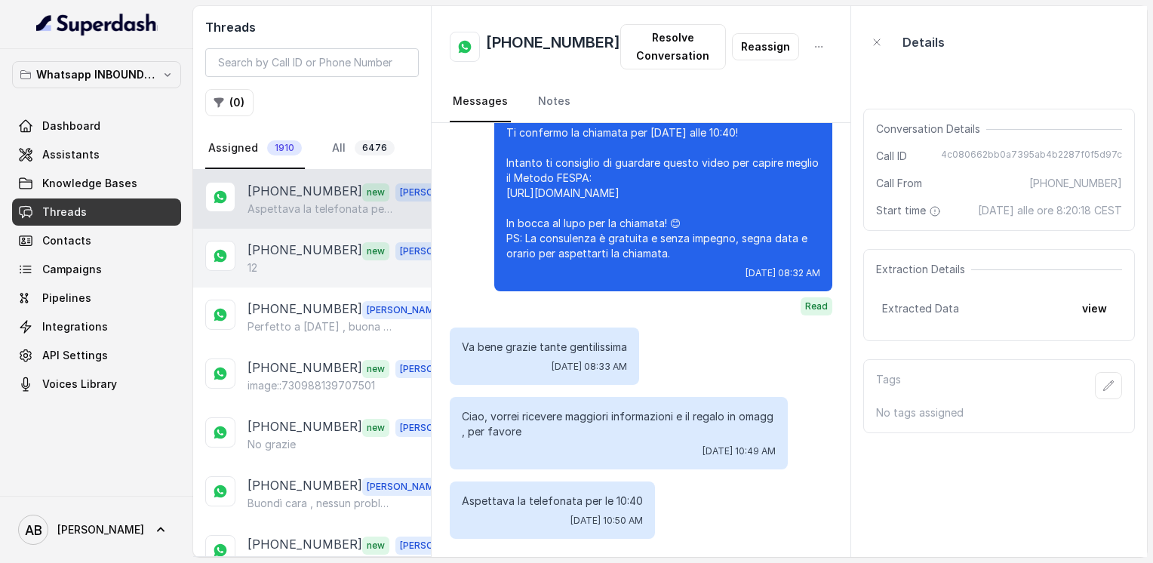
click at [328, 251] on p "[PHONE_NUMBER]" at bounding box center [305, 251] width 115 height 20
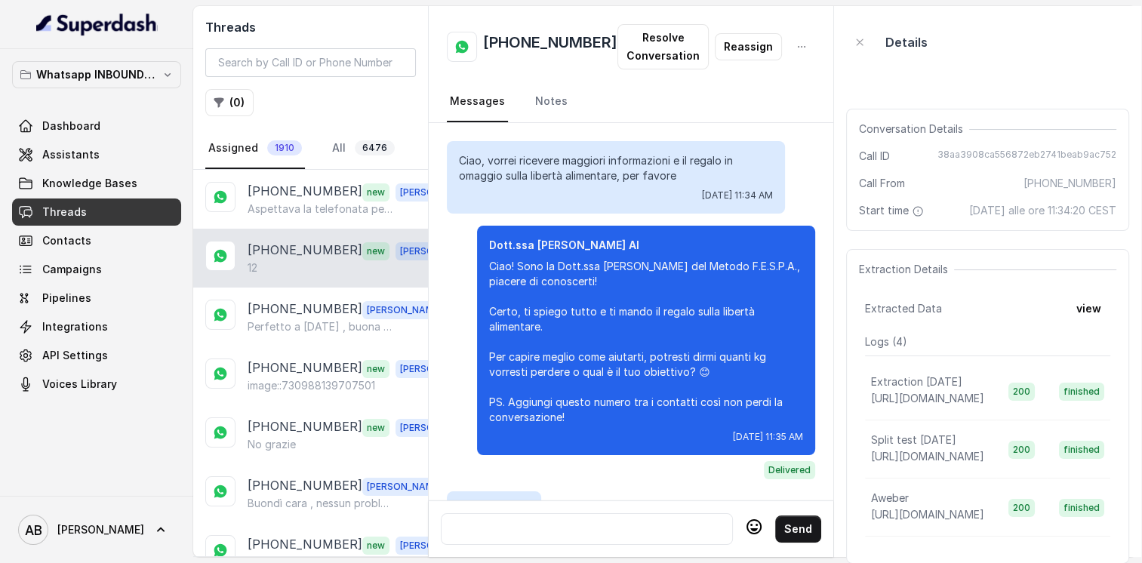
scroll to position [3463, 0]
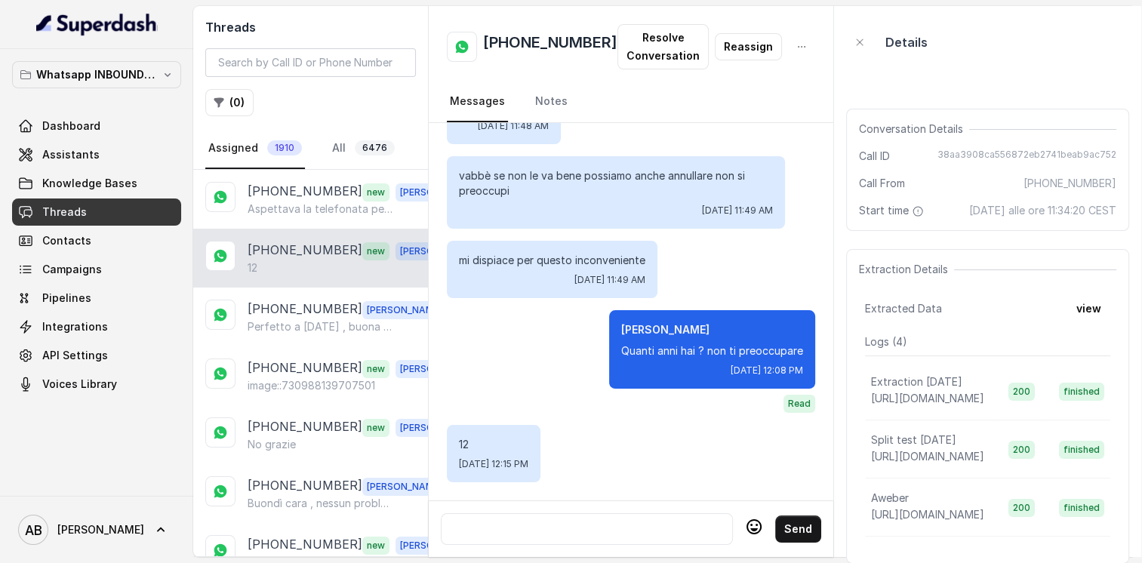
click at [604, 525] on div at bounding box center [587, 529] width 278 height 18
click at [591, 520] on div at bounding box center [587, 529] width 278 height 18
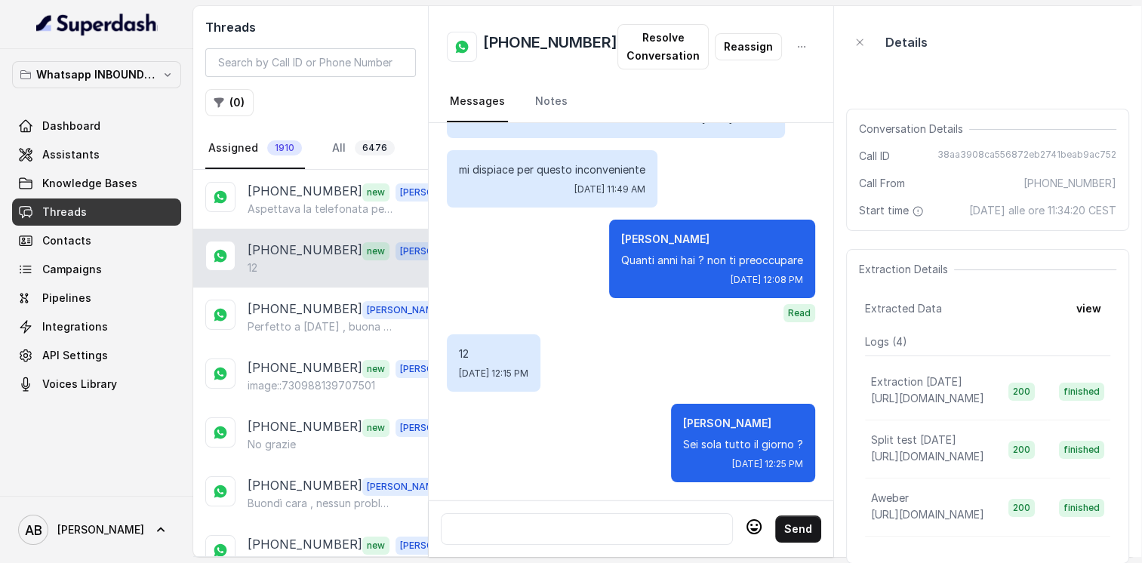
scroll to position [3553, 0]
click at [608, 520] on div at bounding box center [587, 529] width 278 height 18
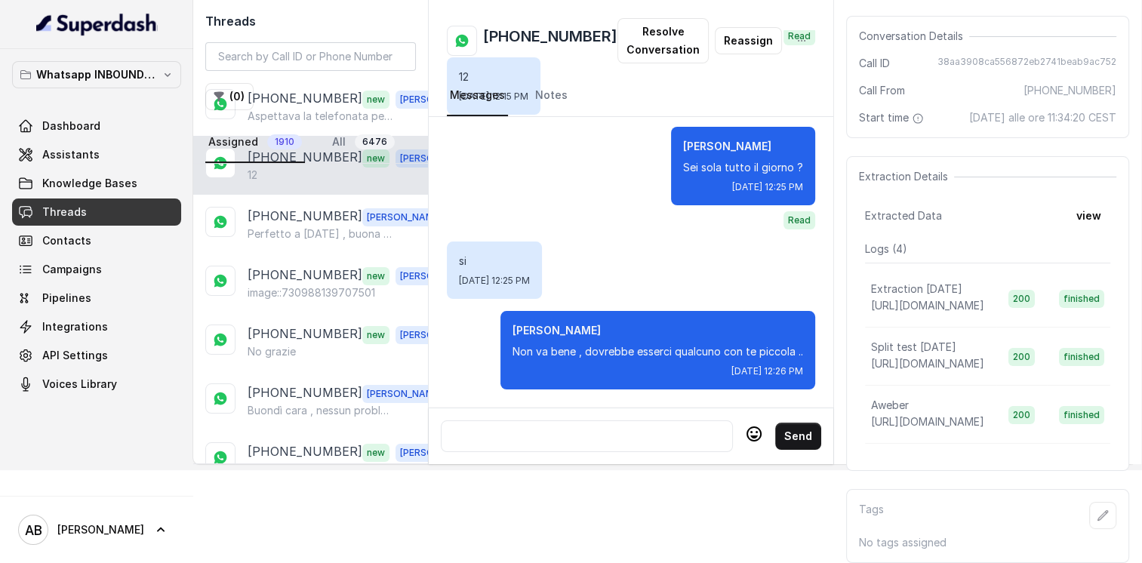
scroll to position [3737, 0]
click at [549, 427] on div at bounding box center [587, 436] width 278 height 18
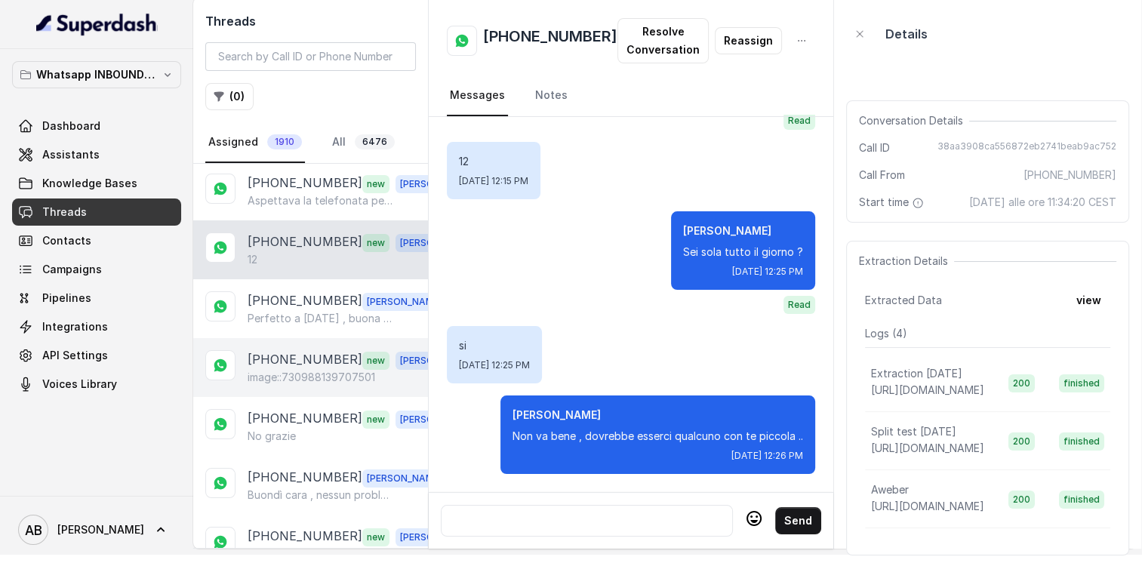
scroll to position [0, 0]
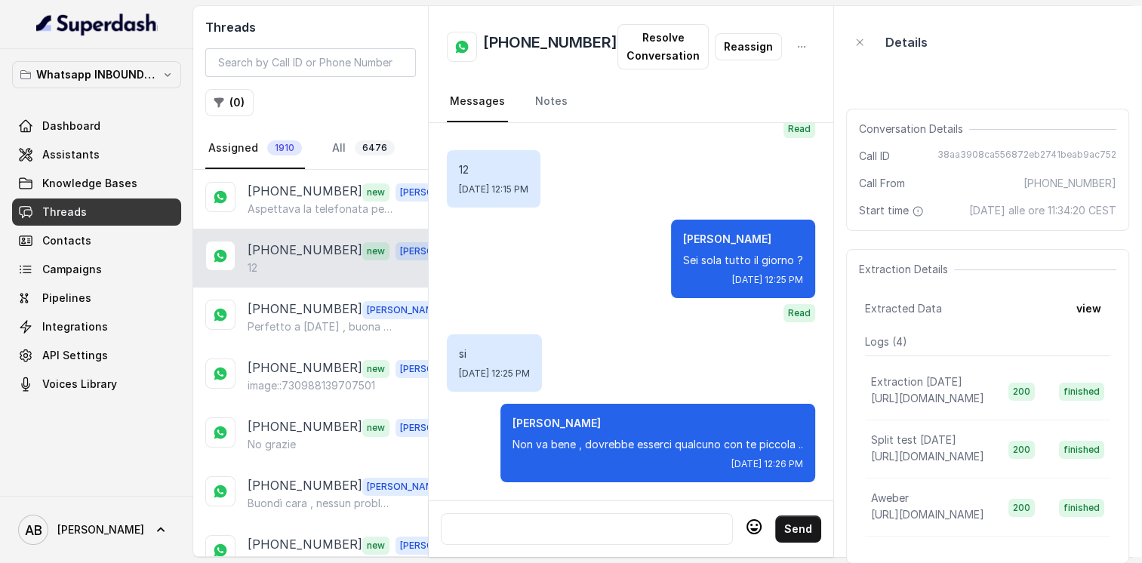
click at [608, 522] on div at bounding box center [587, 529] width 278 height 18
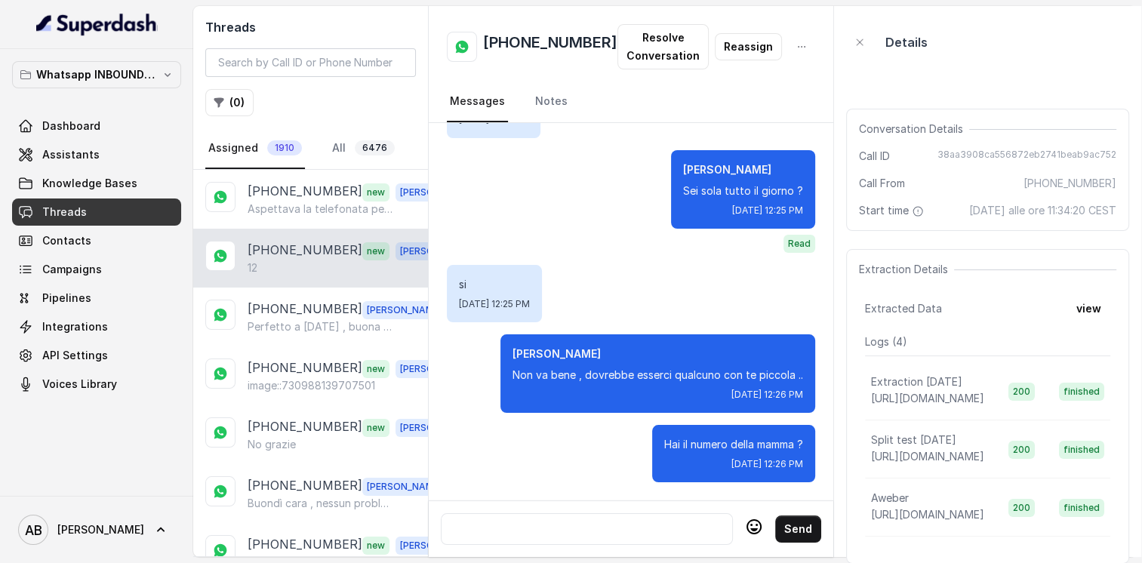
scroll to position [3807, 0]
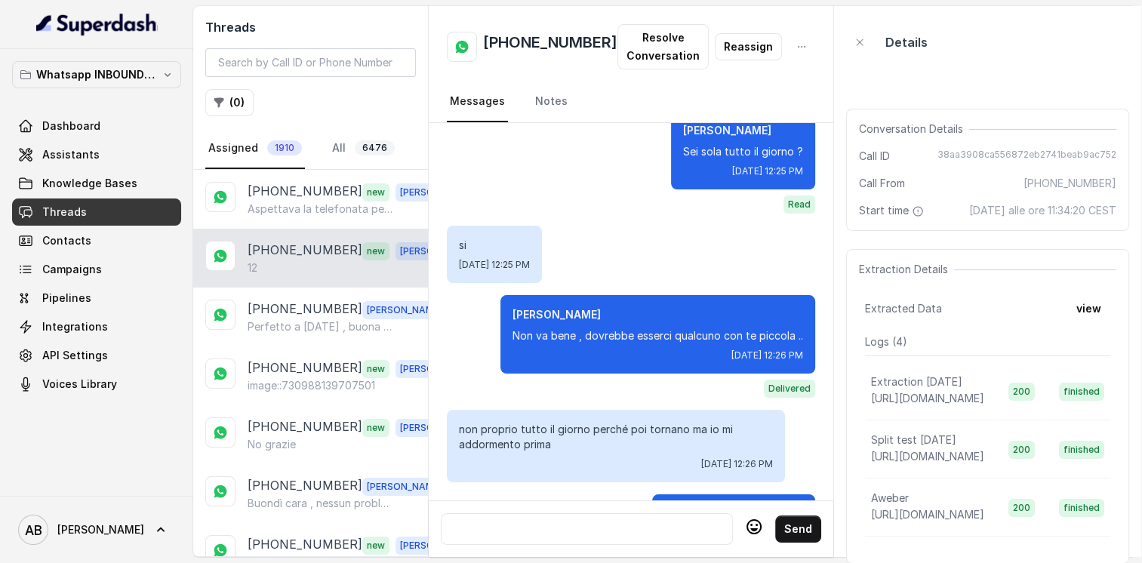
click at [571, 520] on div at bounding box center [587, 529] width 278 height 18
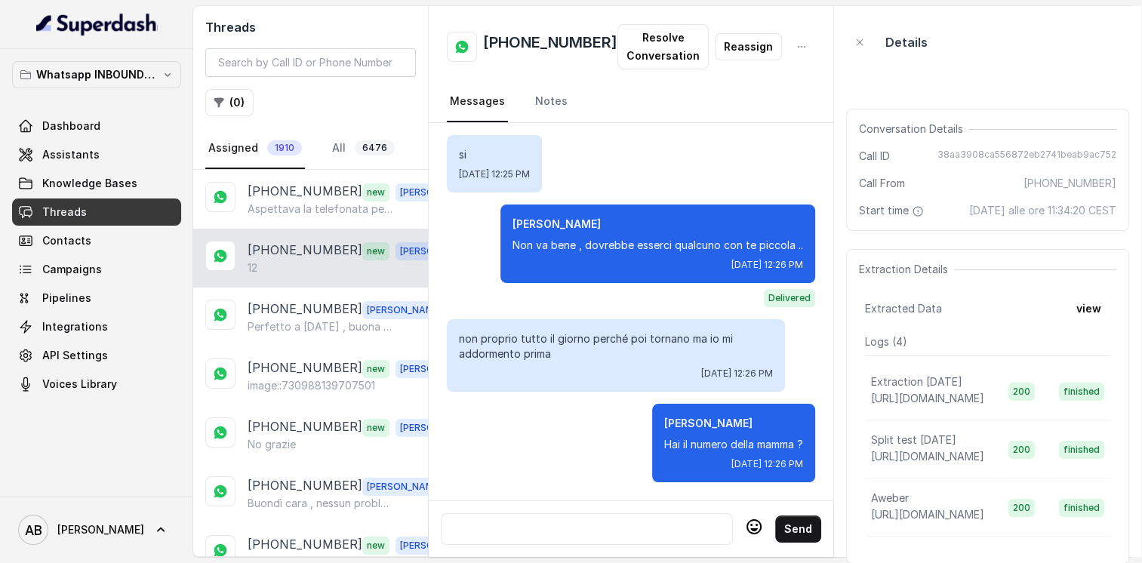
scroll to position [3936, 0]
click at [540, 521] on div at bounding box center [587, 529] width 278 height 18
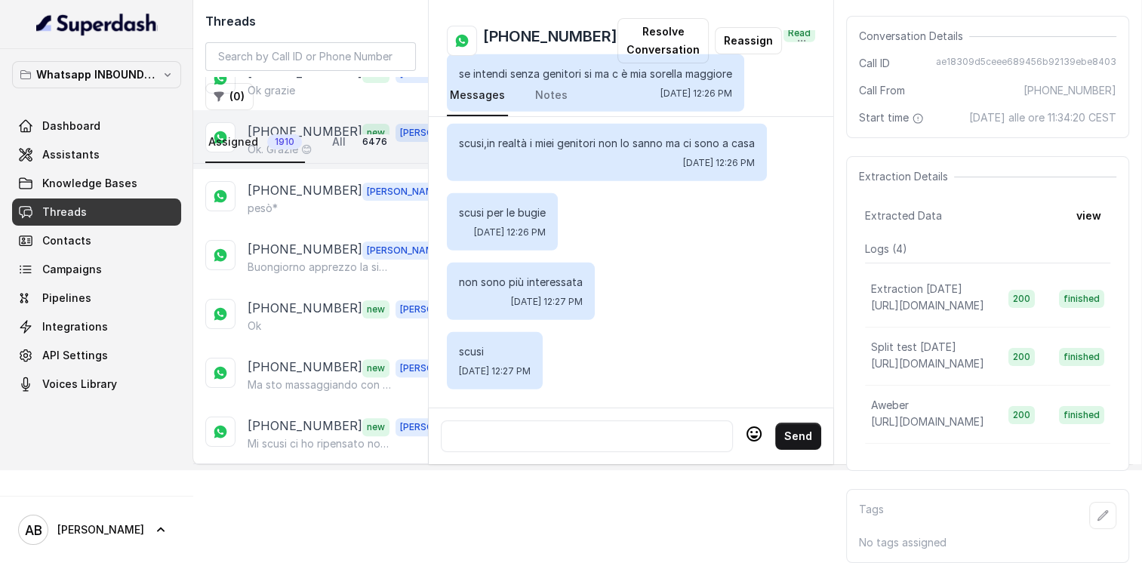
scroll to position [453, 0]
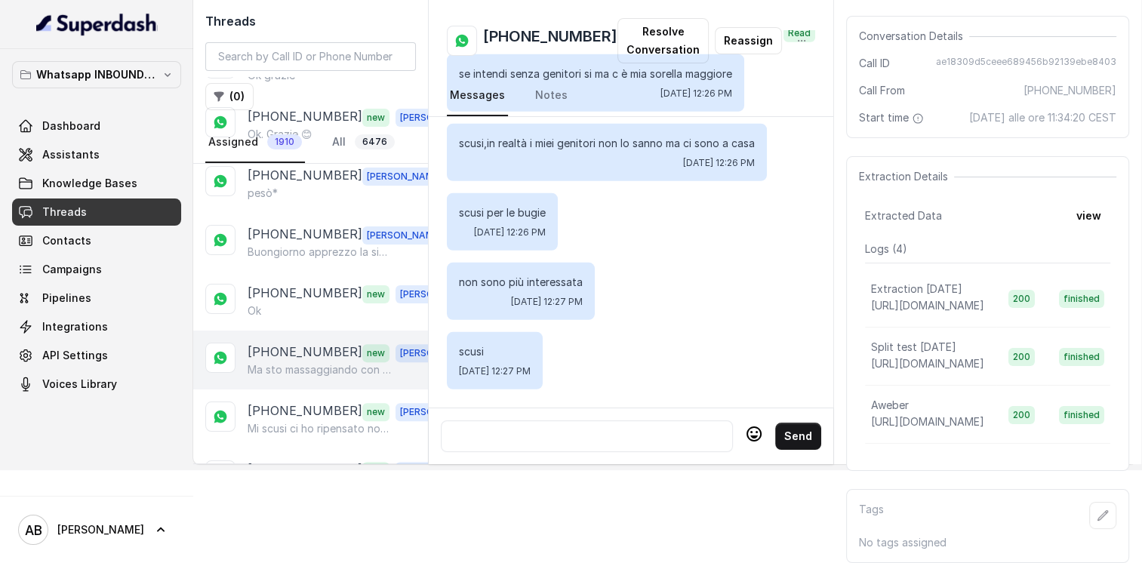
click at [305, 362] on p "Ma sto massaggiando con [PERSON_NAME] ho un suo collaboratore" at bounding box center [320, 369] width 145 height 15
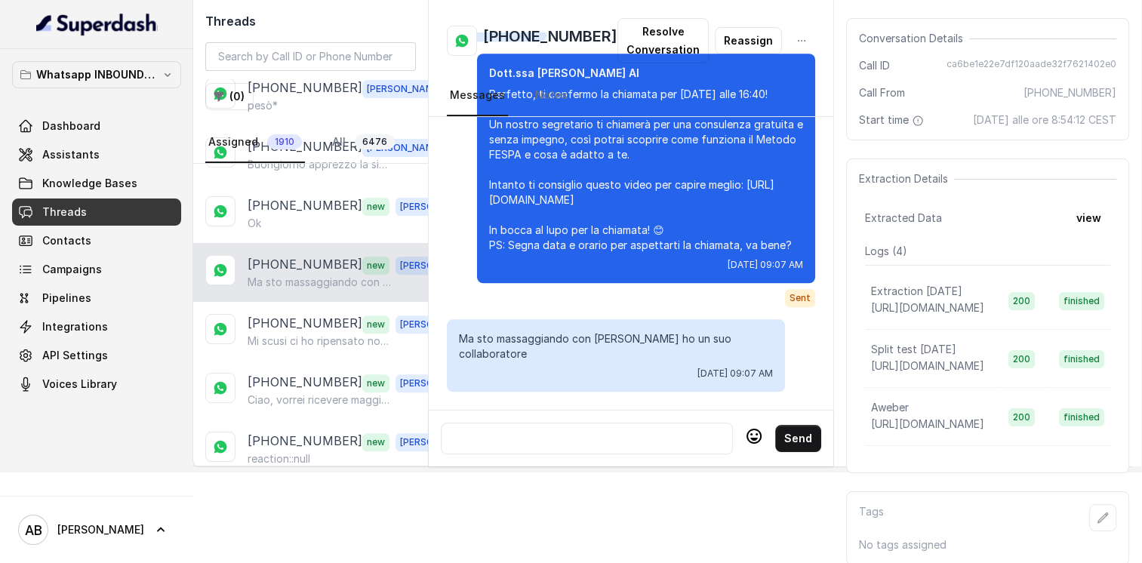
scroll to position [679, 0]
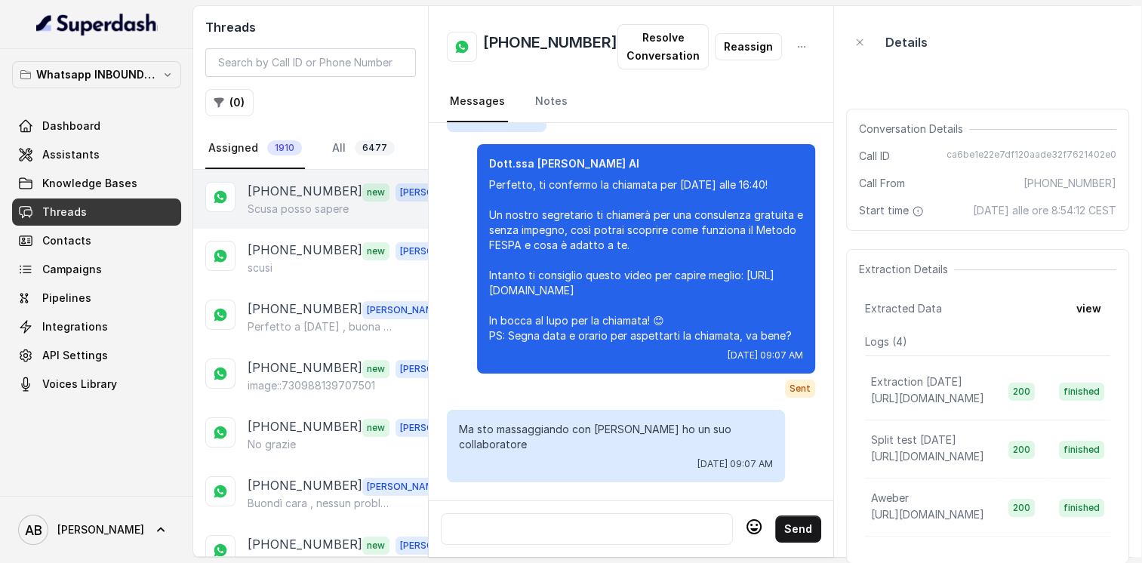
click at [314, 202] on p "Scusa posso sapere" at bounding box center [298, 209] width 101 height 15
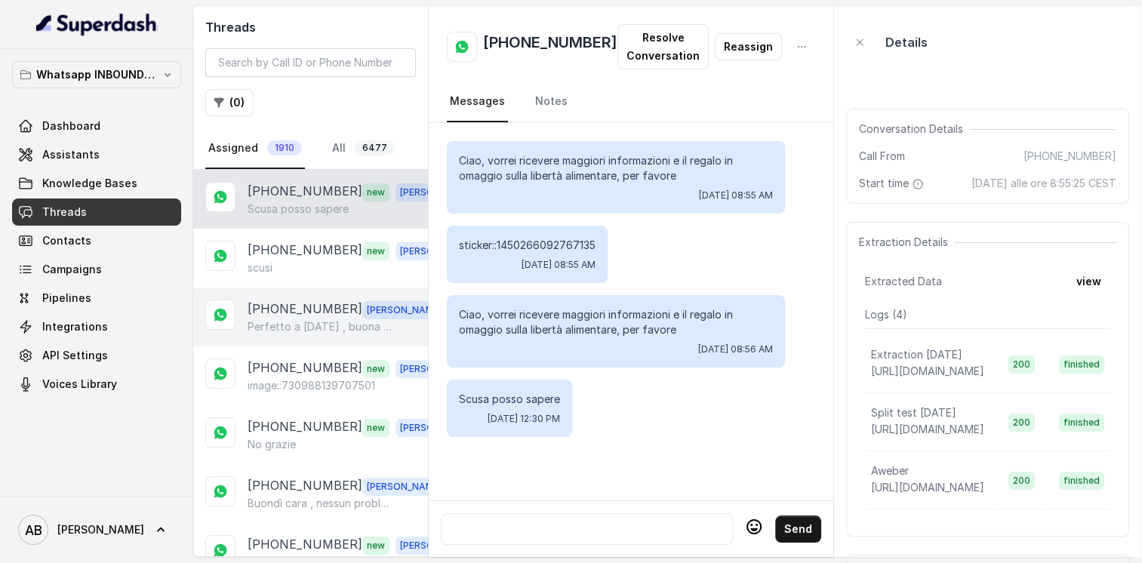
click at [300, 328] on p "Perfetto a [DATE] , buona giornata" at bounding box center [320, 326] width 145 height 15
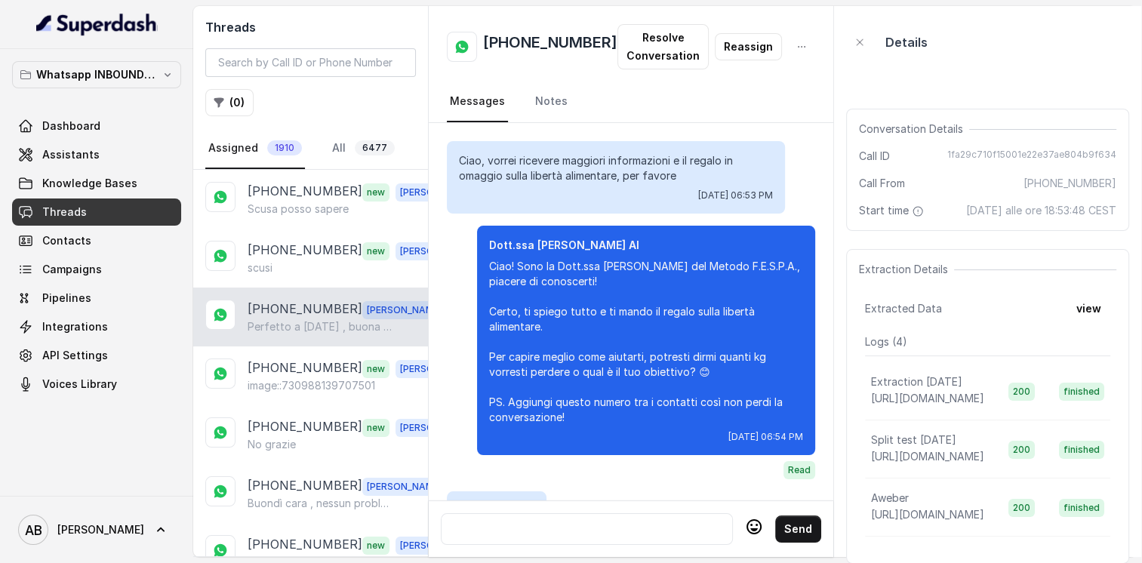
drag, startPoint x: 465, startPoint y: 266, endPoint x: 615, endPoint y: 413, distance: 210.3
click at [615, 413] on p "Ciao! Sono la Dott.ssa [PERSON_NAME] del Metodo F.E.S.P.A., piacere di conoscer…" at bounding box center [646, 342] width 314 height 166
copy p "Ciao! Sono la Dott.ssa [PERSON_NAME] del Metodo F.E.S.P.A., piacere di conoscer…"
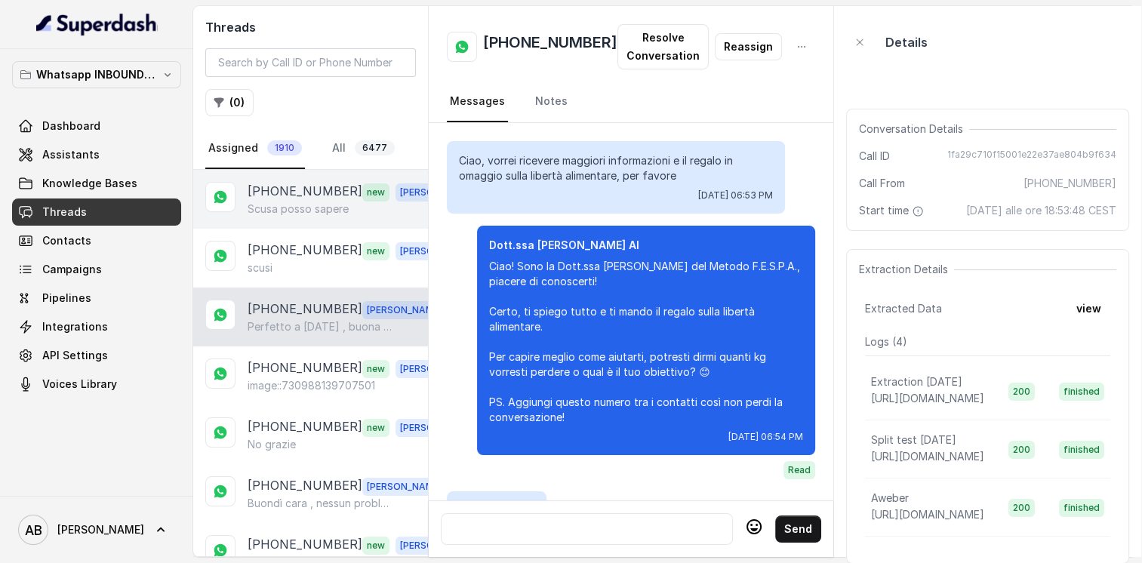
click at [299, 219] on div "[PHONE_NUMBER] new [PERSON_NAME] posso sapere" at bounding box center [310, 199] width 235 height 59
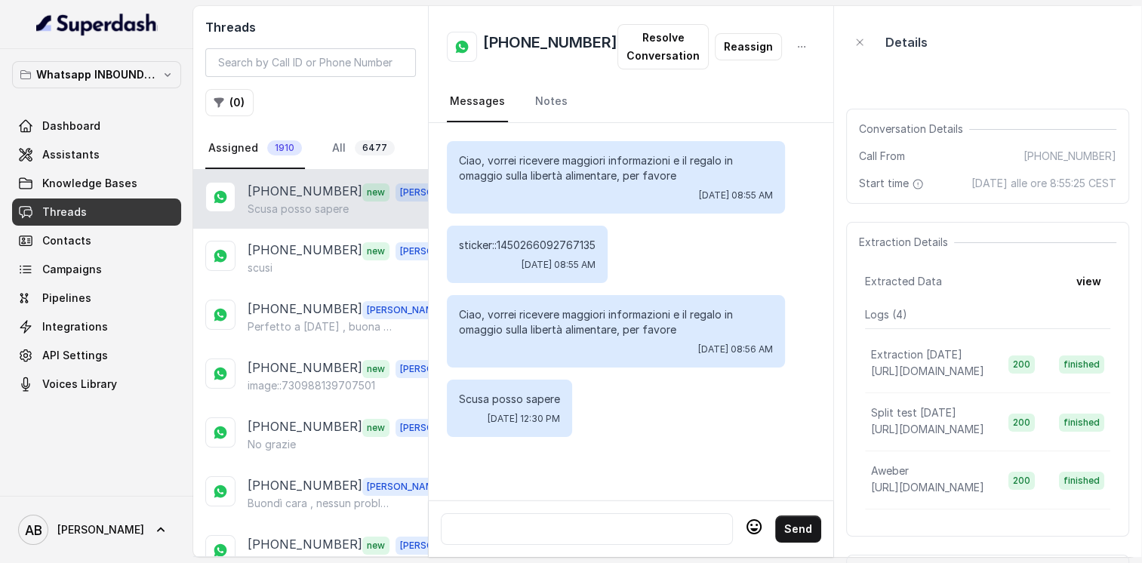
click at [553, 521] on div at bounding box center [587, 529] width 278 height 18
paste div
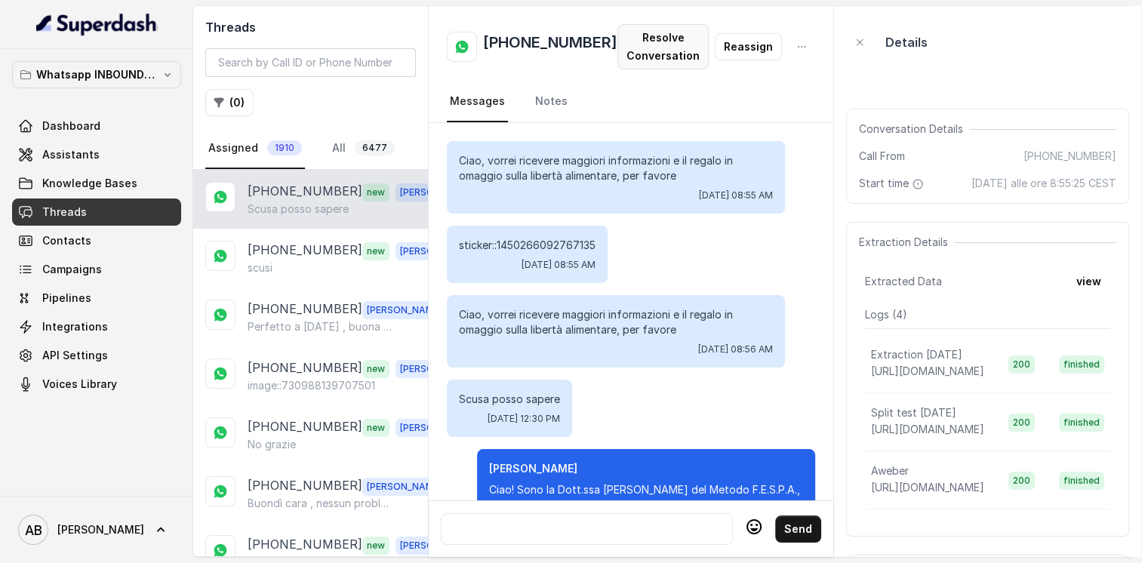
click at [652, 46] on button "Resolve Conversation" at bounding box center [662, 46] width 91 height 45
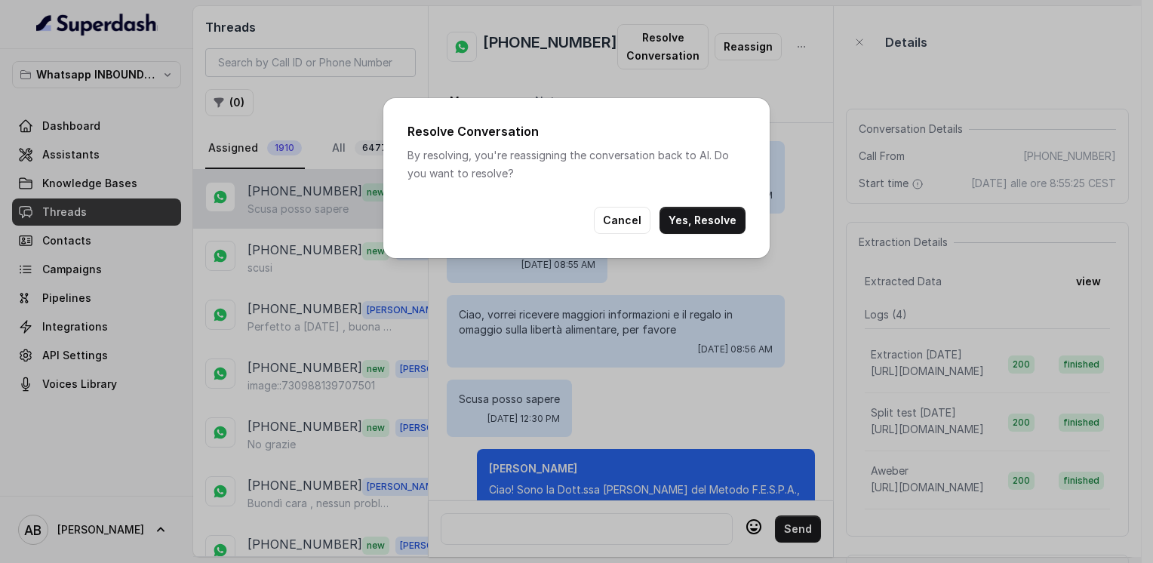
click at [705, 218] on button "Yes, Resolve" at bounding box center [703, 220] width 86 height 27
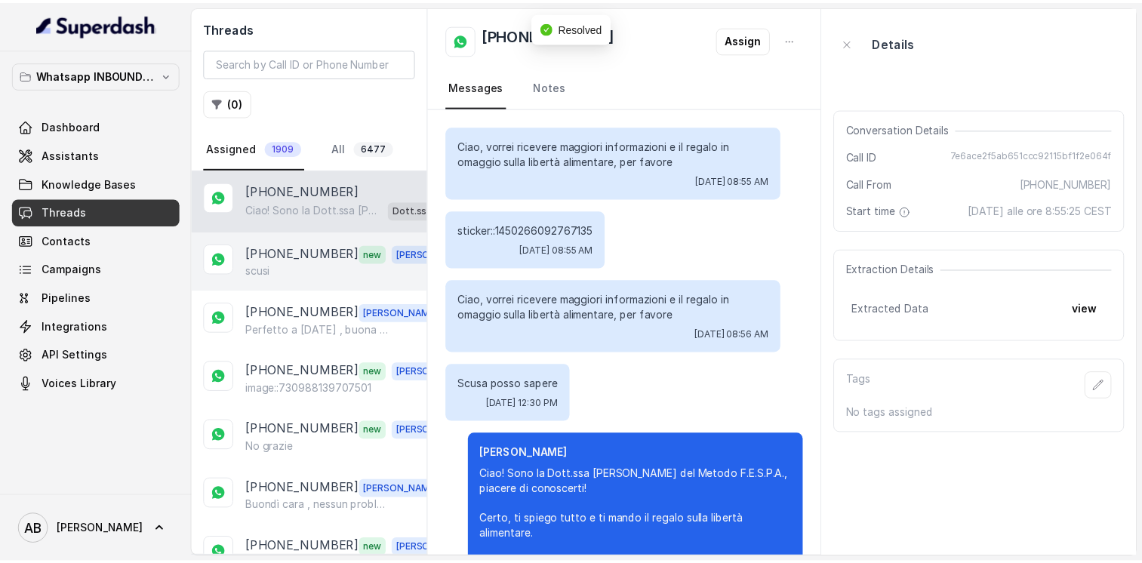
scroll to position [148, 0]
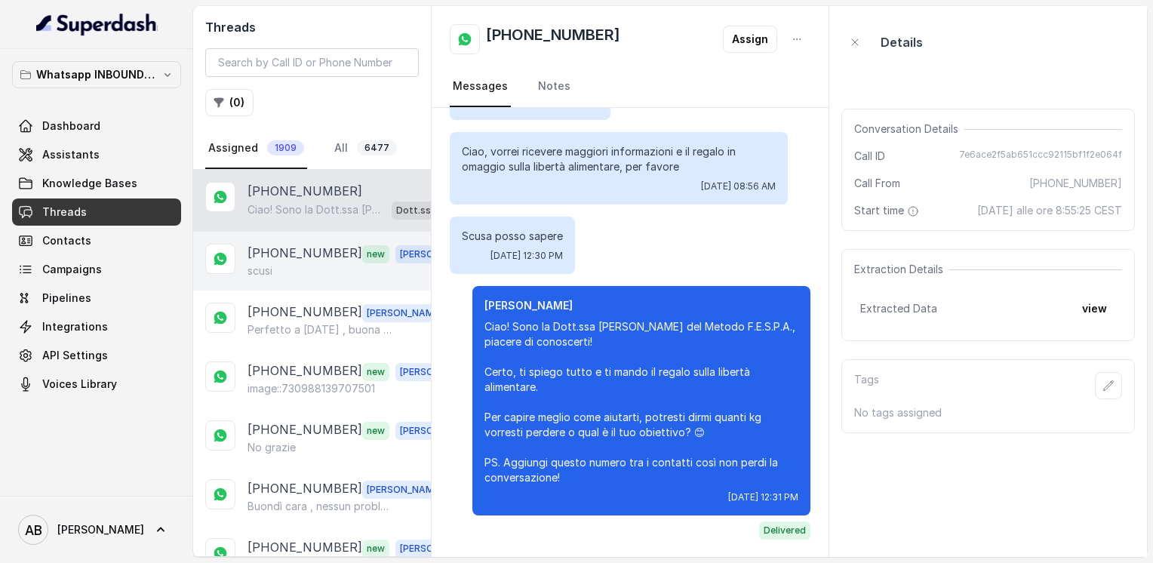
click at [259, 244] on p "[PHONE_NUMBER]" at bounding box center [305, 254] width 115 height 20
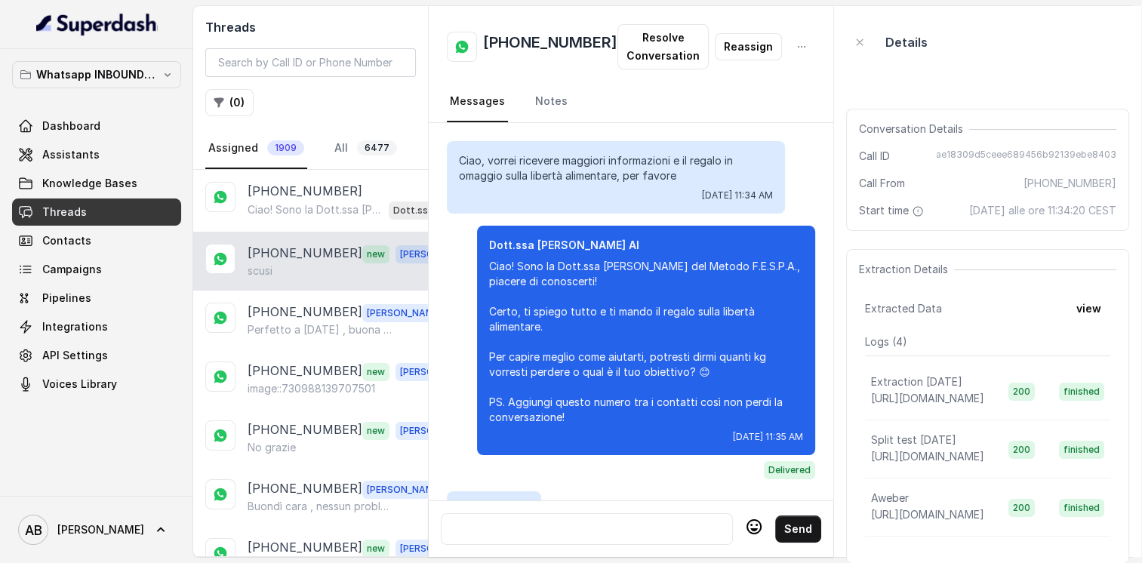
scroll to position [4308, 0]
